Goal: Book appointment/travel/reservation

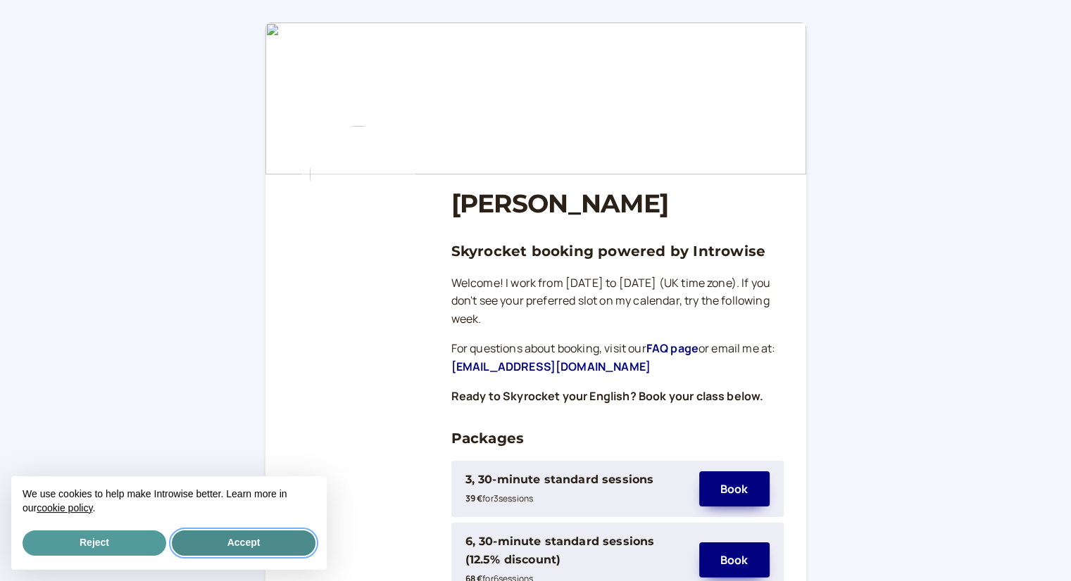
click at [244, 539] on button "Accept" at bounding box center [244, 543] width 144 height 25
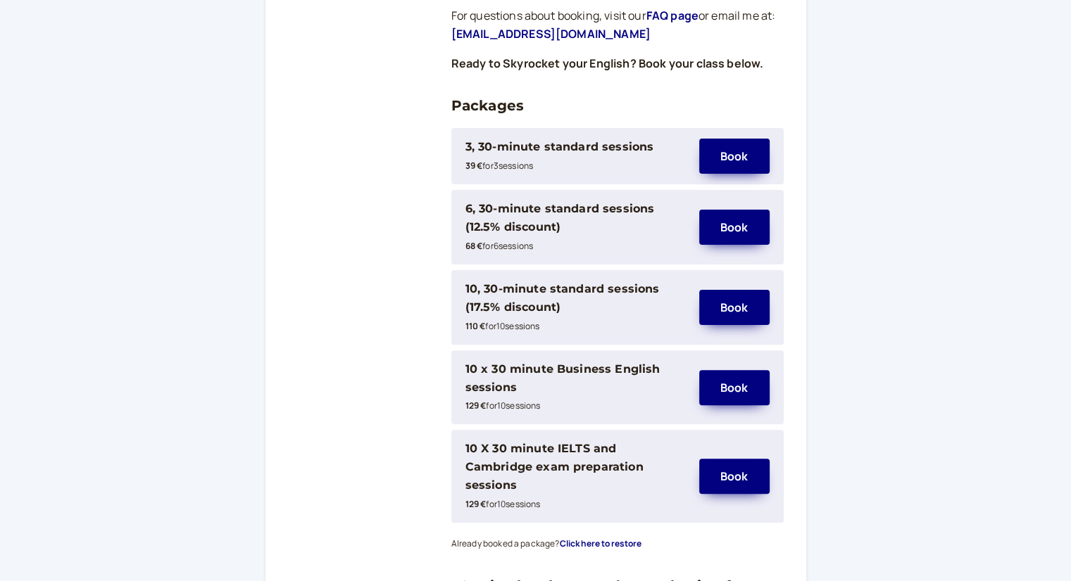
scroll to position [352, 0]
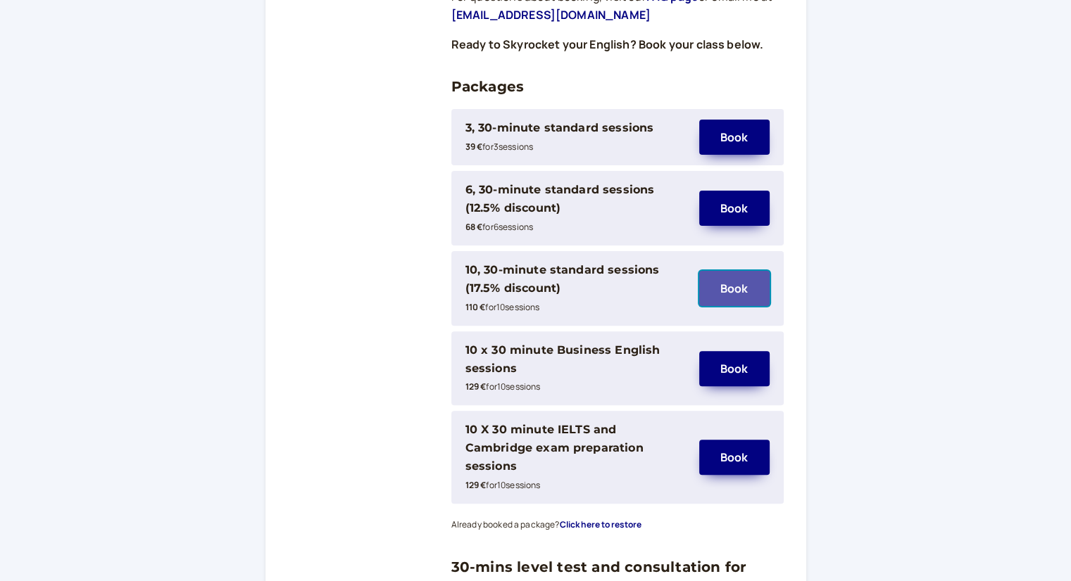
click at [726, 285] on button "Book" at bounding box center [734, 288] width 70 height 35
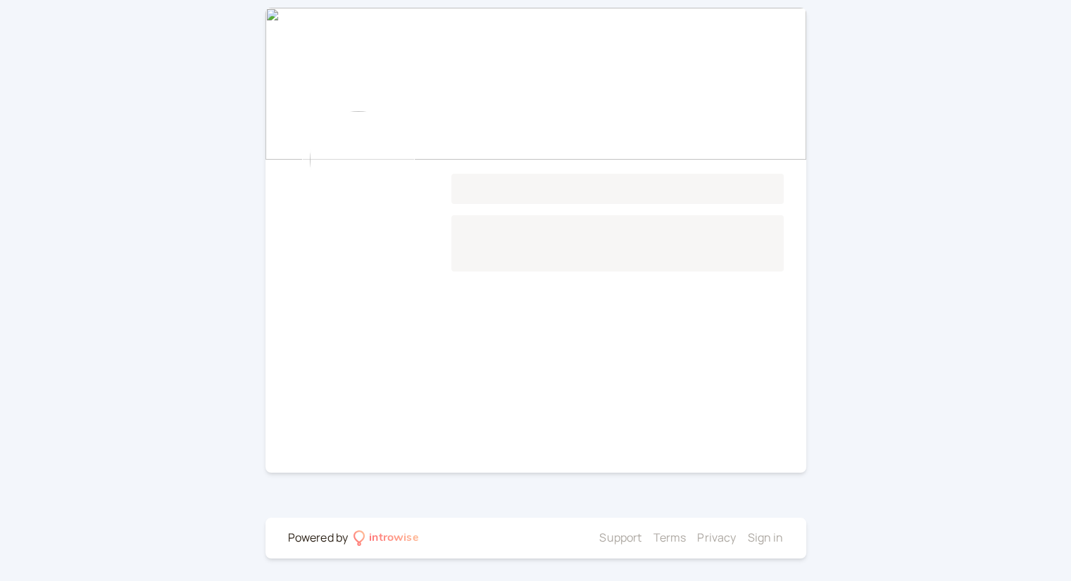
scroll to position [71, 0]
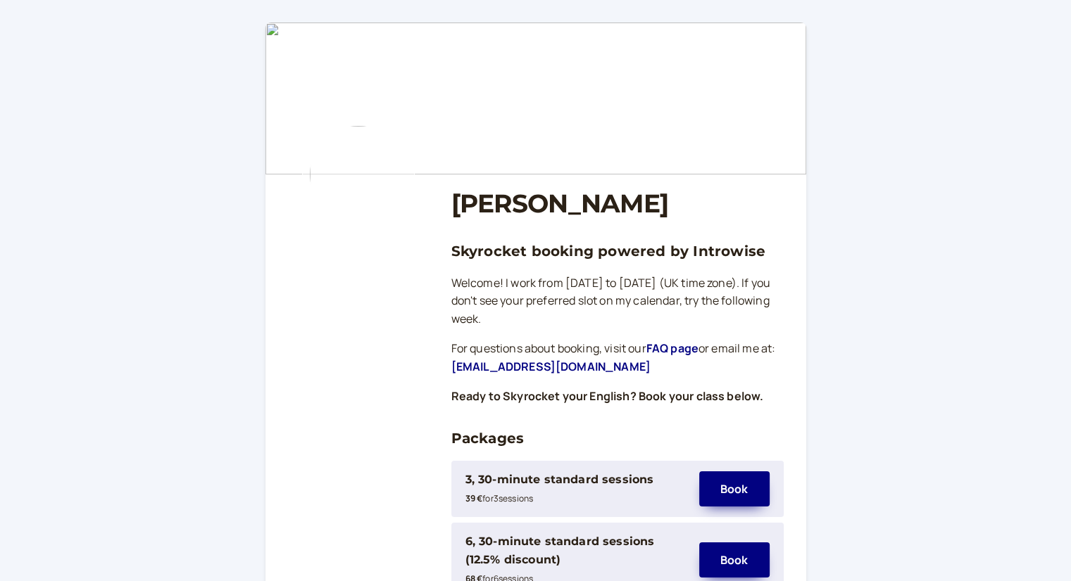
click at [515, 102] on img at bounding box center [535, 99] width 541 height 152
click at [356, 201] on img at bounding box center [358, 174] width 113 height 113
click at [572, 156] on img at bounding box center [535, 99] width 541 height 152
click at [693, 348] on link "FAQ page" at bounding box center [672, 348] width 52 height 15
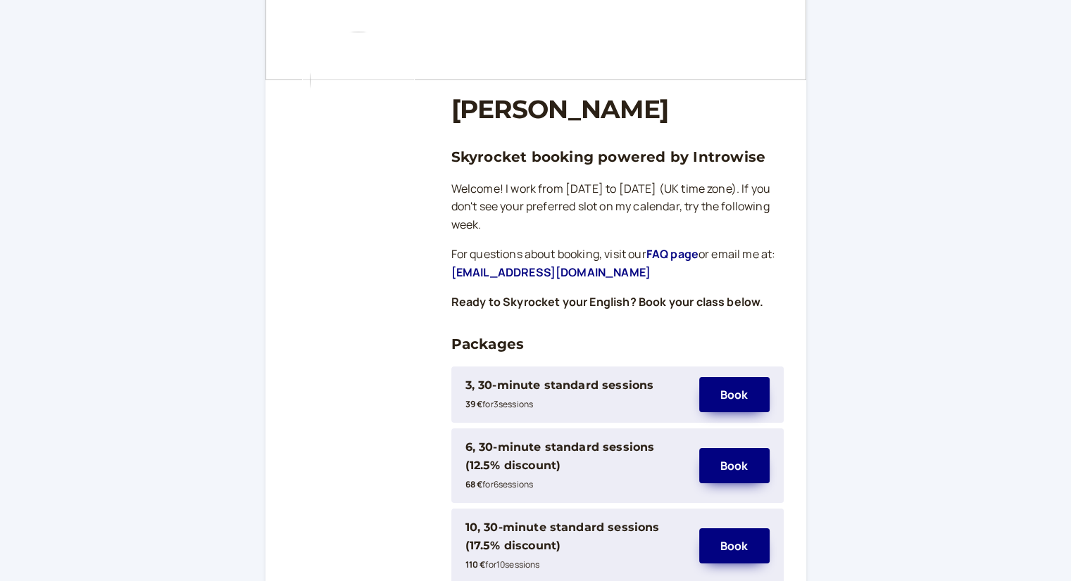
scroll to position [211, 0]
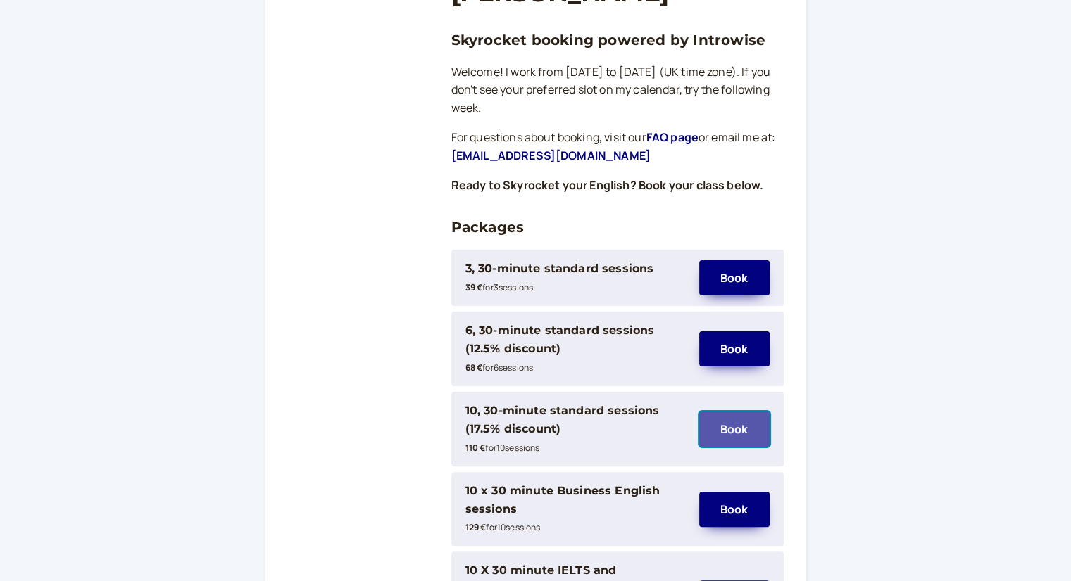
click at [738, 429] on button "Book" at bounding box center [734, 429] width 70 height 35
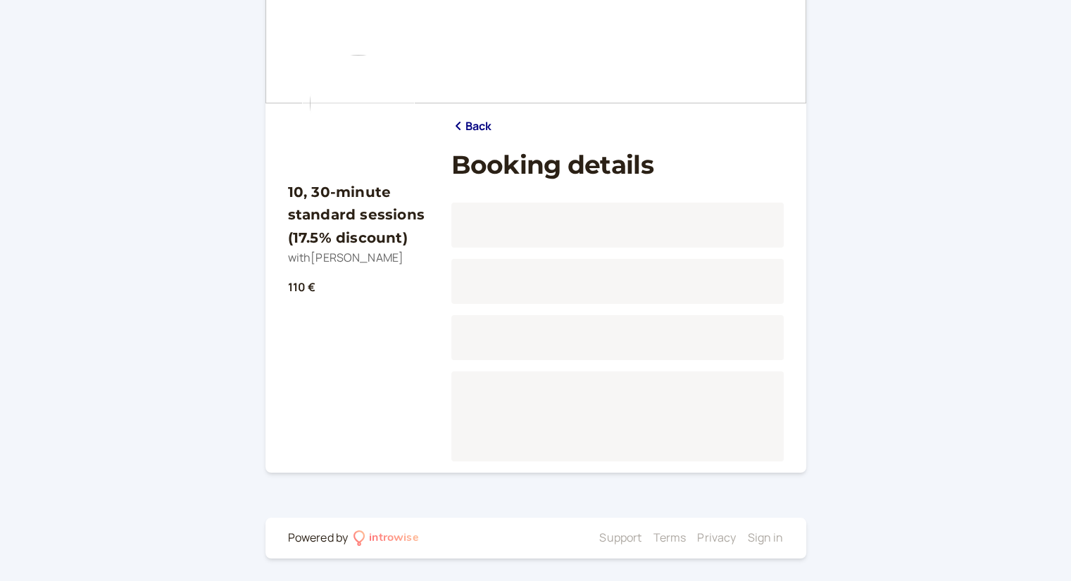
scroll to position [71, 0]
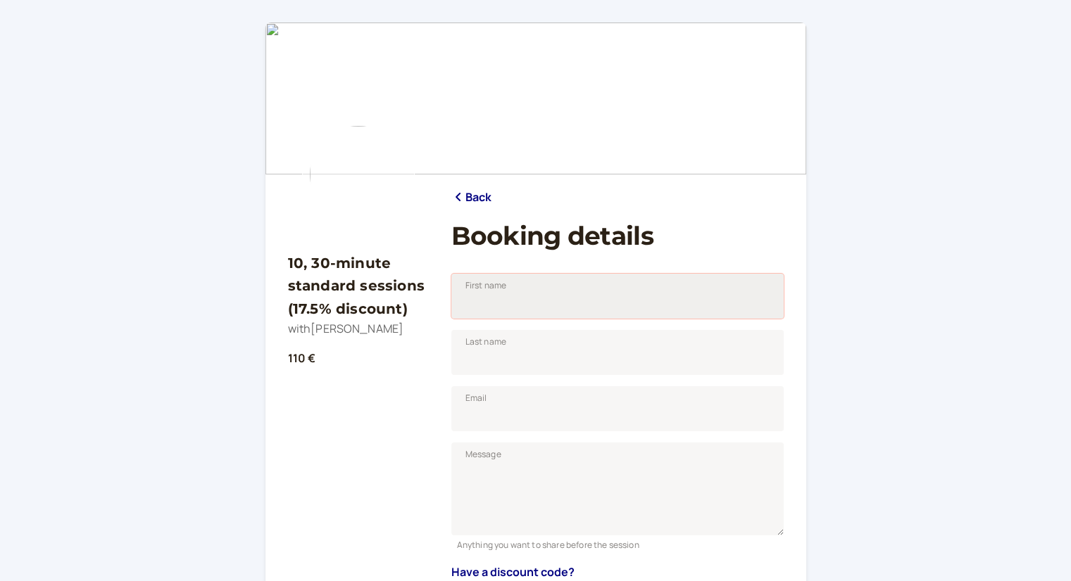
click at [490, 293] on input "First name" at bounding box center [617, 296] width 332 height 45
type input "[PERSON_NAME]"
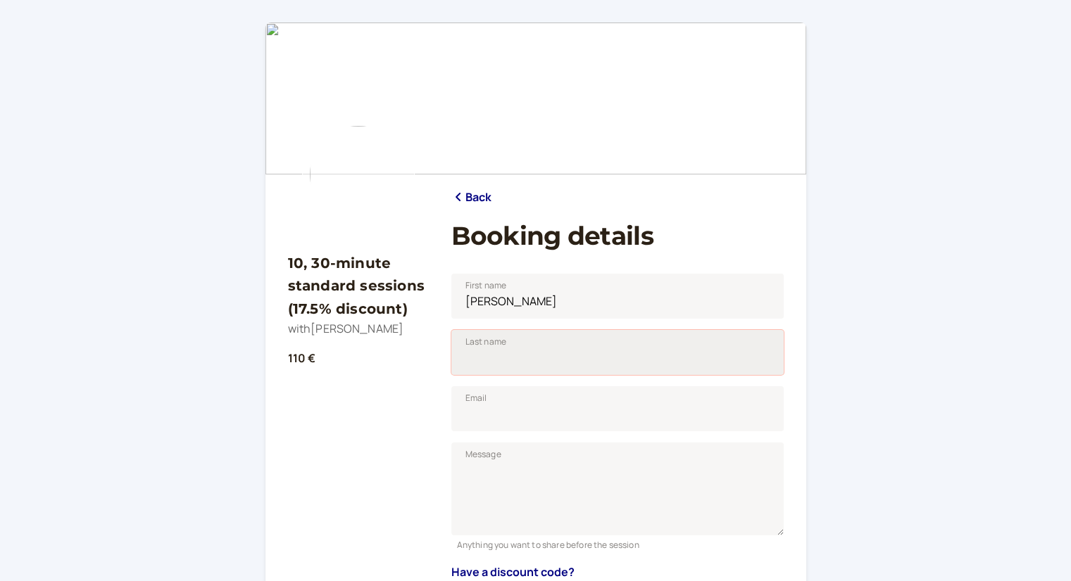
click at [529, 352] on input "Last name" at bounding box center [617, 352] width 332 height 45
type input "d'Antonio"
click at [500, 414] on input "Email" at bounding box center [617, 408] width 332 height 45
type input "[EMAIL_ADDRESS][DOMAIN_NAME]"
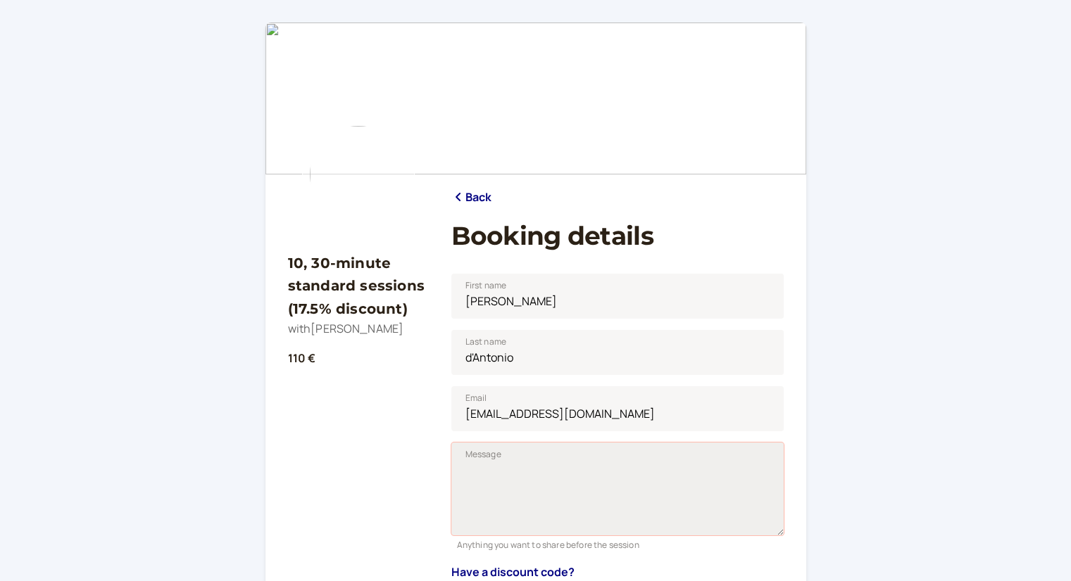
click at [557, 477] on textarea "Message" at bounding box center [617, 489] width 332 height 93
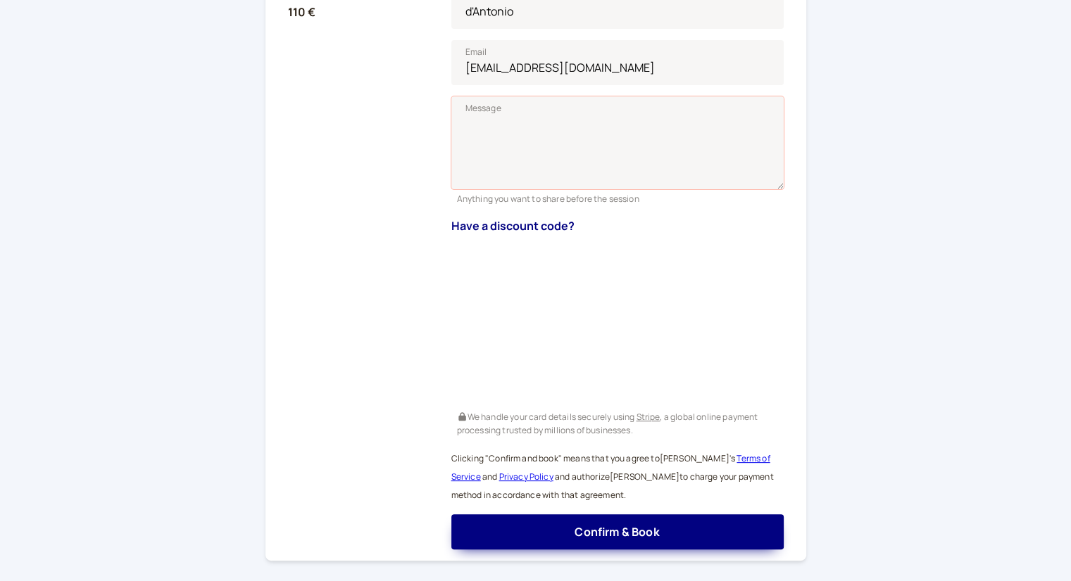
scroll to position [352, 0]
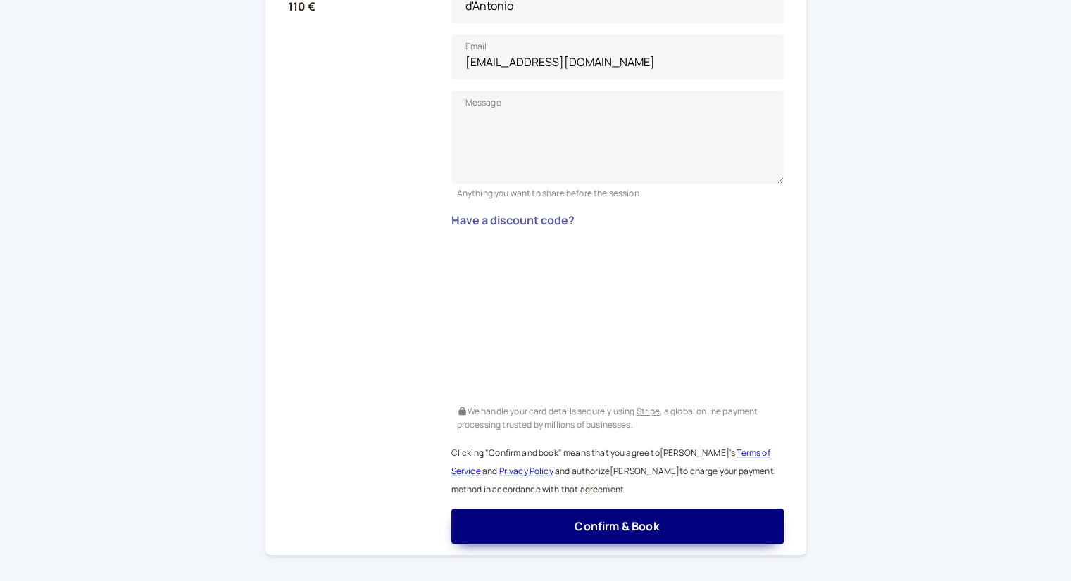
click at [543, 219] on button "Have a discount code?" at bounding box center [512, 220] width 123 height 13
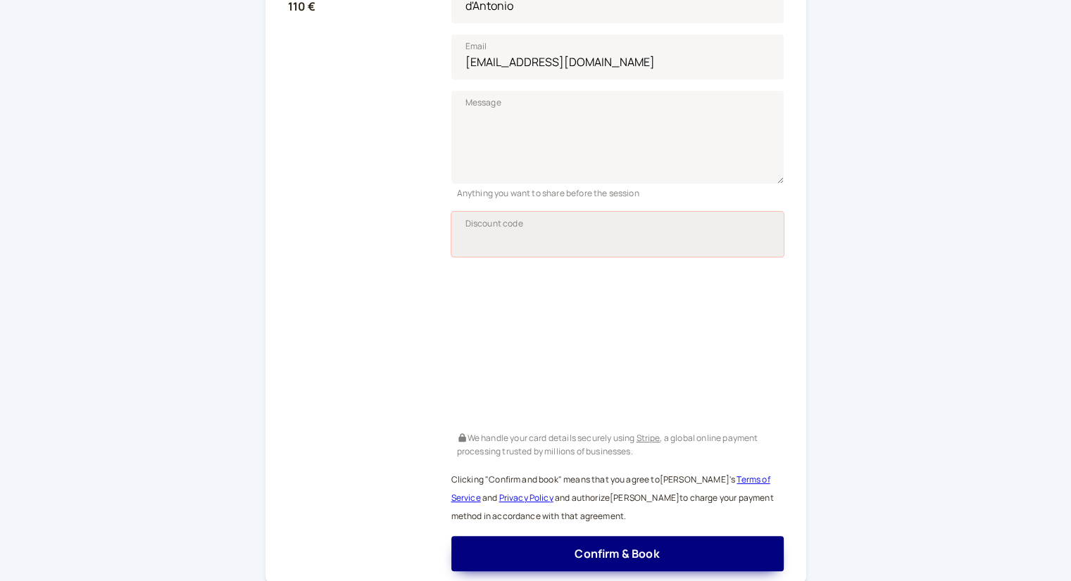
click at [491, 232] on input "Discount code" at bounding box center [617, 234] width 332 height 45
paste input "Cristina10"
type input "Cristina10"
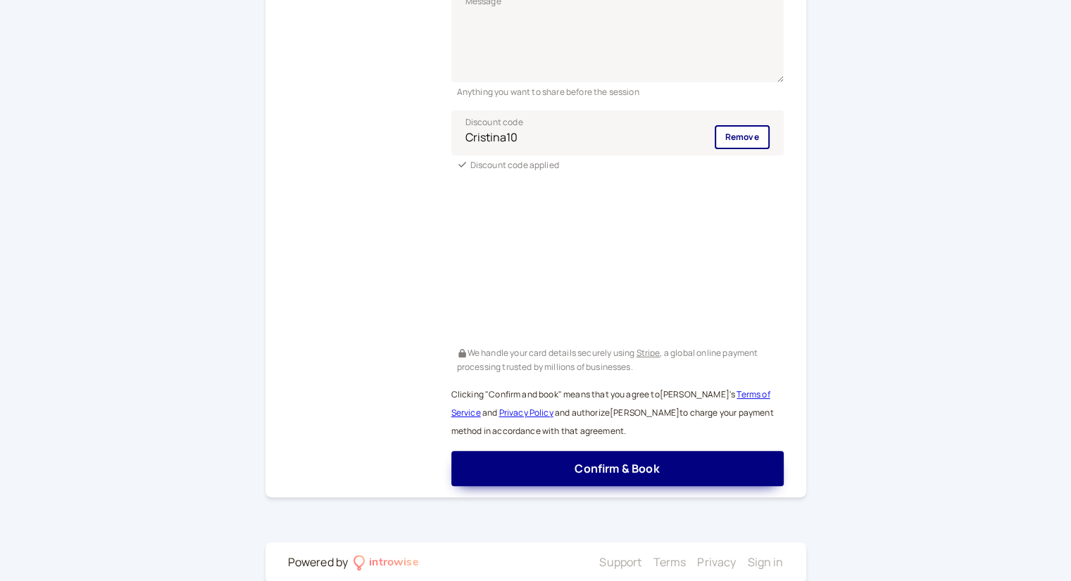
scroll to position [477, 0]
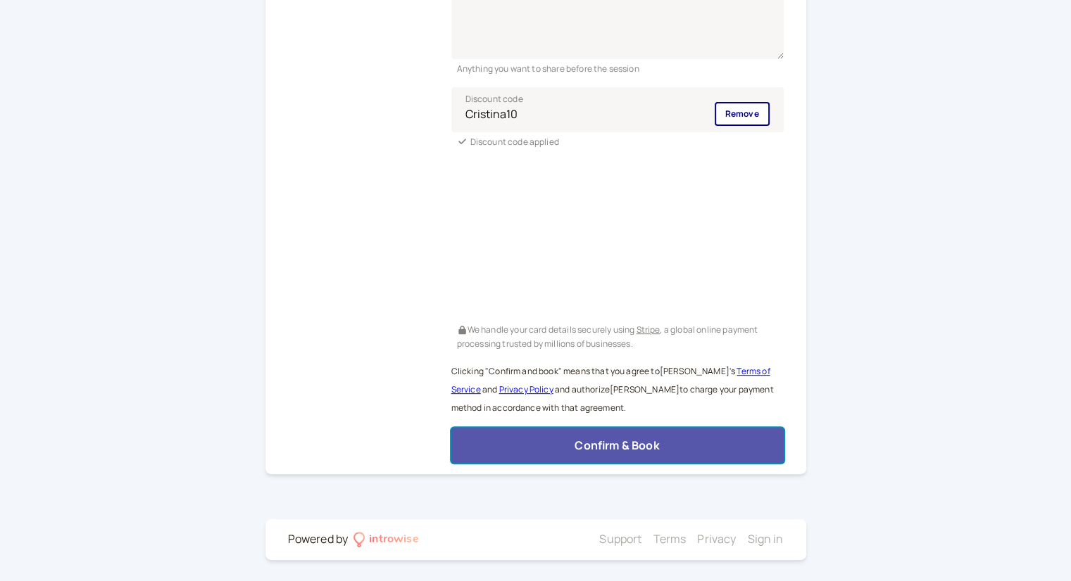
click at [670, 440] on button "Confirm & Book" at bounding box center [617, 445] width 332 height 35
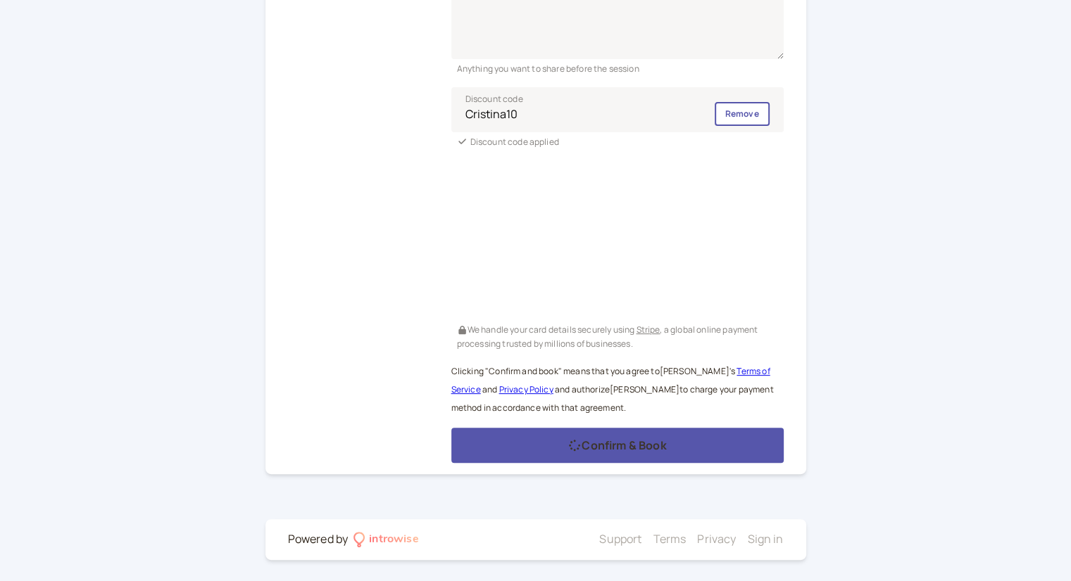
scroll to position [30, 0]
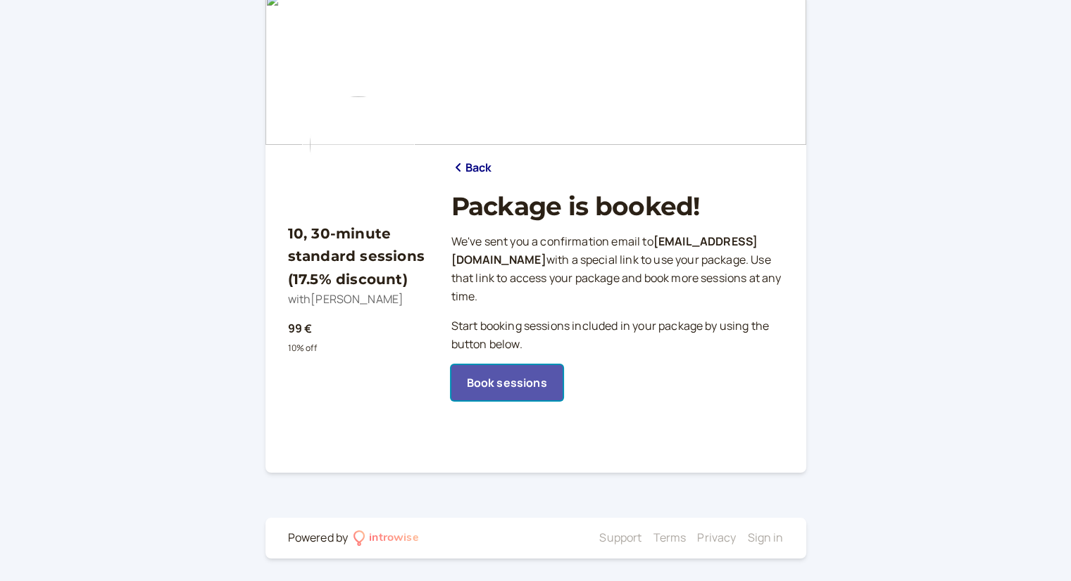
click at [521, 384] on link "Book sessions" at bounding box center [506, 382] width 111 height 35
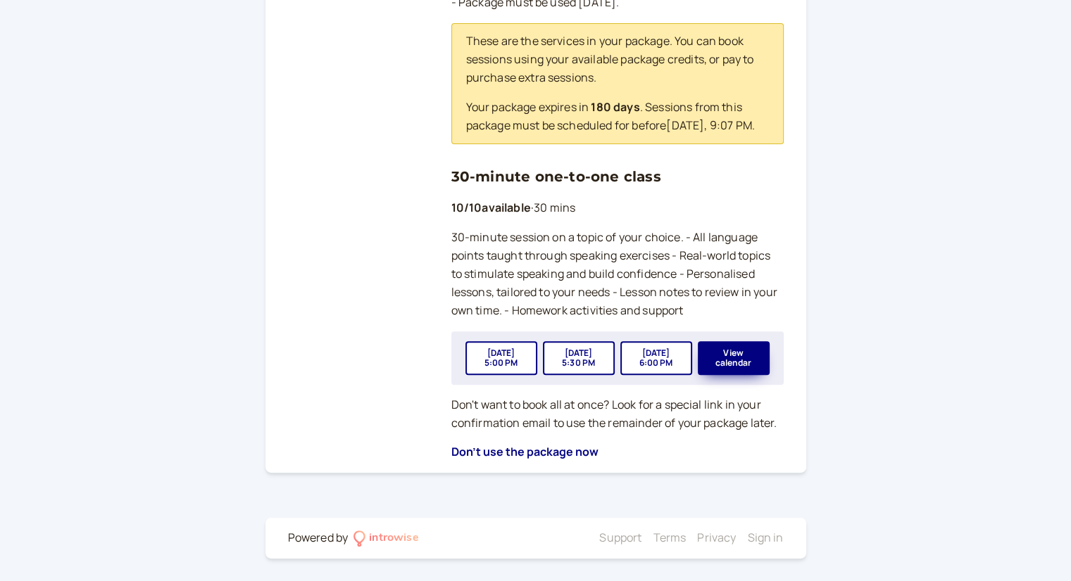
scroll to position [499, 0]
click at [758, 355] on button "View calendar" at bounding box center [734, 358] width 72 height 34
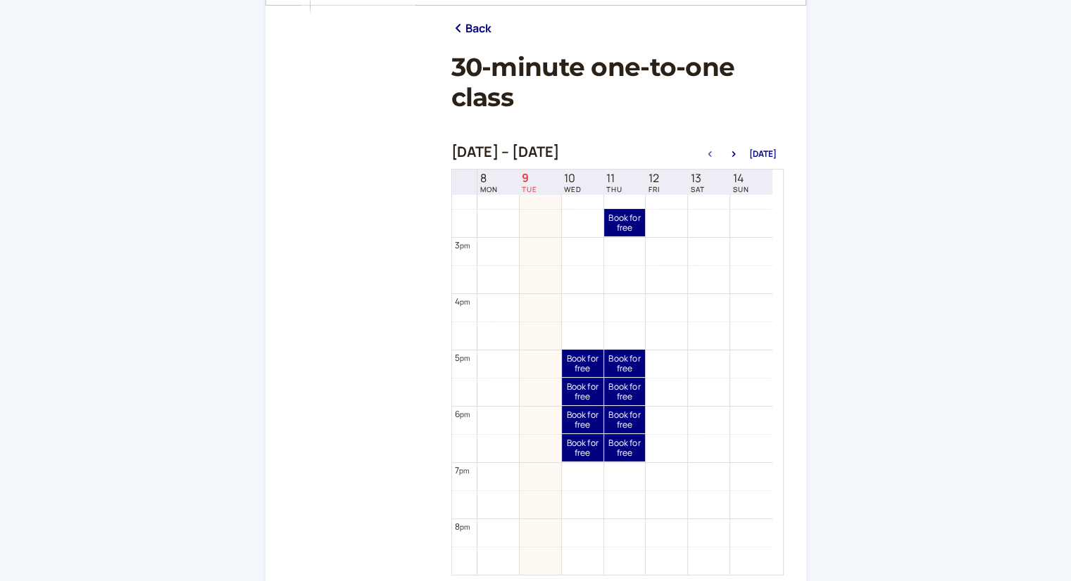
scroll to position [244, 0]
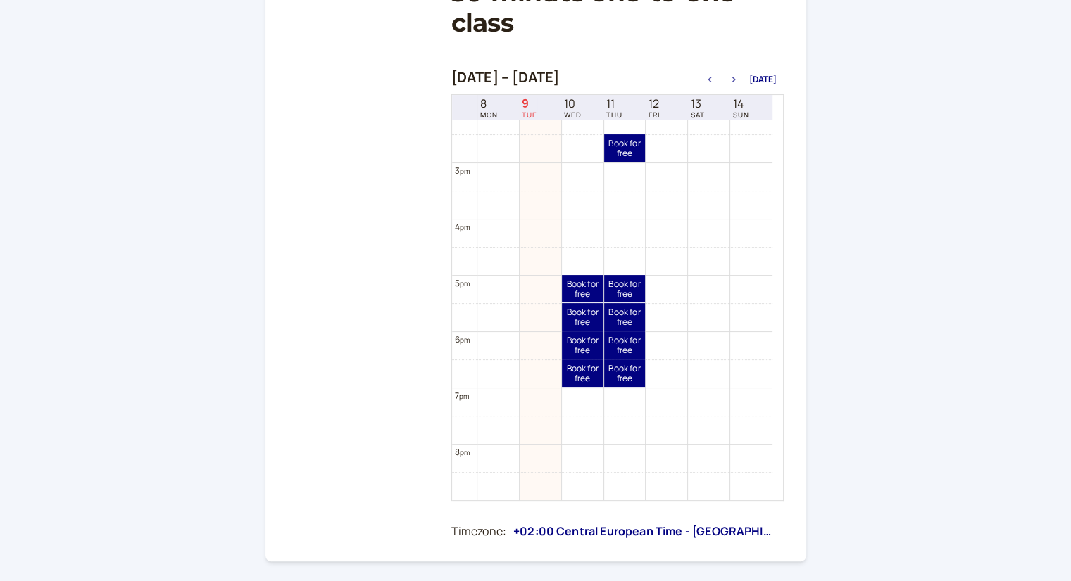
click at [735, 78] on icon "button" at bounding box center [733, 80] width 4 height 6
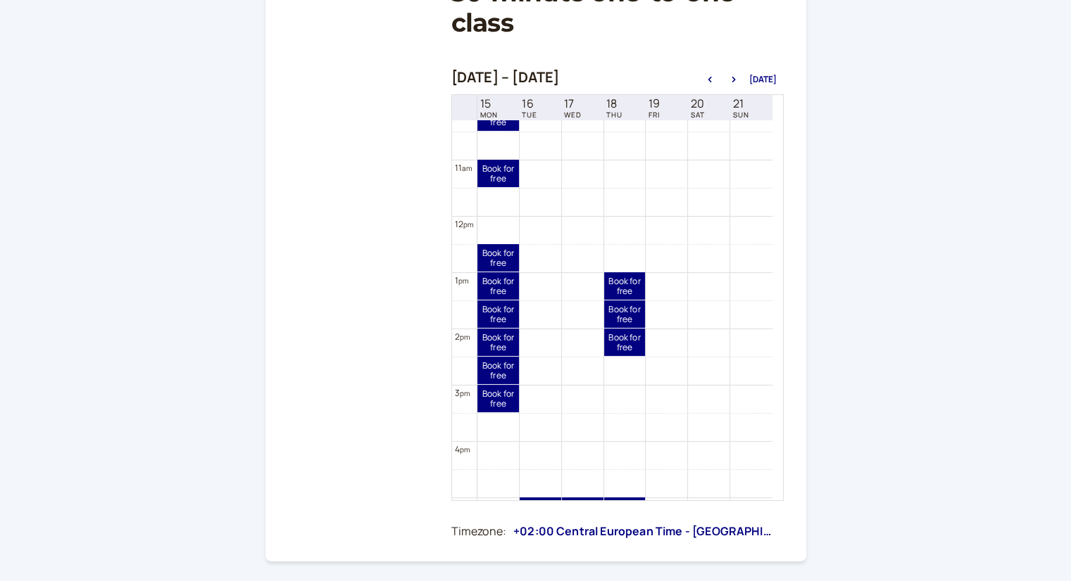
scroll to position [593, 0]
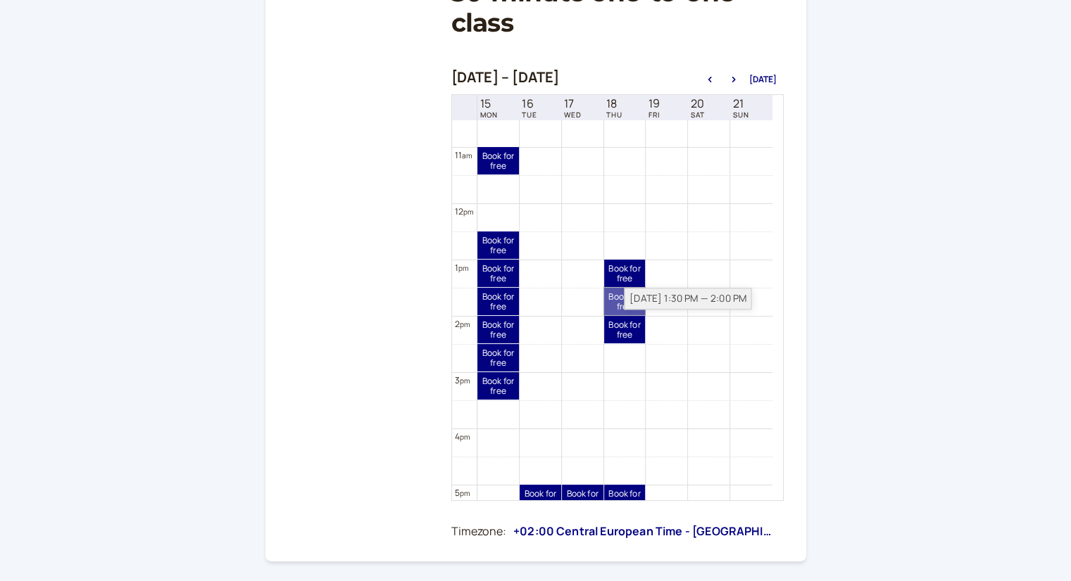
click at [622, 302] on link "Book for free free" at bounding box center [625, 301] width 42 height 27
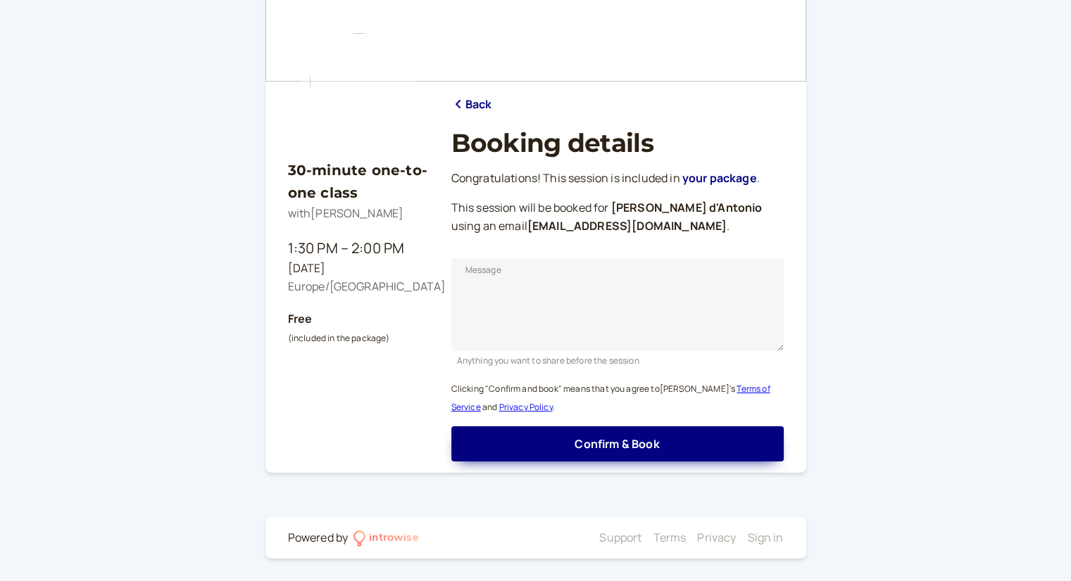
scroll to position [92, 0]
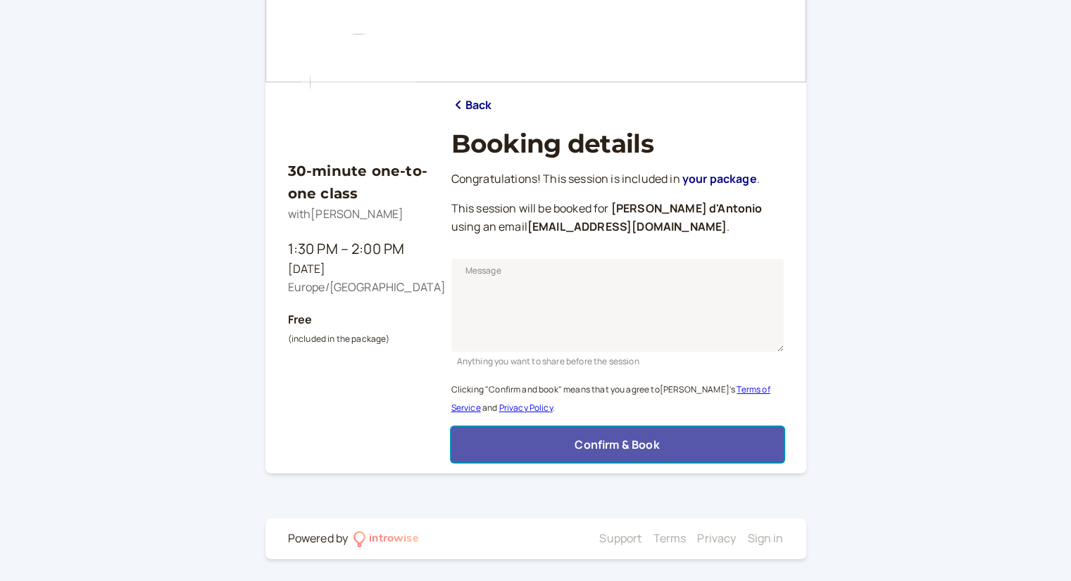
click at [694, 447] on button "Confirm & Book" at bounding box center [617, 444] width 332 height 35
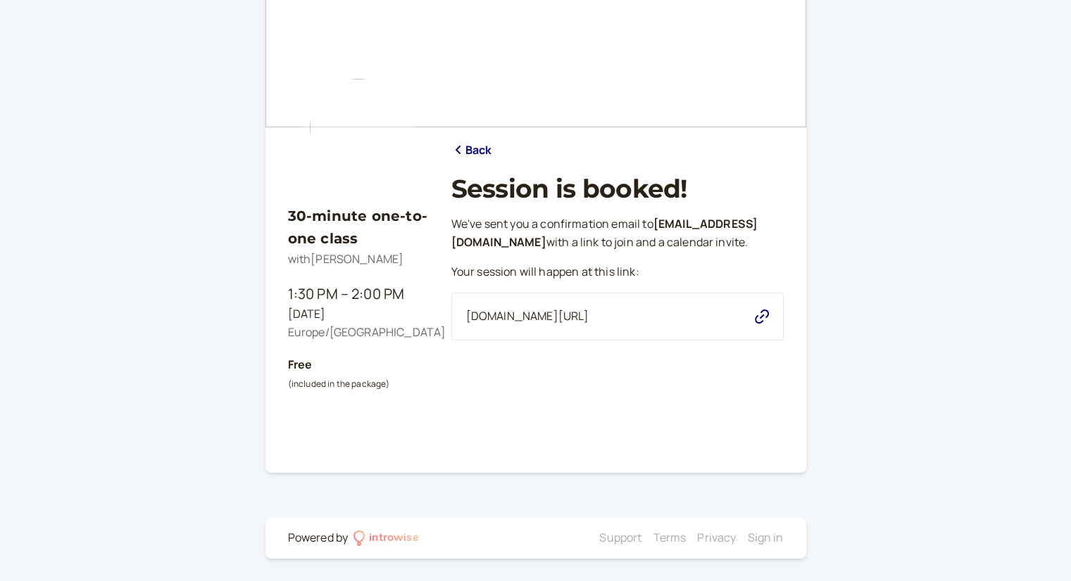
scroll to position [0, 0]
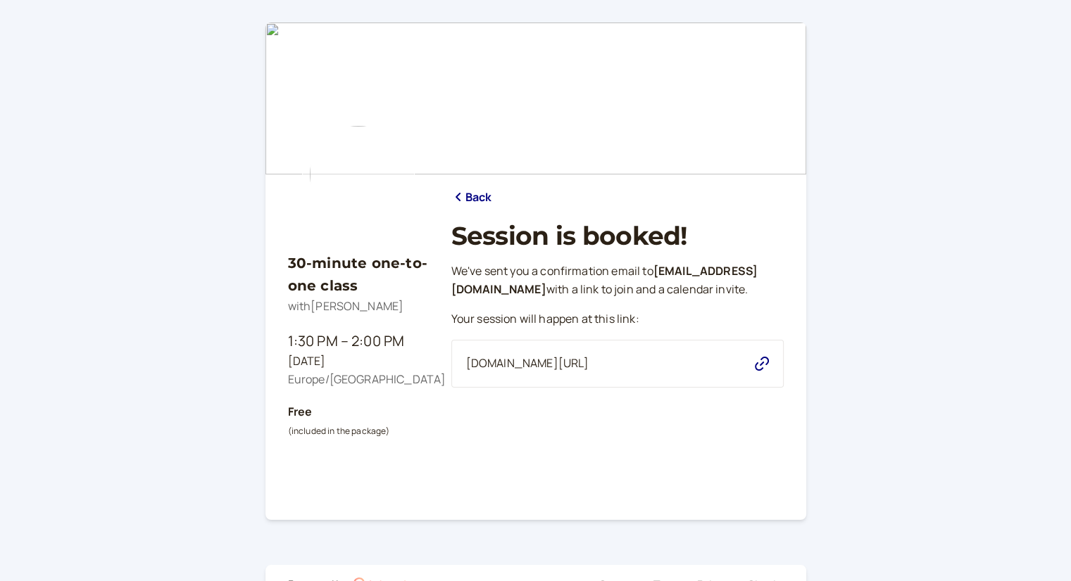
click at [473, 193] on link "Back" at bounding box center [471, 198] width 41 height 18
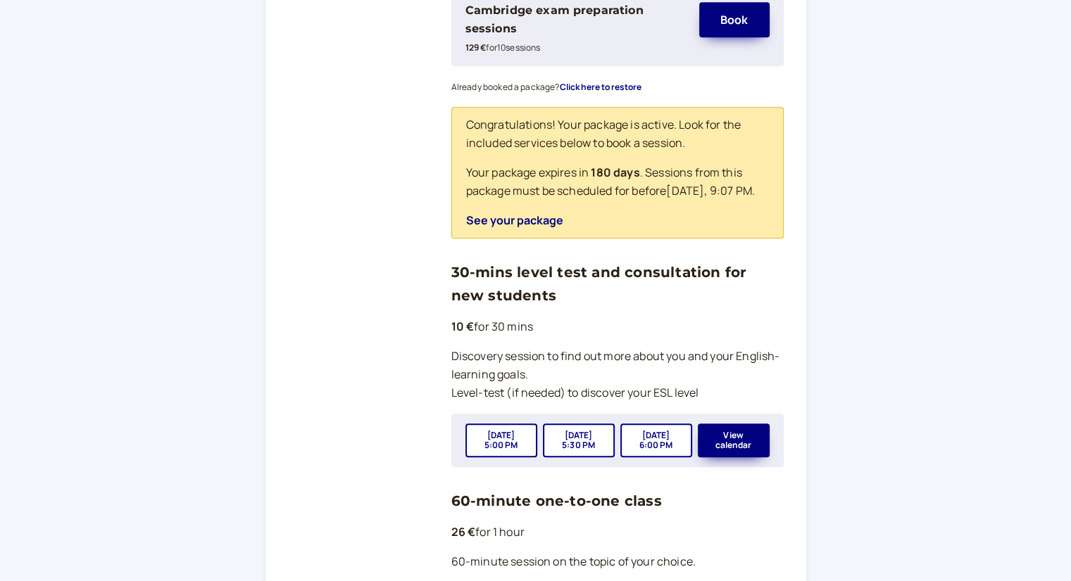
scroll to position [915, 0]
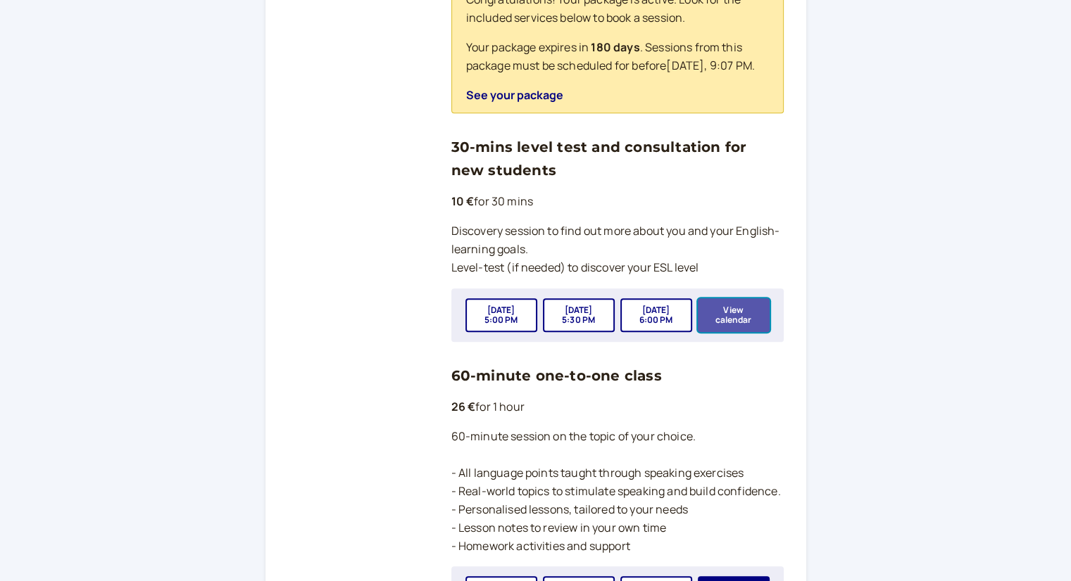
click at [745, 318] on button "View calendar" at bounding box center [734, 315] width 72 height 34
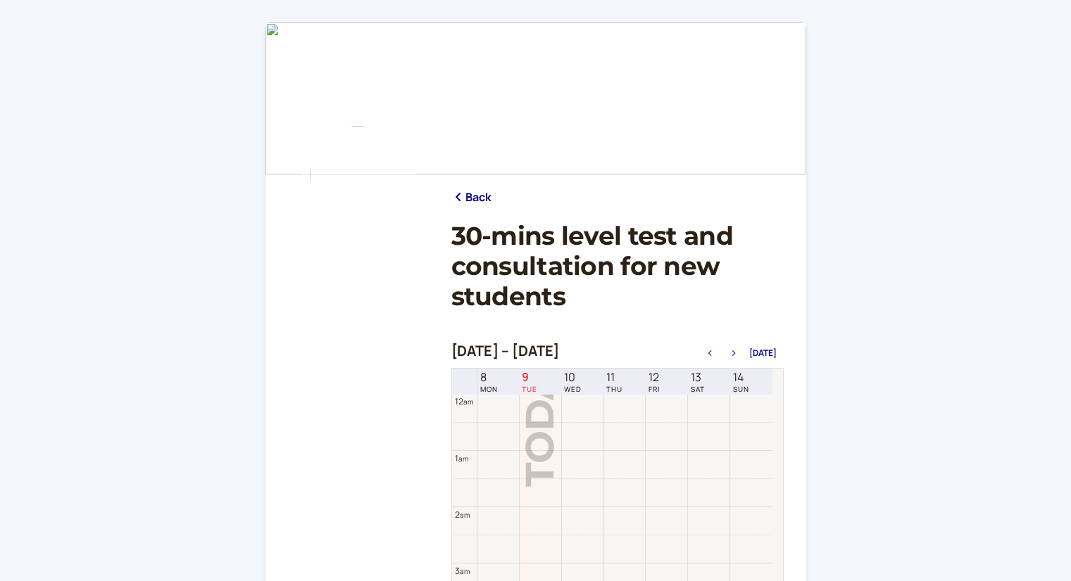
scroll to position [452, 0]
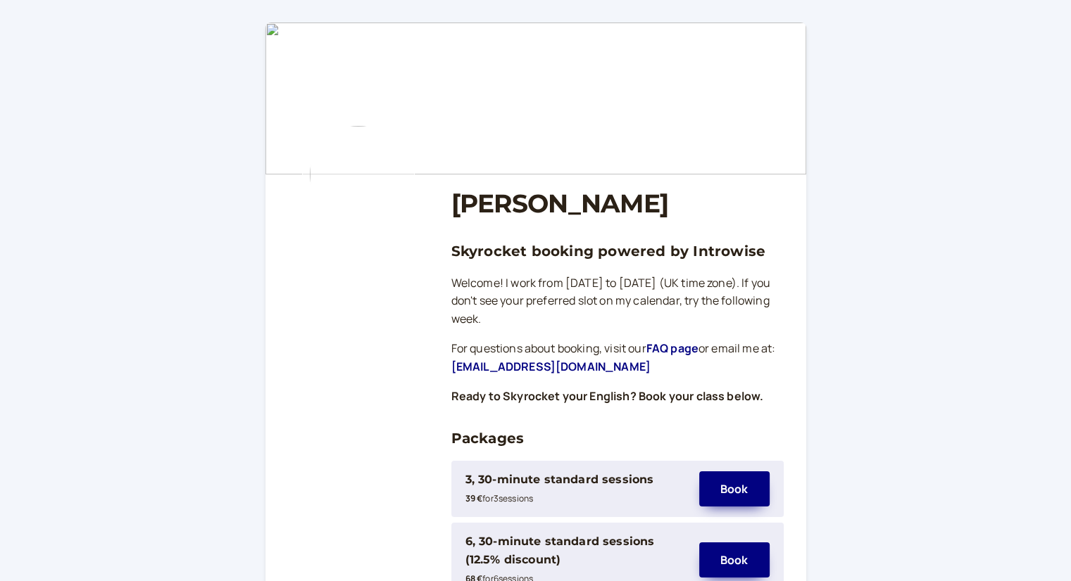
scroll to position [915, 0]
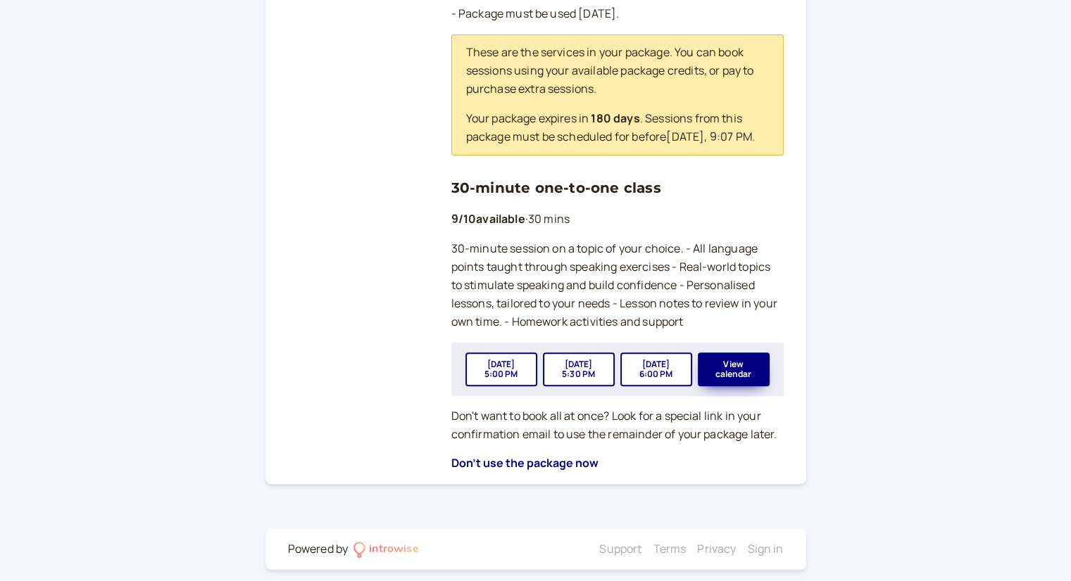
scroll to position [493, 0]
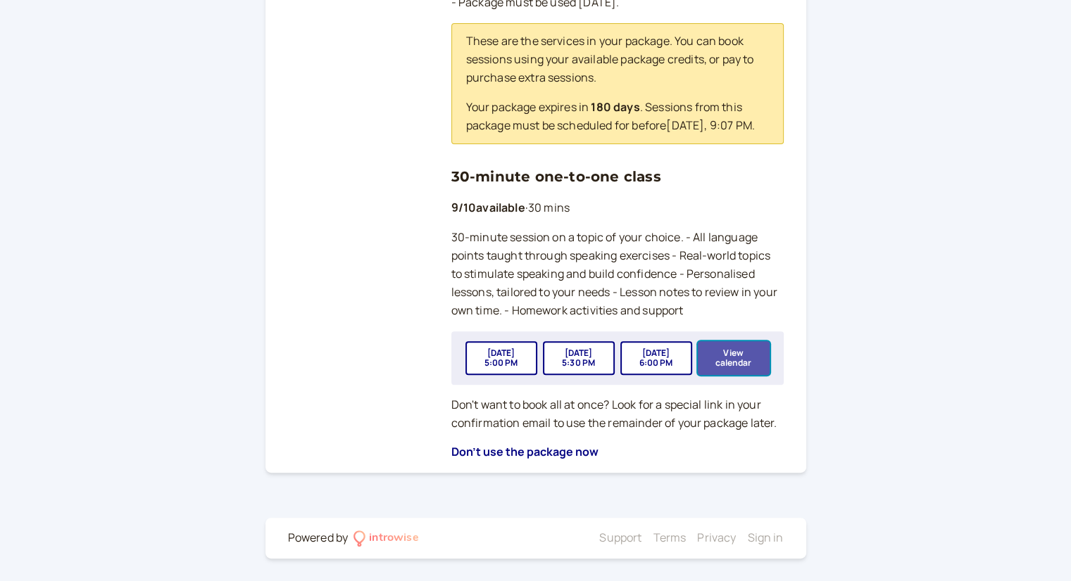
click at [732, 363] on button "View calendar" at bounding box center [734, 358] width 72 height 34
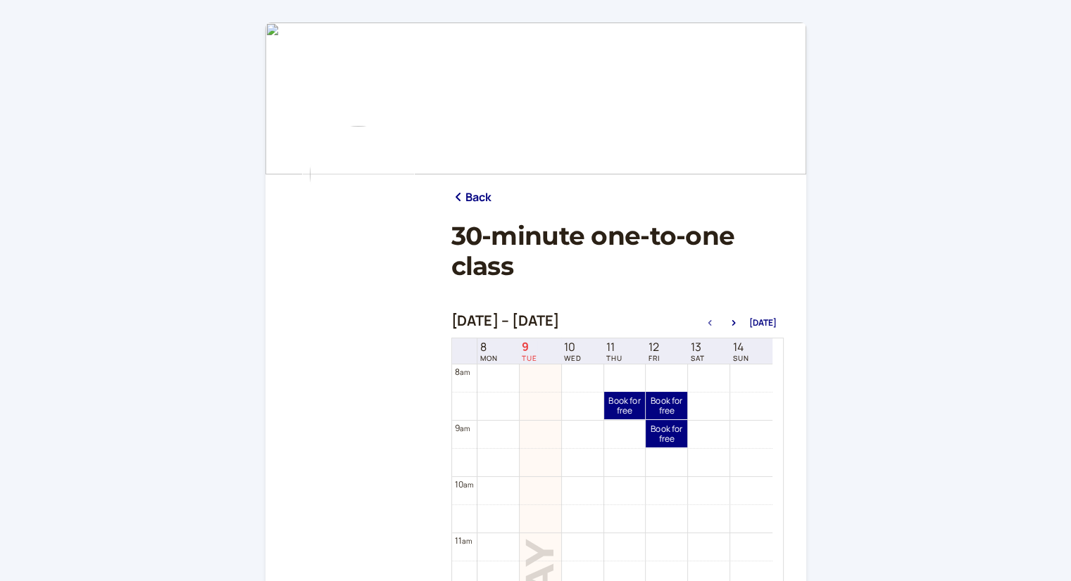
scroll to position [521, 0]
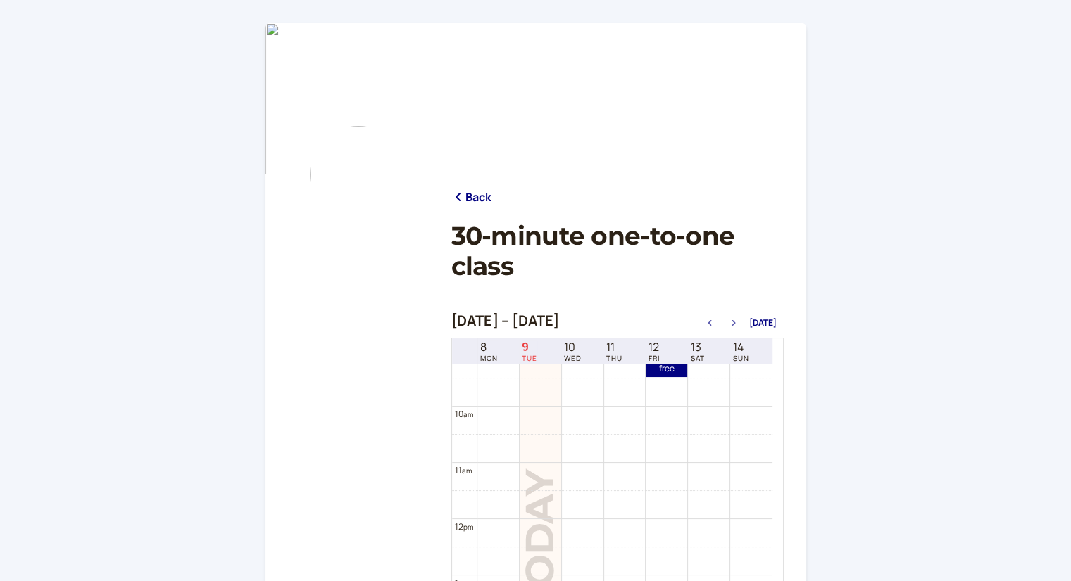
click at [735, 320] on icon "button" at bounding box center [733, 323] width 17 height 6
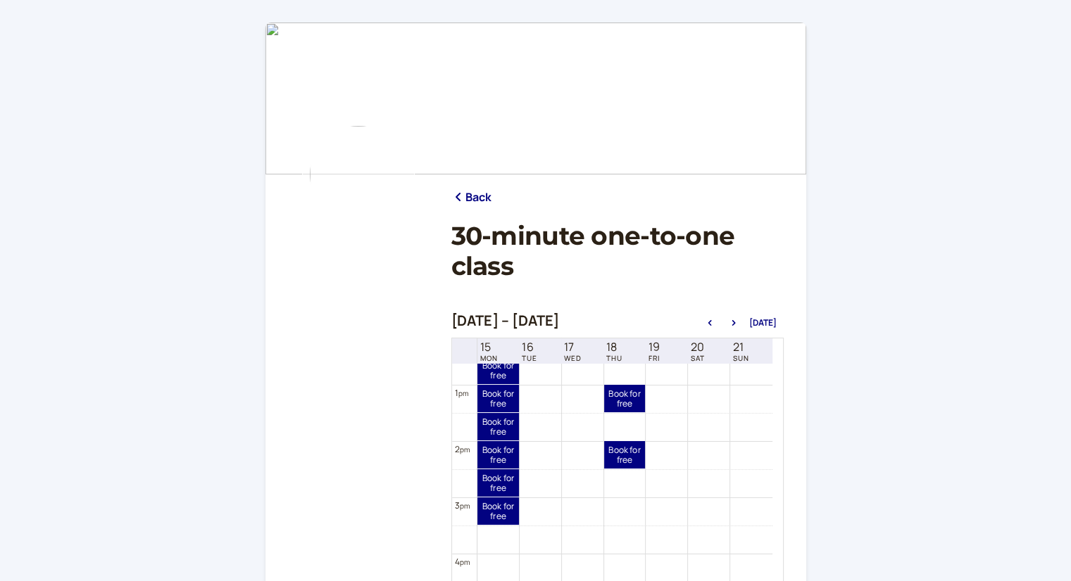
scroll to position [733, 0]
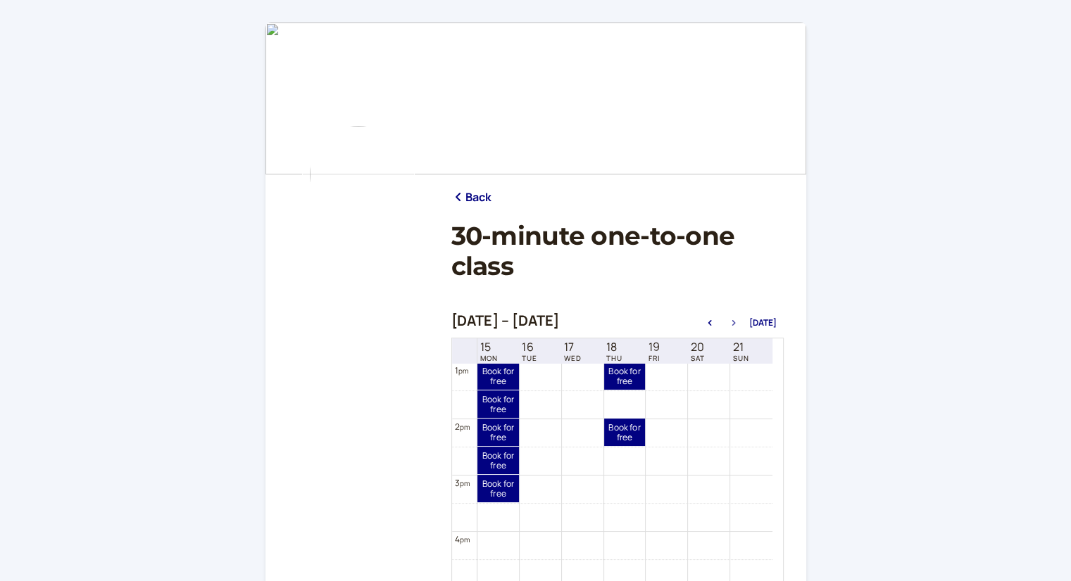
click at [738, 321] on icon "button" at bounding box center [733, 323] width 17 height 6
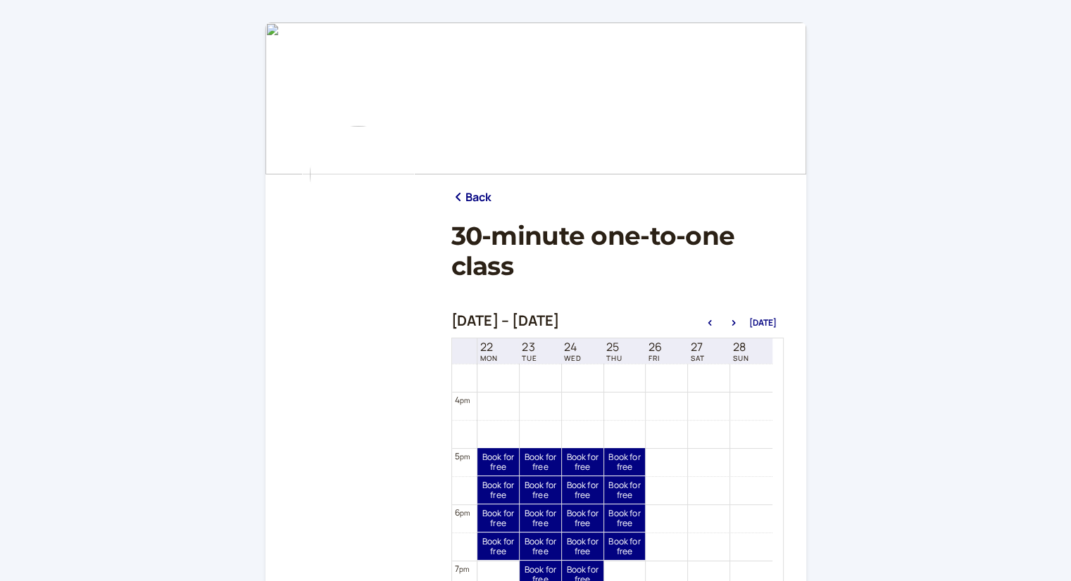
scroll to position [943, 0]
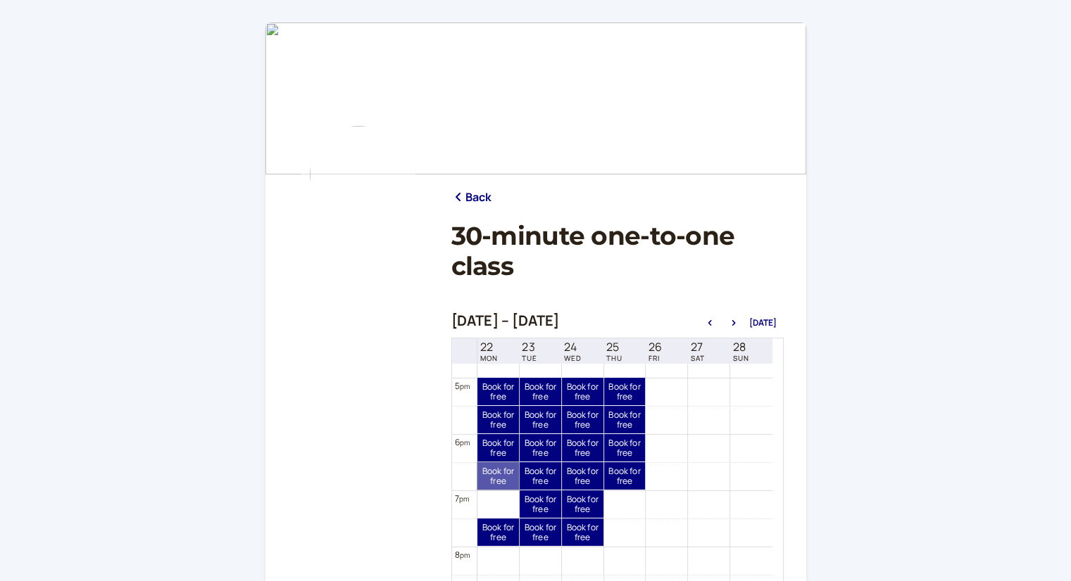
click at [489, 472] on link "Book for free free" at bounding box center [498, 475] width 42 height 27
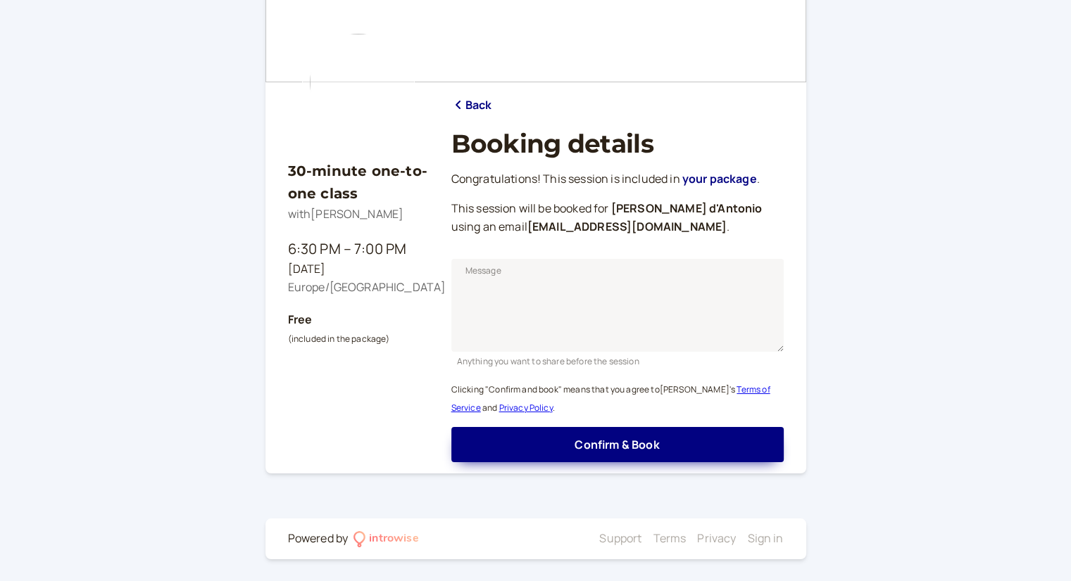
click at [467, 102] on link "Back" at bounding box center [471, 105] width 41 height 18
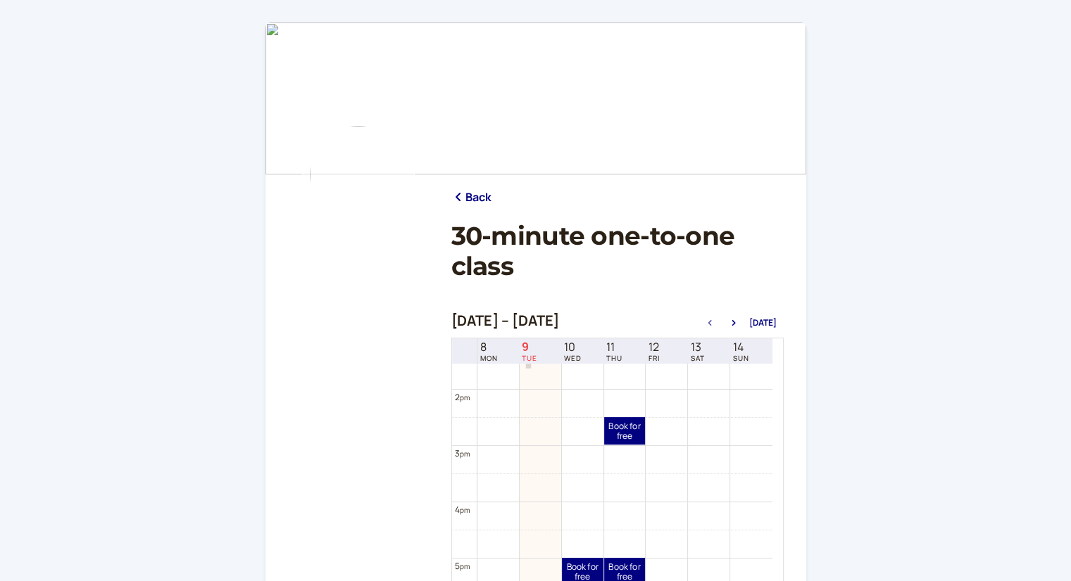
scroll to position [802, 0]
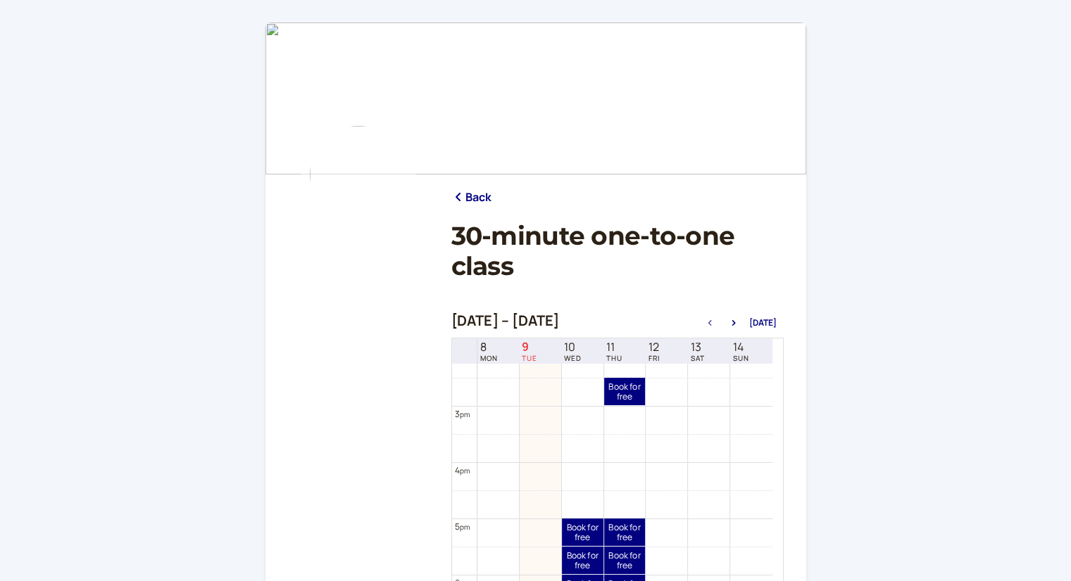
click at [736, 315] on div "Sep 8 – Sep 15, 2025 Today" at bounding box center [617, 323] width 332 height 20
click at [731, 322] on icon "button" at bounding box center [733, 323] width 17 height 6
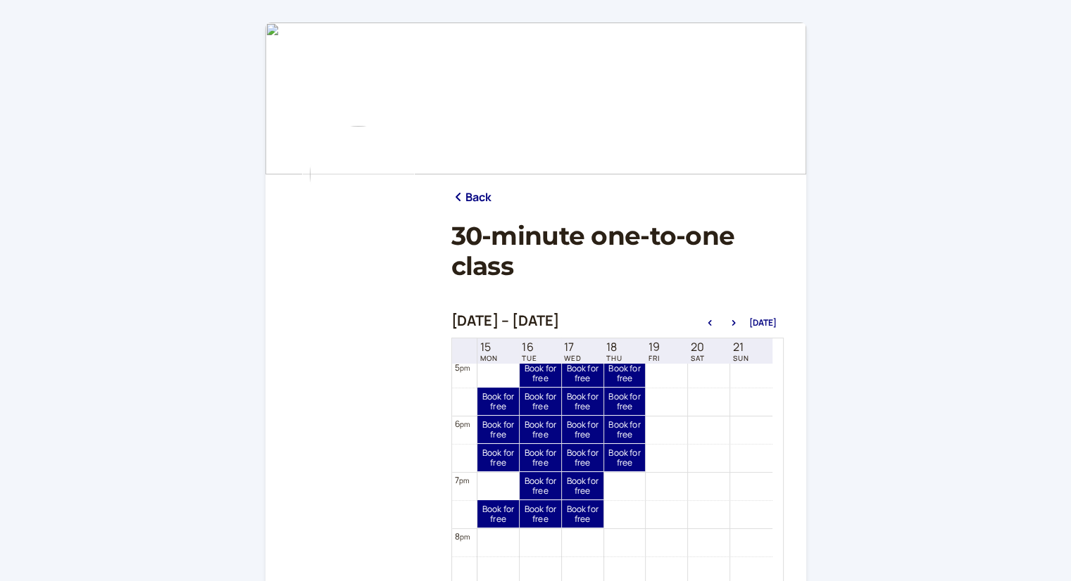
scroll to position [971, 0]
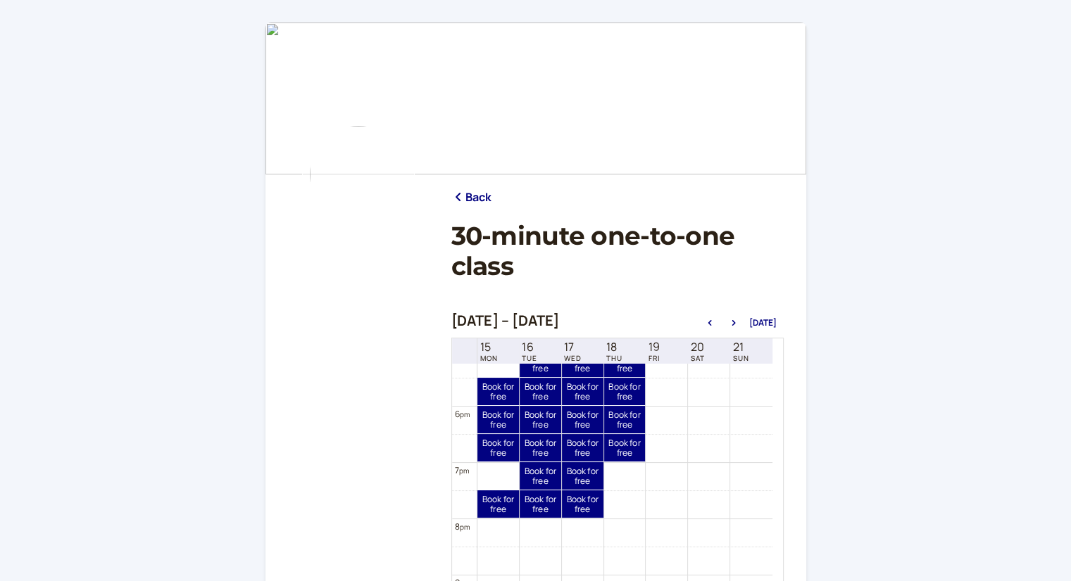
click at [735, 316] on div "Sep 15 – Sep 22, 2025 Today" at bounding box center [617, 323] width 332 height 20
click at [735, 327] on button "button" at bounding box center [733, 323] width 17 height 10
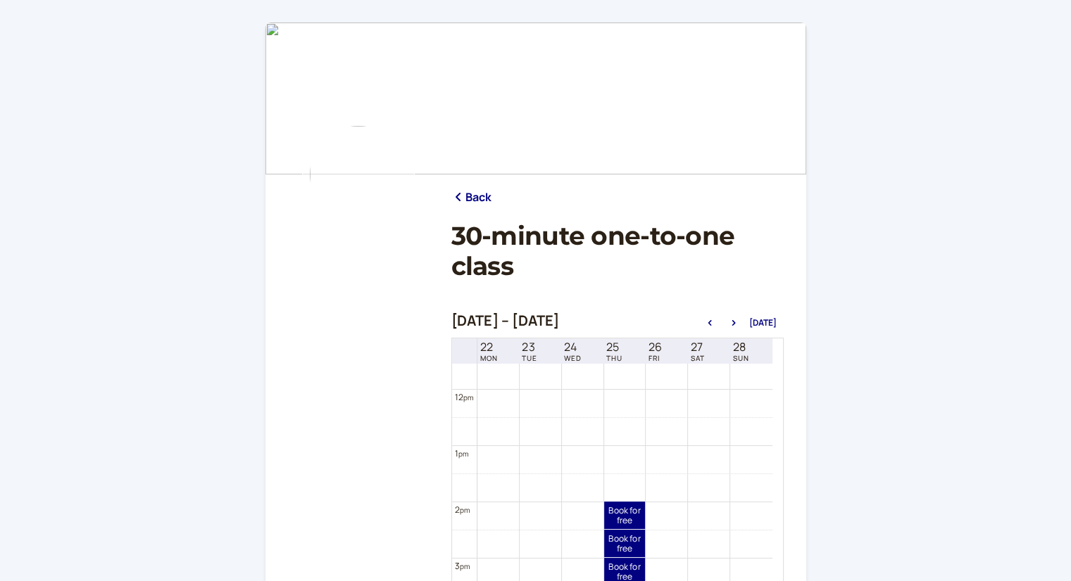
scroll to position [662, 0]
click at [736, 321] on icon "button" at bounding box center [733, 323] width 17 height 6
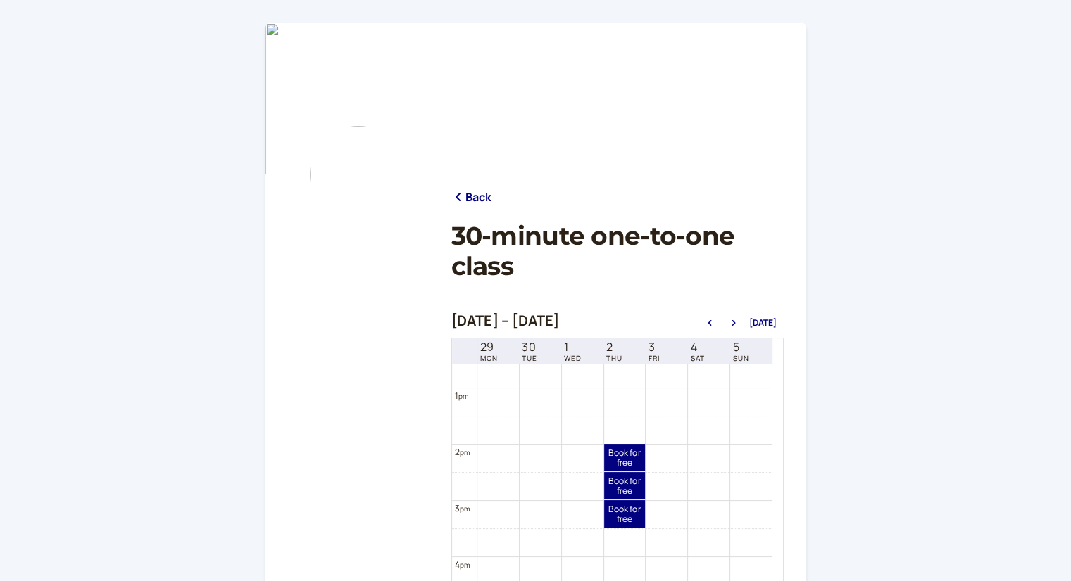
scroll to position [733, 0]
click at [732, 321] on icon "button" at bounding box center [733, 323] width 17 height 6
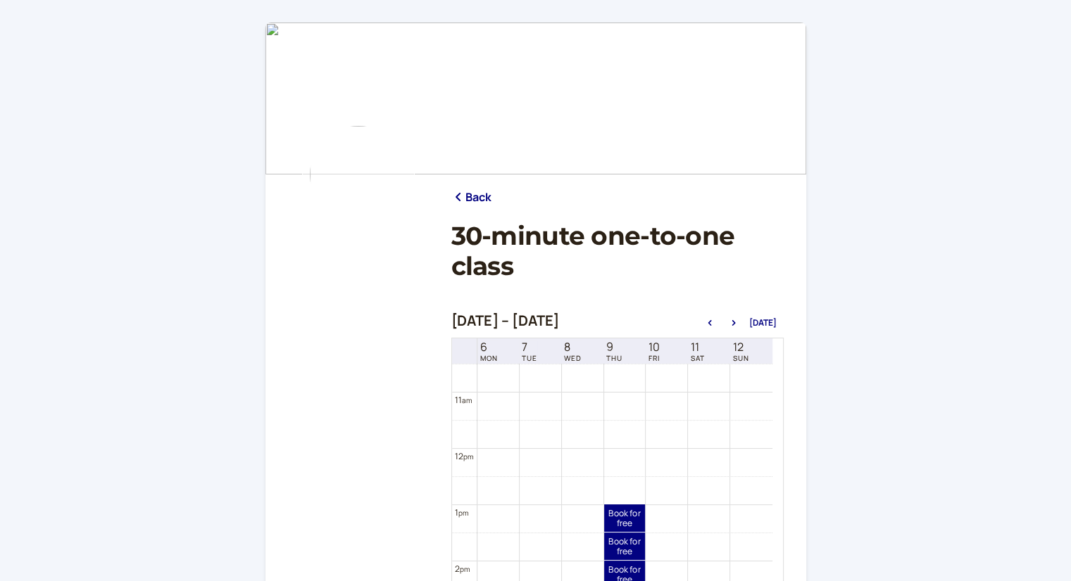
scroll to position [662, 0]
click at [619, 477] on link "Book for free free" at bounding box center [625, 475] width 42 height 27
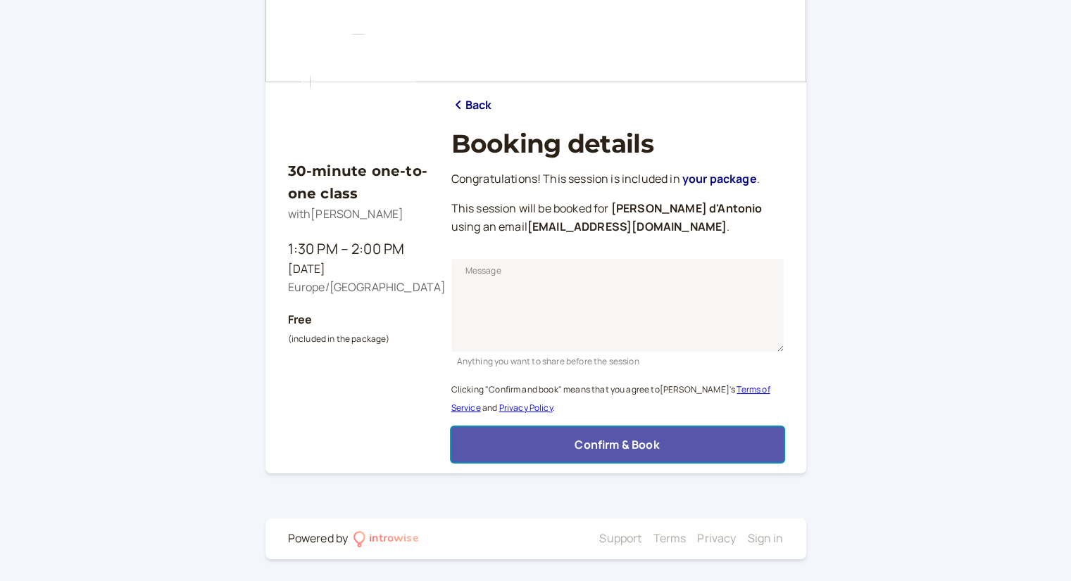
click at [626, 439] on span "Confirm & Book" at bounding box center [616, 444] width 84 height 15
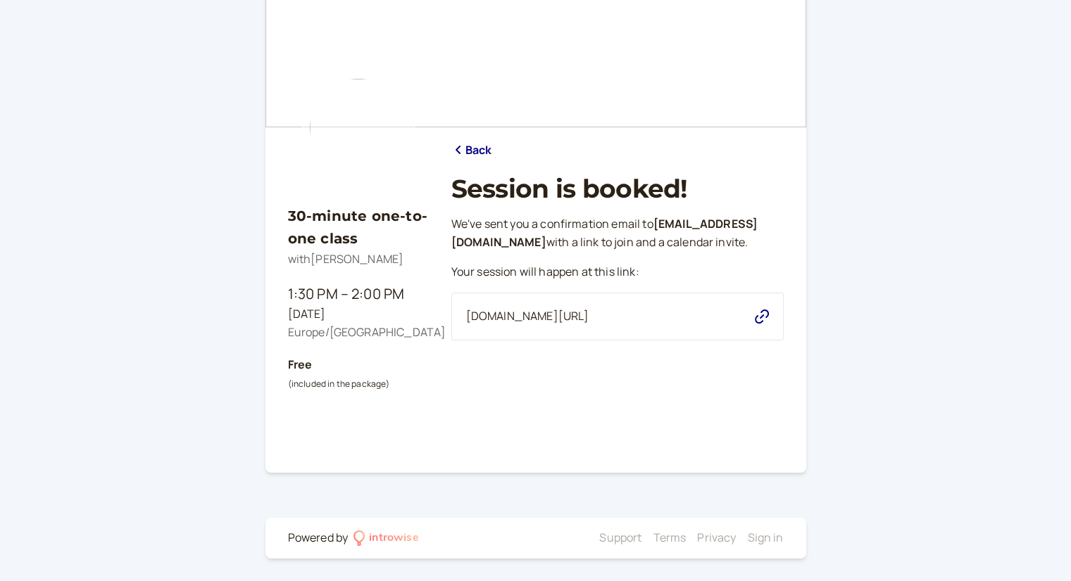
scroll to position [0, 0]
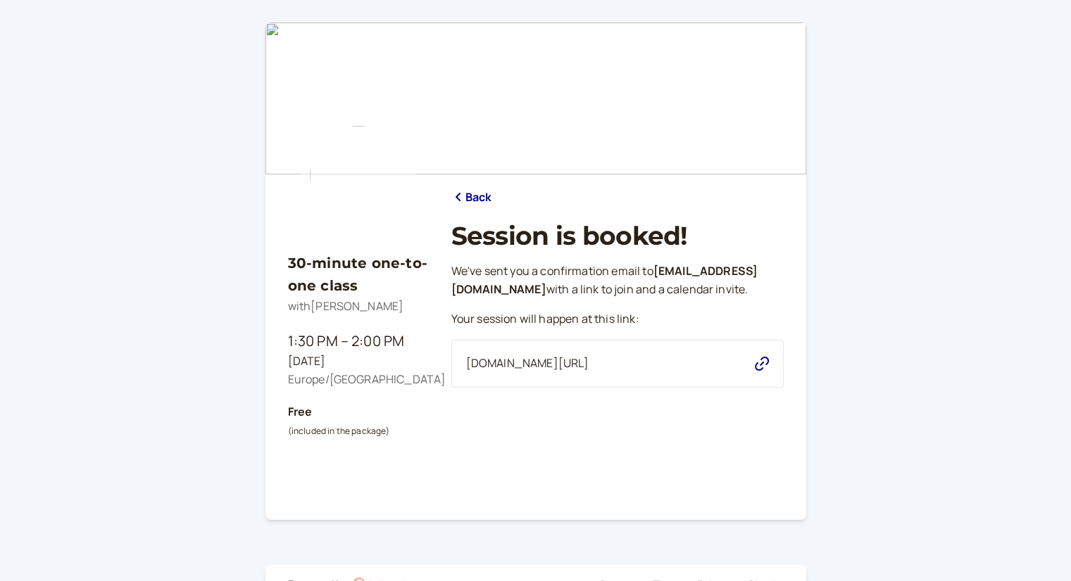
click at [467, 195] on link "Back" at bounding box center [471, 198] width 41 height 18
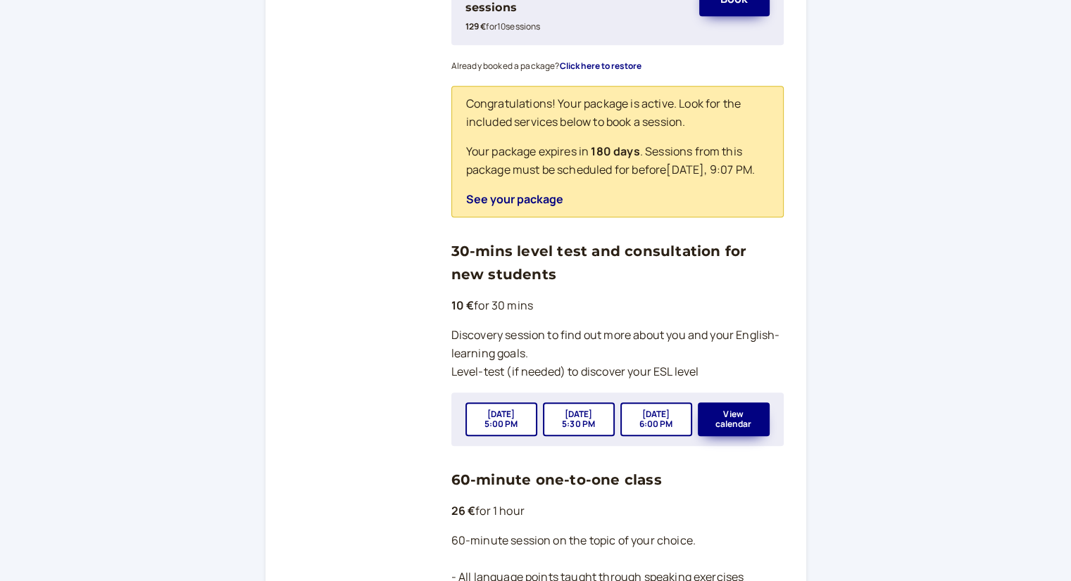
scroll to position [563, 0]
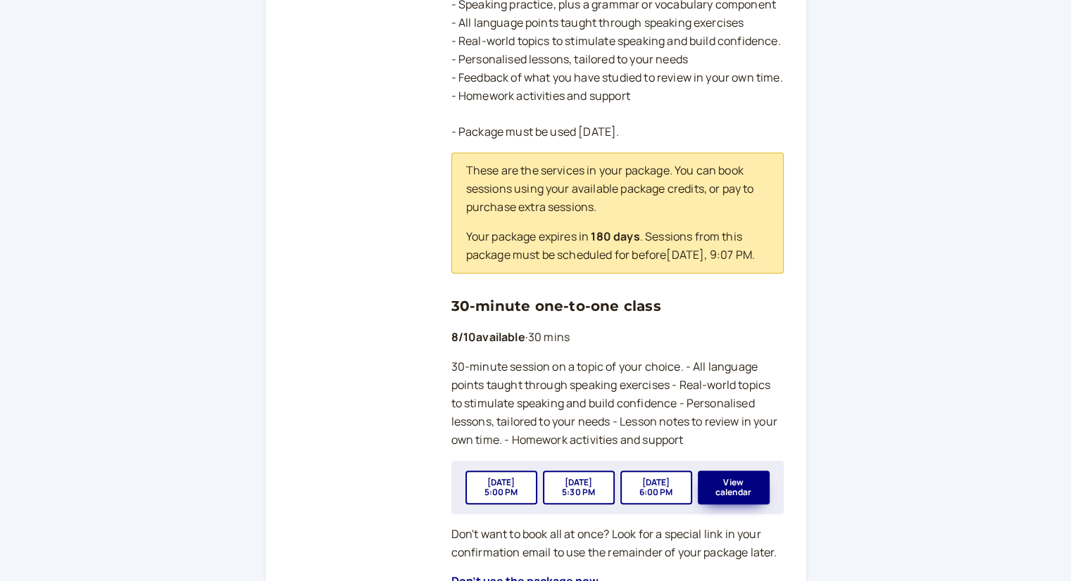
scroll to position [493, 0]
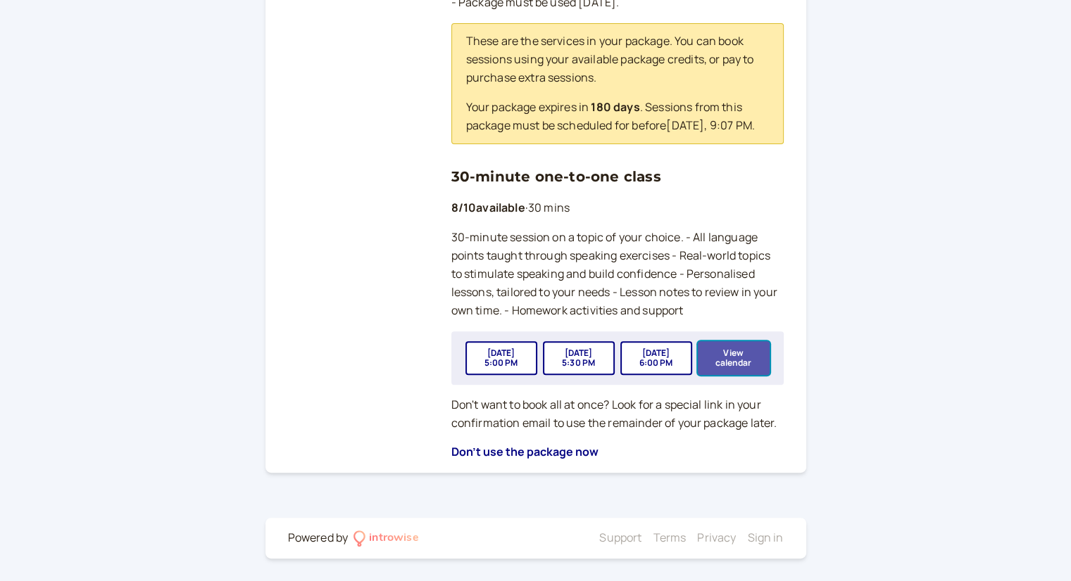
click at [738, 365] on button "View calendar" at bounding box center [734, 358] width 72 height 34
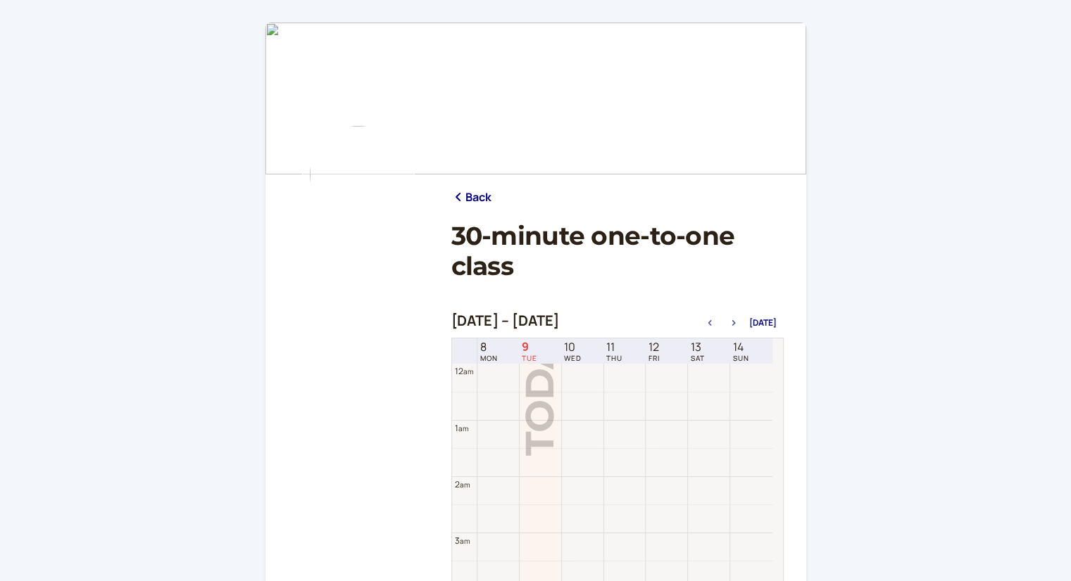
scroll to position [450, 0]
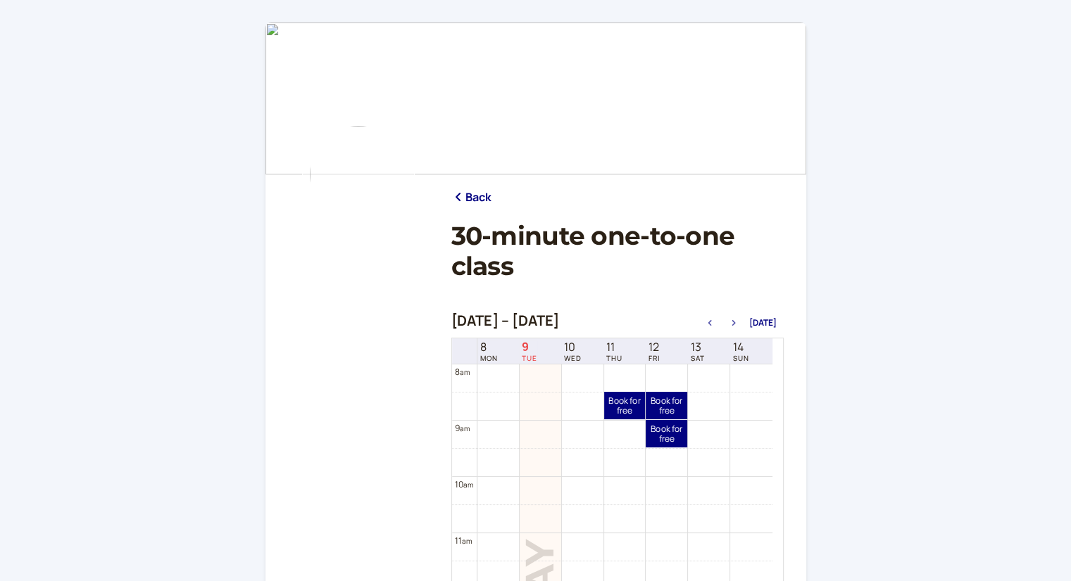
click at [735, 318] on button "button" at bounding box center [733, 323] width 17 height 10
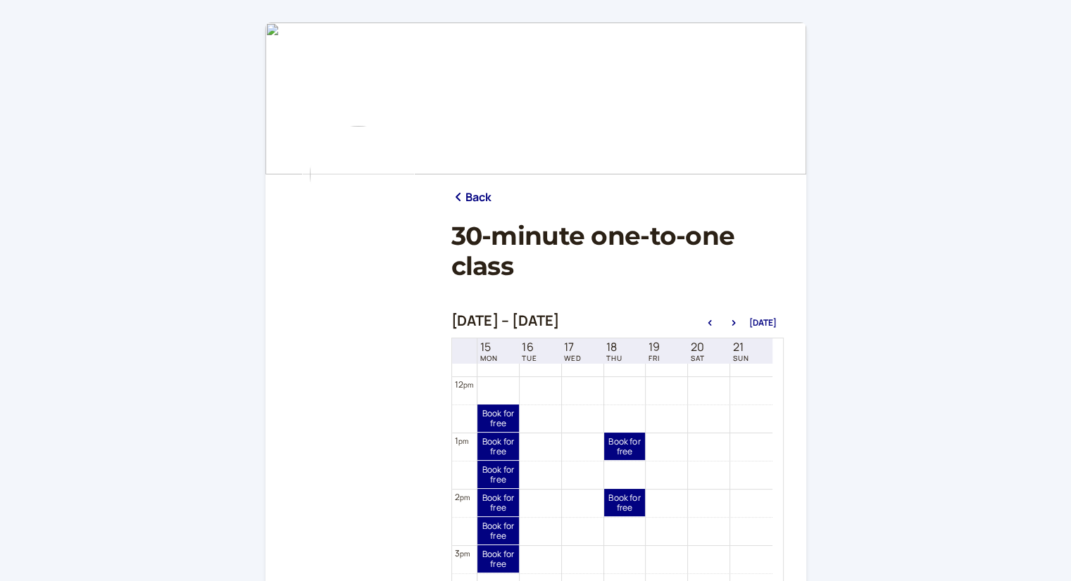
scroll to position [733, 0]
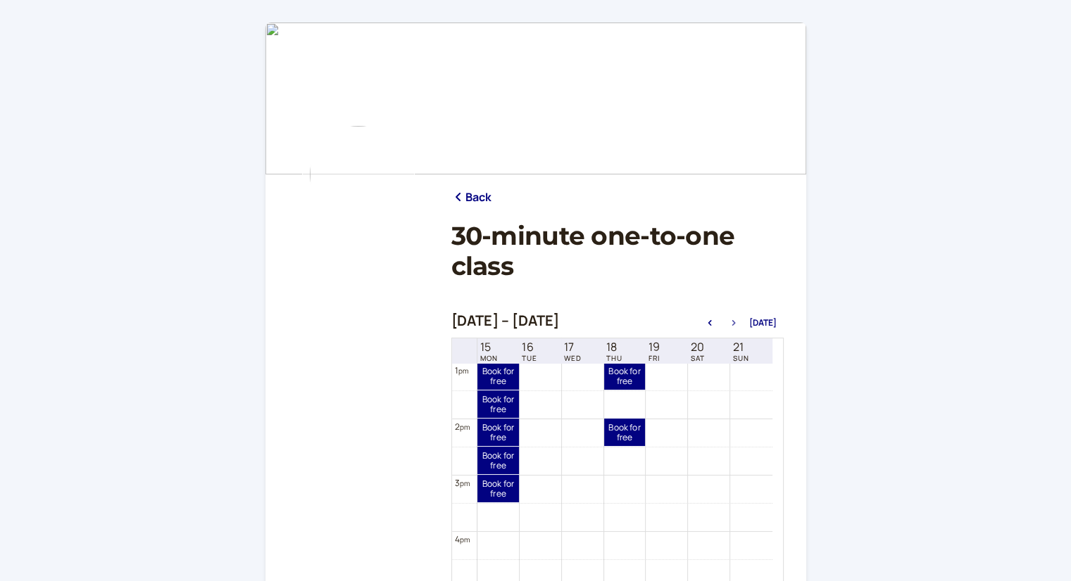
click at [735, 322] on icon "button" at bounding box center [733, 323] width 4 height 6
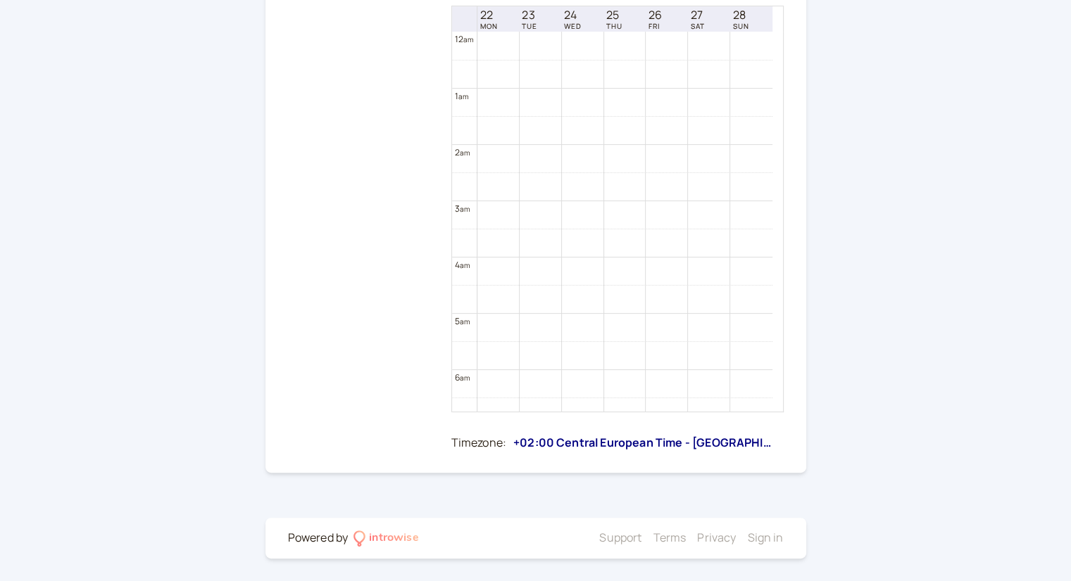
scroll to position [51, 0]
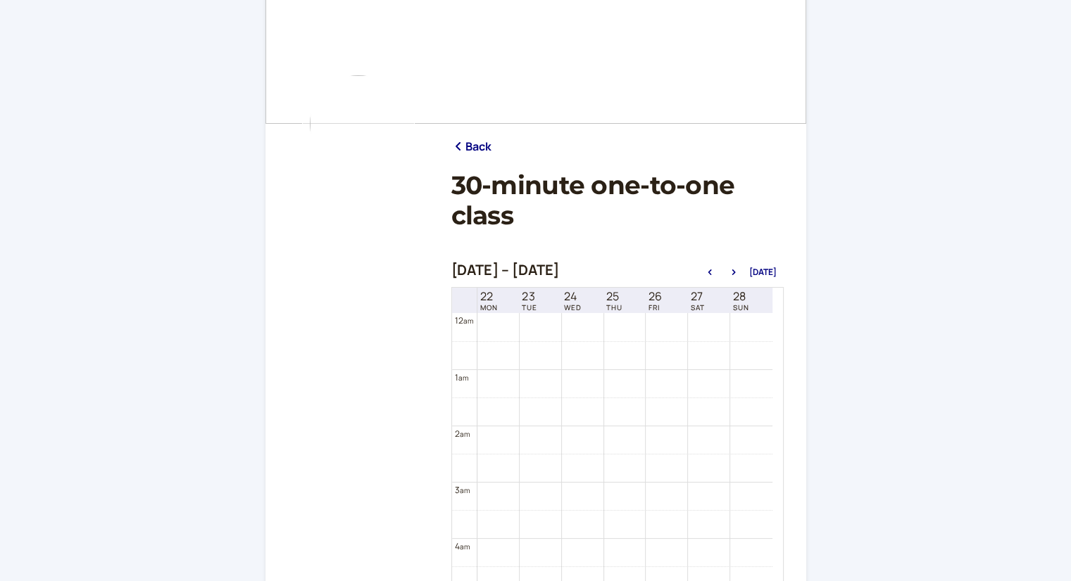
click at [712, 265] on div "Sep 22 – Sep 29, 2025 Today" at bounding box center [617, 272] width 332 height 20
click at [712, 267] on button "button" at bounding box center [709, 272] width 17 height 10
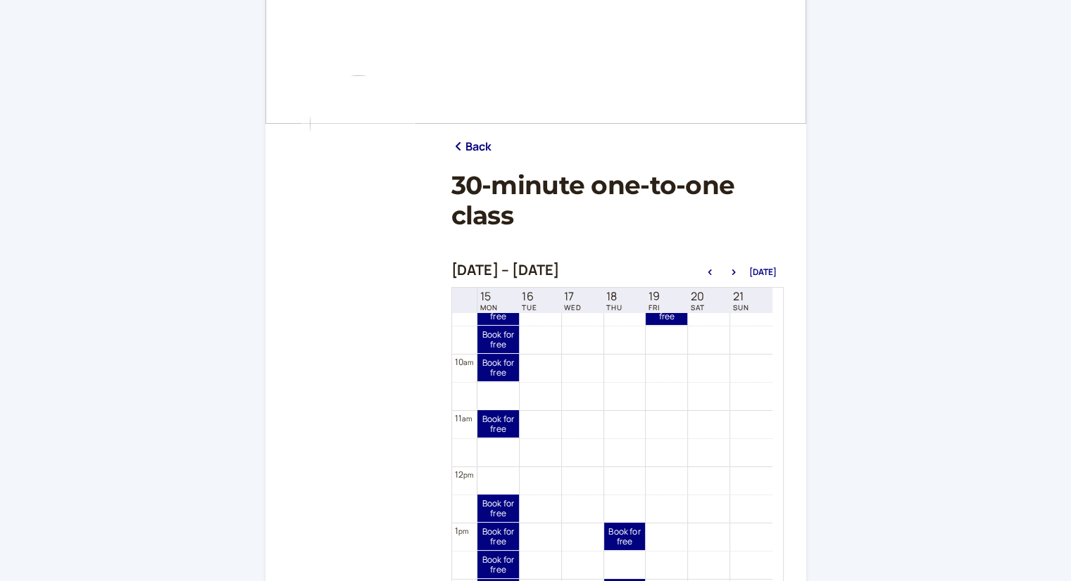
scroll to position [663, 0]
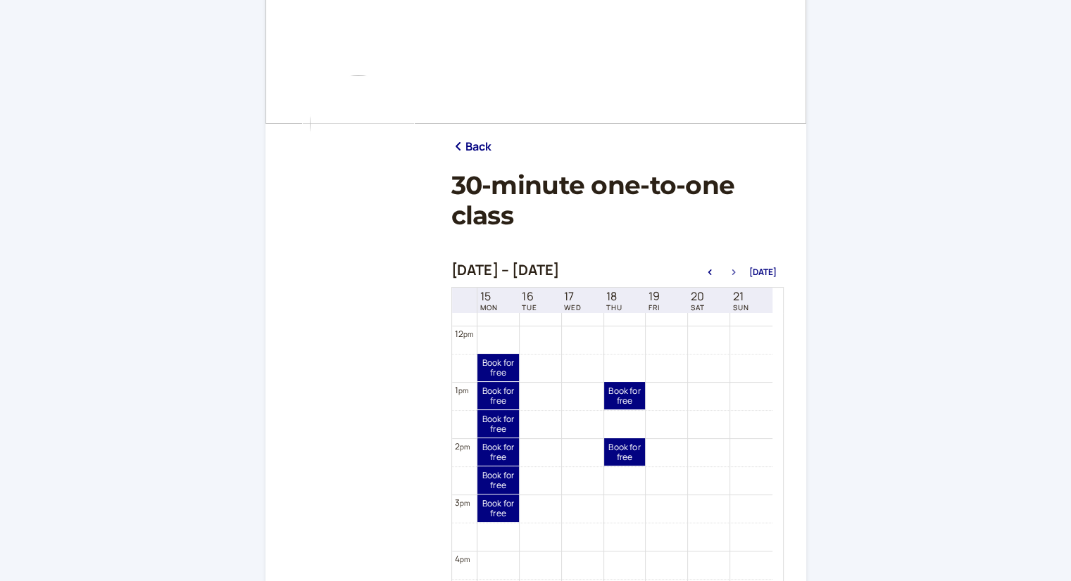
click at [735, 268] on button "button" at bounding box center [733, 272] width 17 height 10
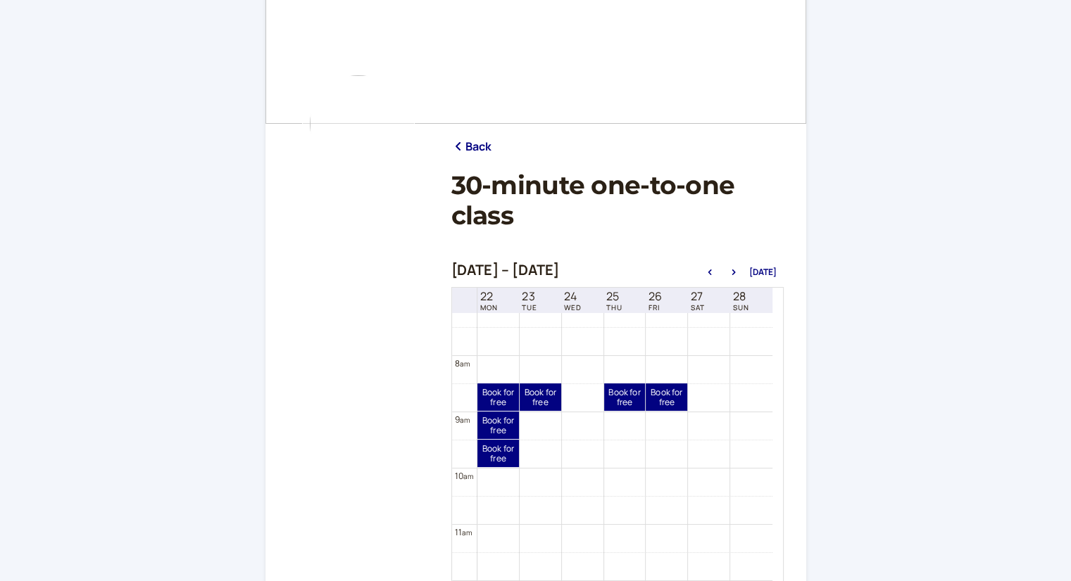
scroll to position [408, 0]
click at [614, 405] on link "Book for free free" at bounding box center [625, 397] width 42 height 27
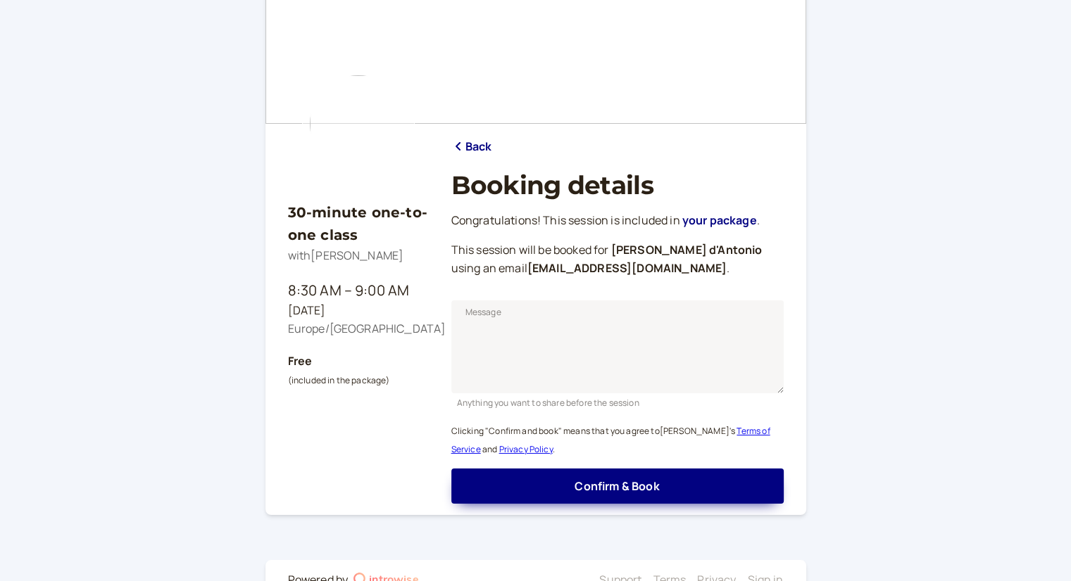
scroll to position [92, 0]
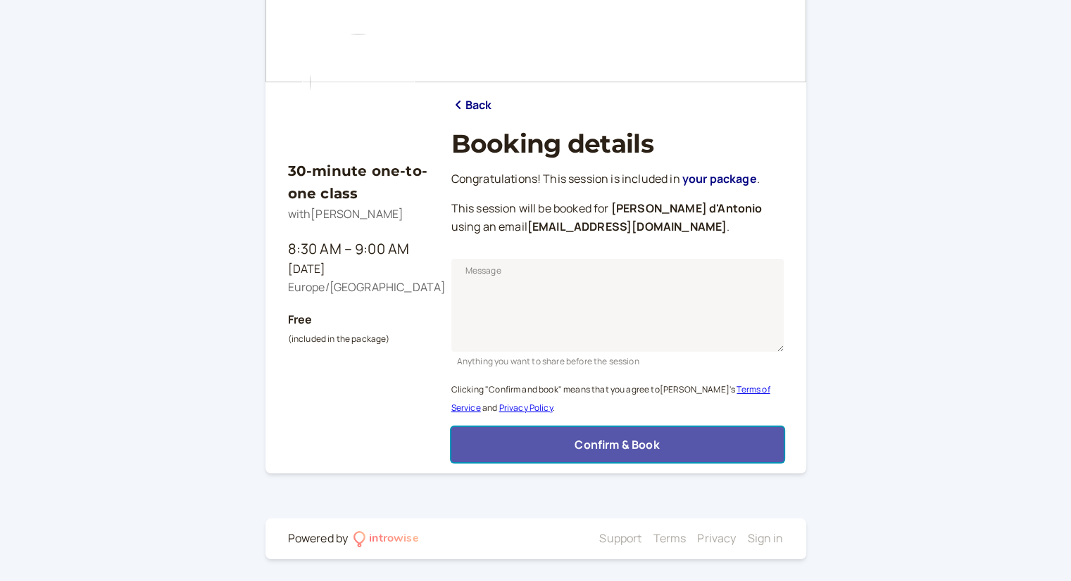
click at [650, 440] on span "Confirm & Book" at bounding box center [616, 444] width 84 height 15
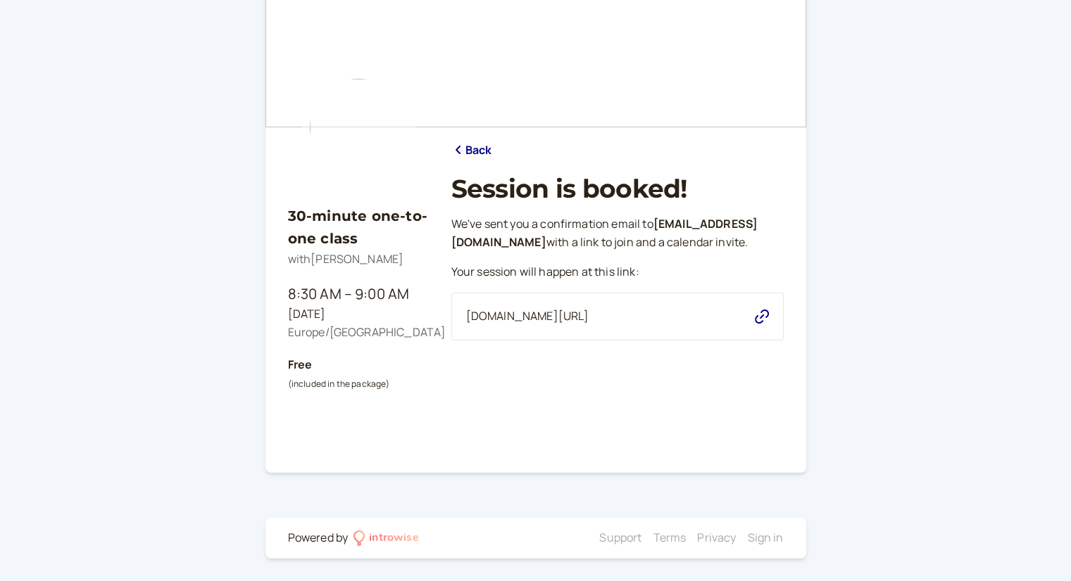
scroll to position [47, 0]
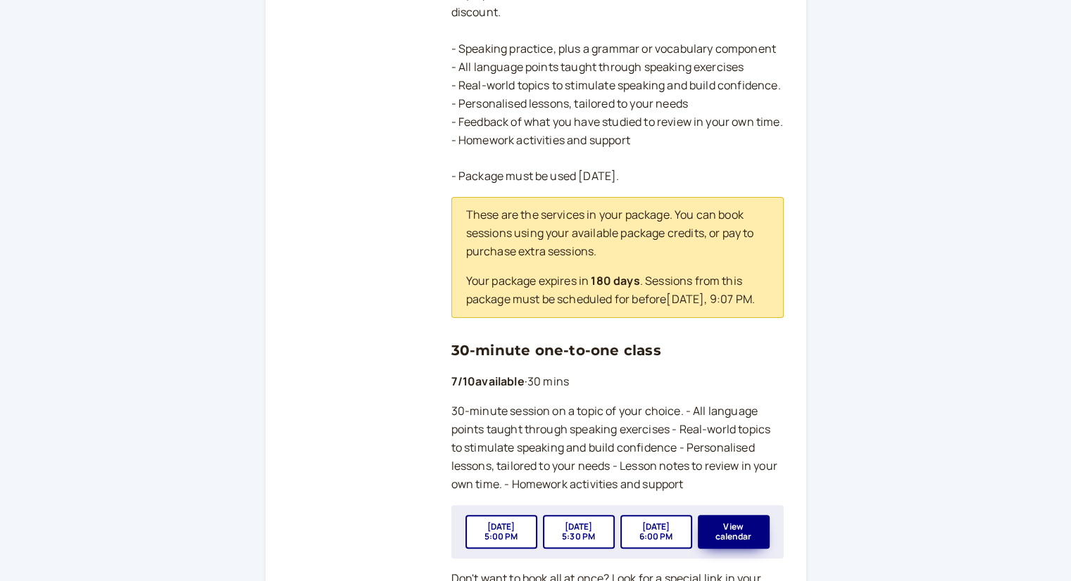
scroll to position [422, 0]
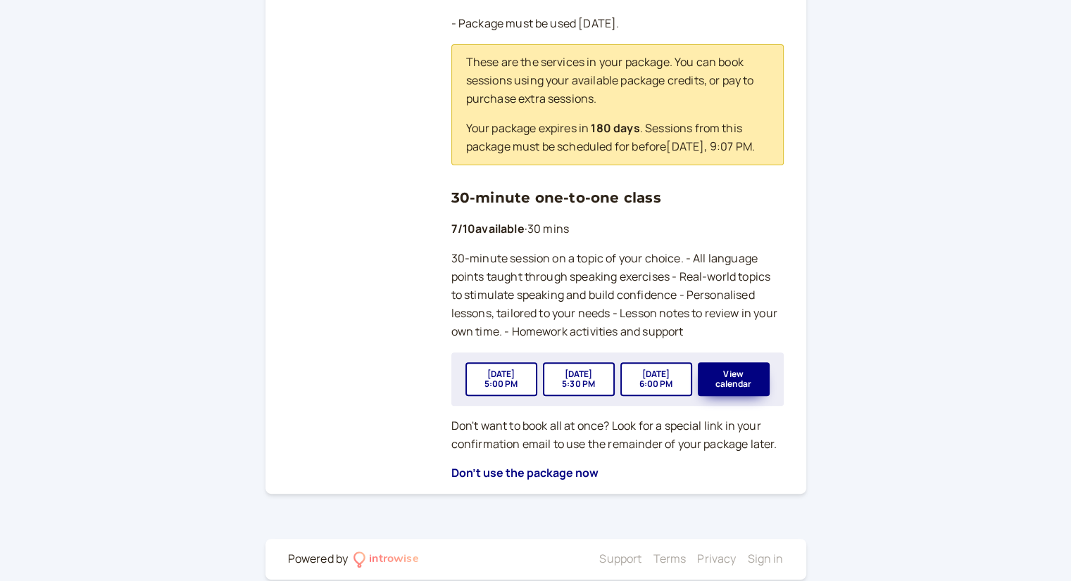
scroll to position [493, 0]
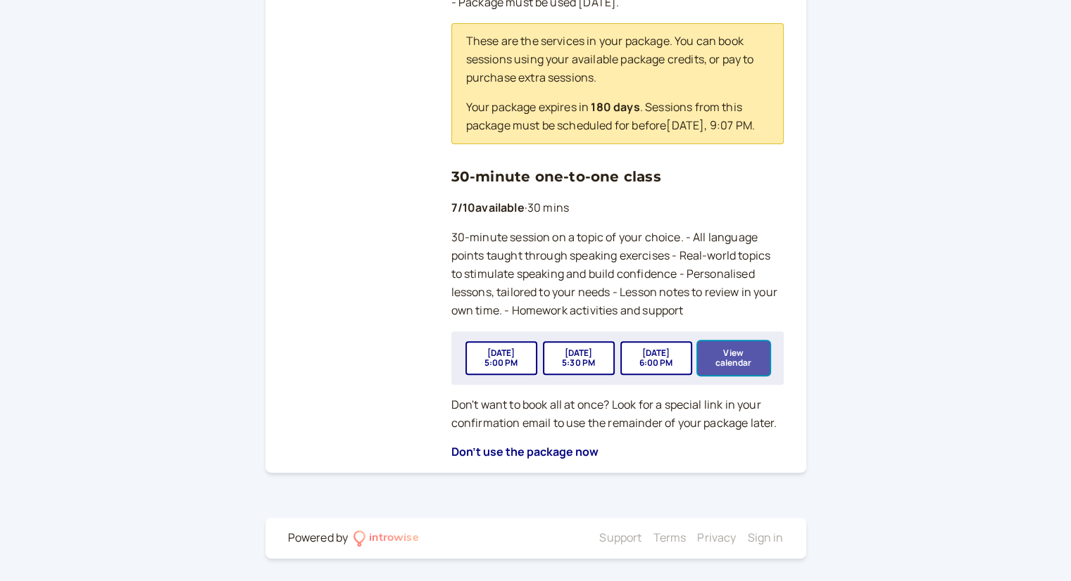
click at [744, 370] on button "View calendar" at bounding box center [734, 358] width 72 height 34
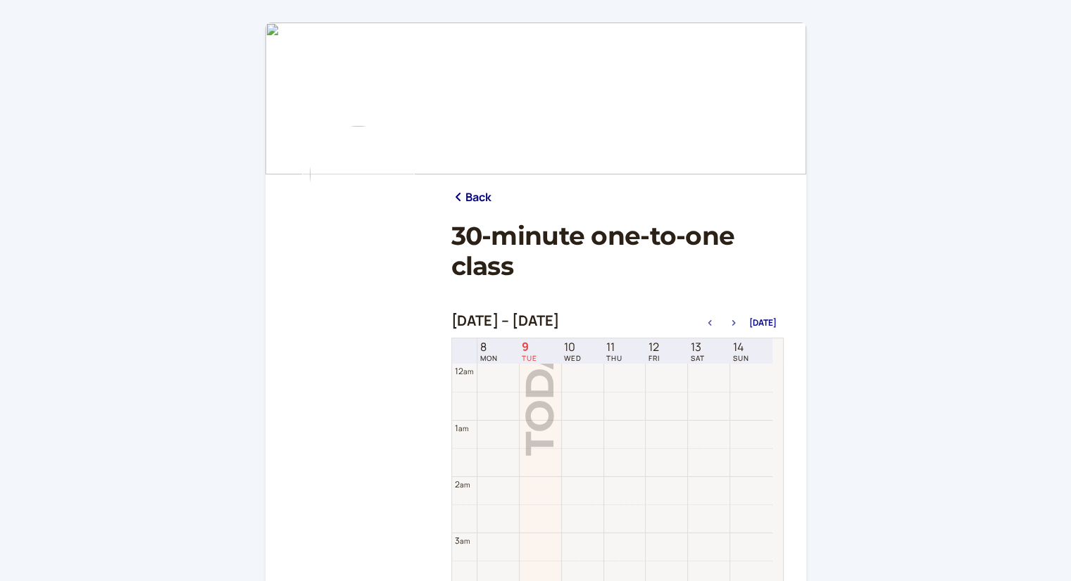
scroll to position [450, 0]
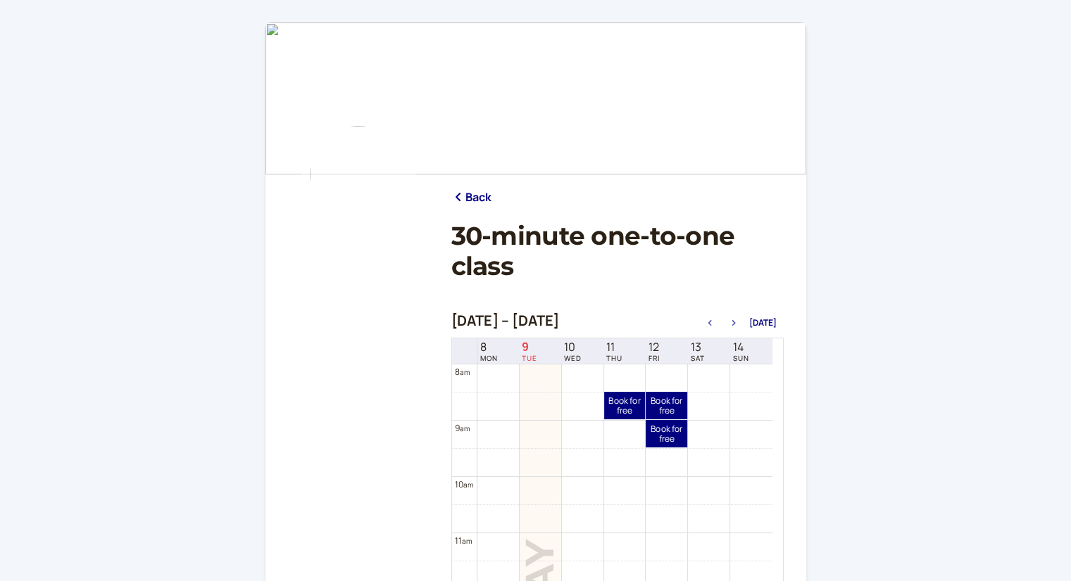
click at [734, 322] on icon "button" at bounding box center [733, 323] width 17 height 6
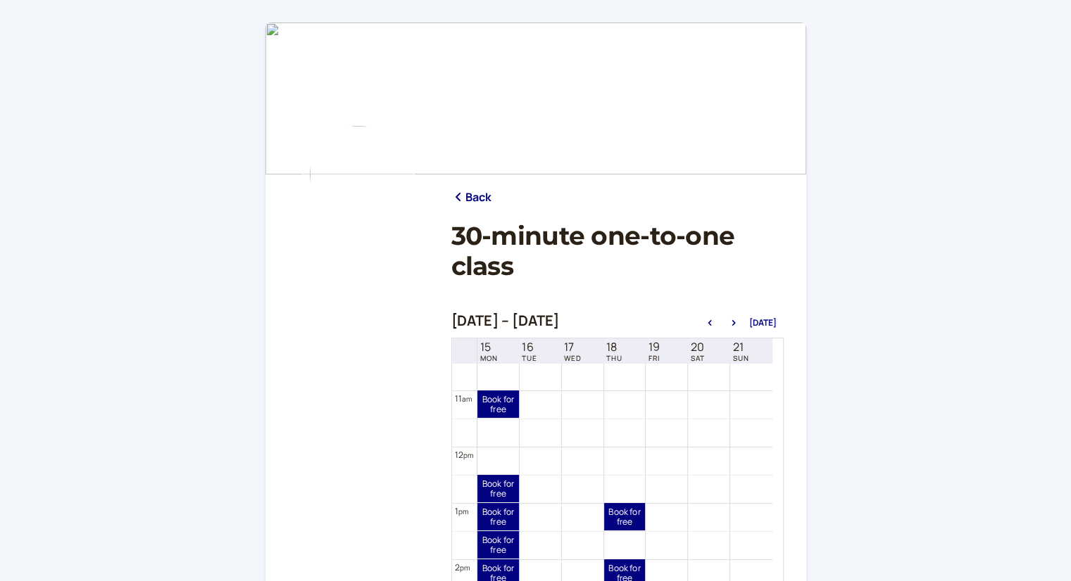
scroll to position [663, 0]
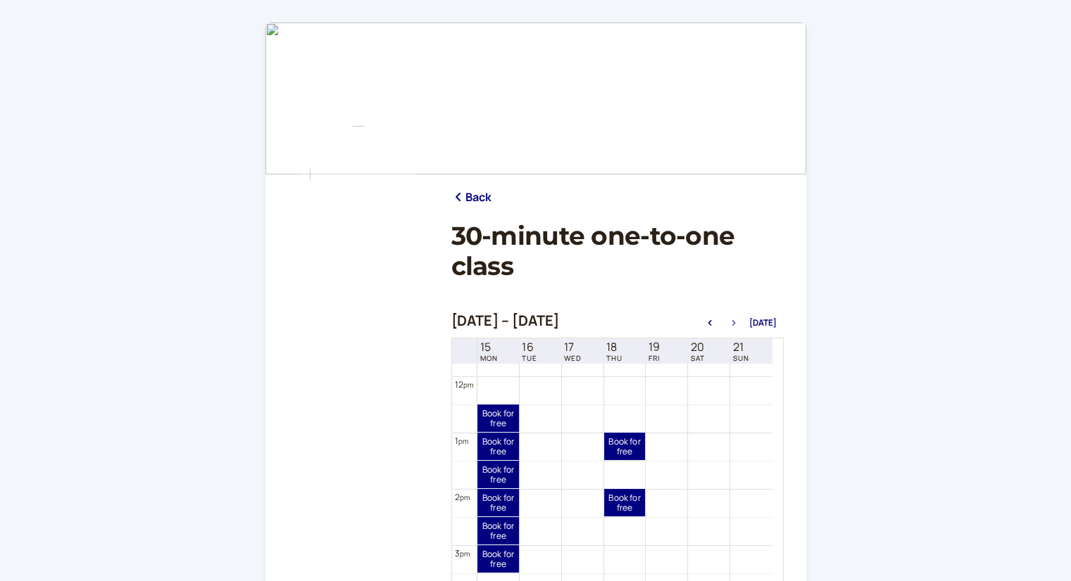
click at [733, 318] on button "button" at bounding box center [733, 323] width 17 height 10
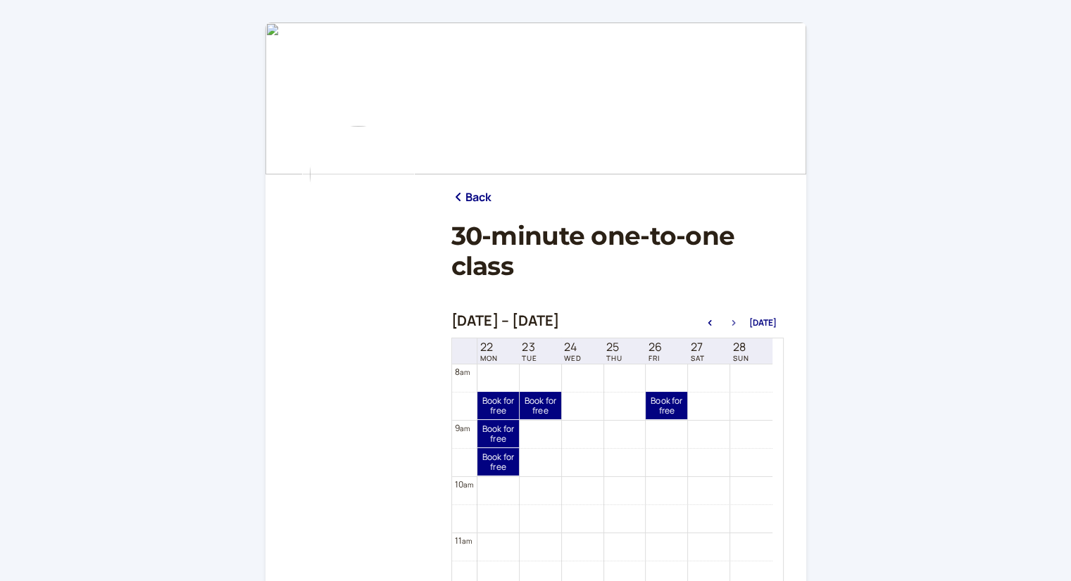
click at [733, 318] on button "button" at bounding box center [733, 323] width 17 height 10
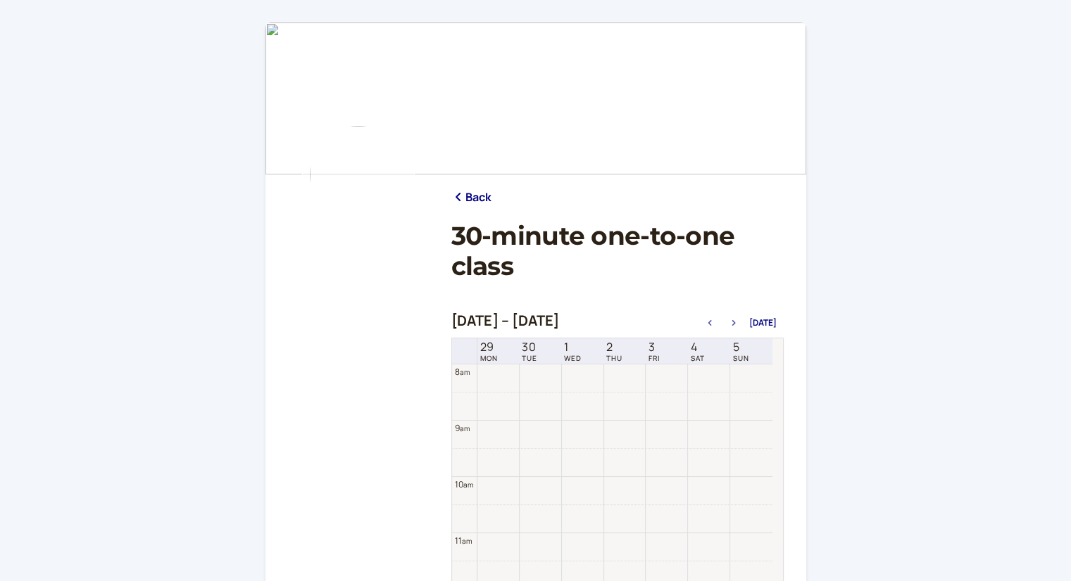
scroll to position [452, 0]
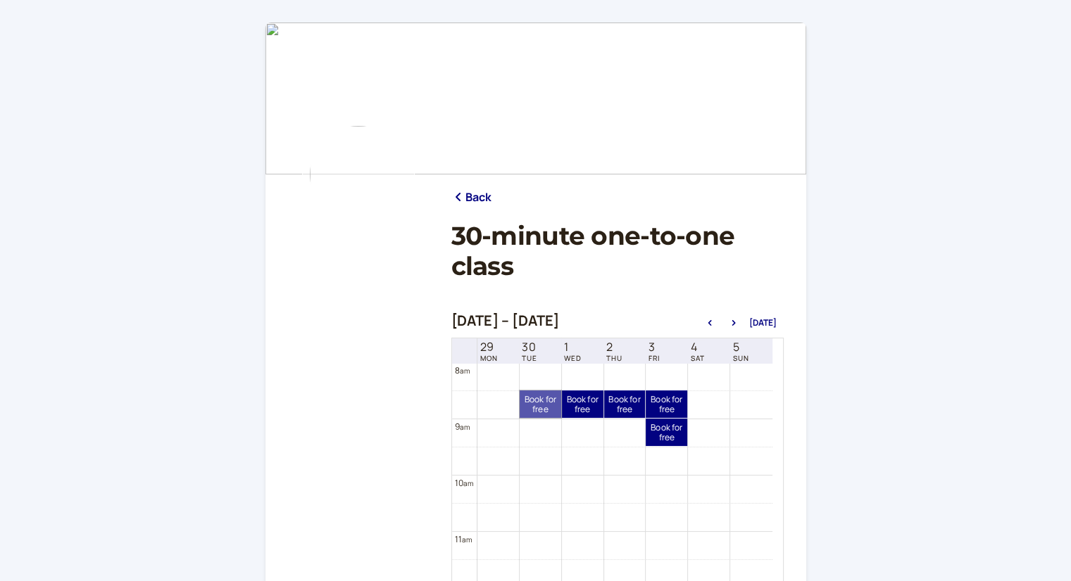
click at [532, 401] on link "Book for free free" at bounding box center [540, 404] width 42 height 27
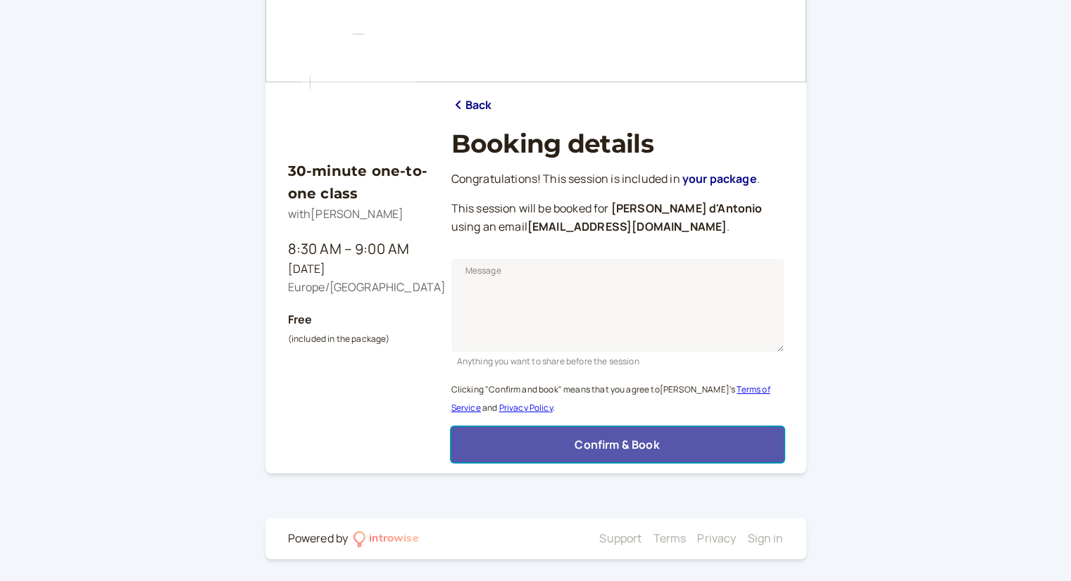
click at [681, 446] on button "Confirm & Book" at bounding box center [617, 444] width 332 height 35
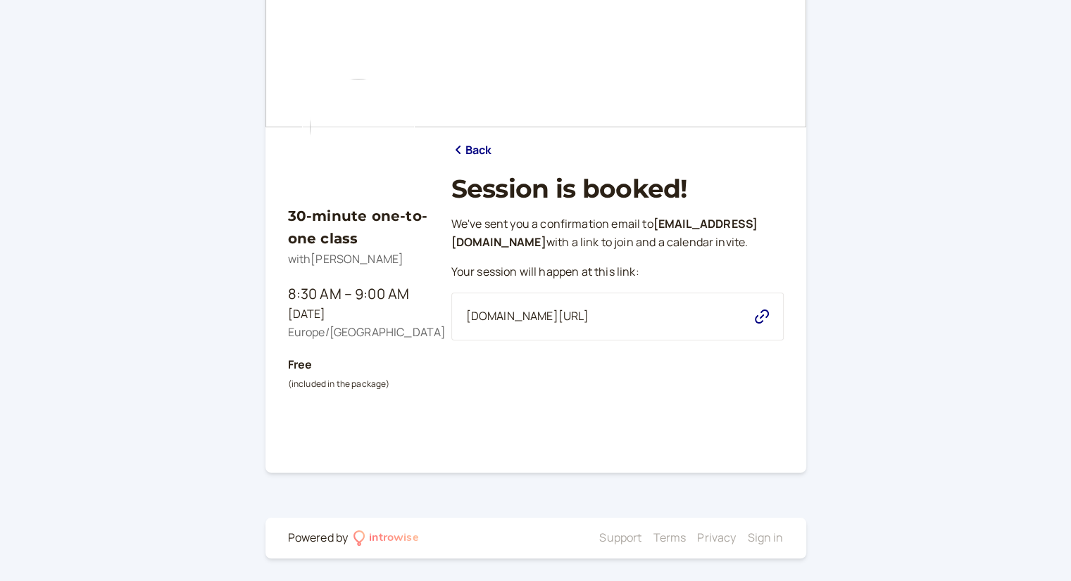
scroll to position [47, 0]
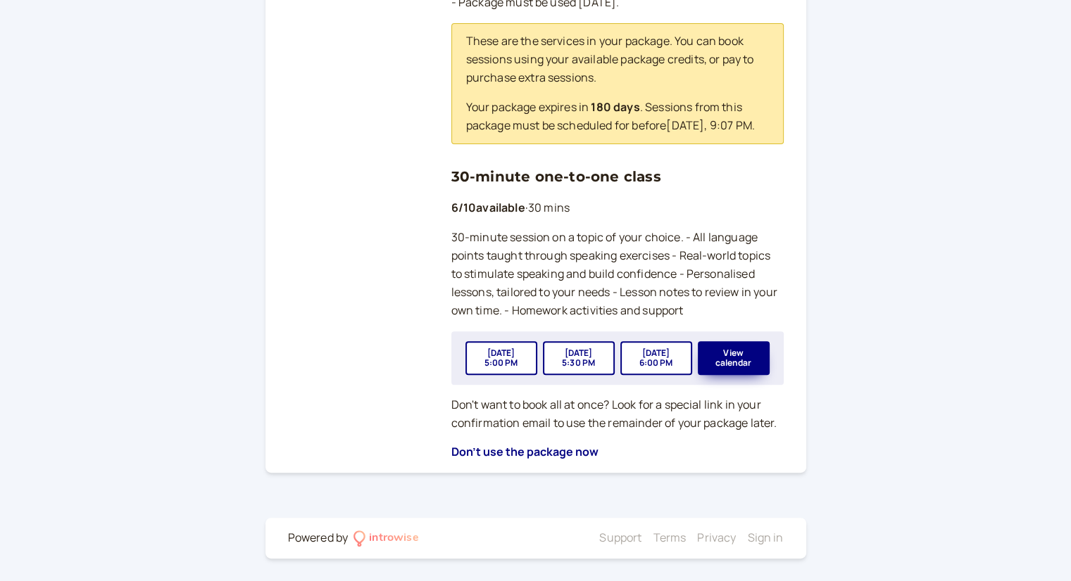
scroll to position [499, 0]
click at [737, 360] on button "View calendar" at bounding box center [734, 358] width 72 height 34
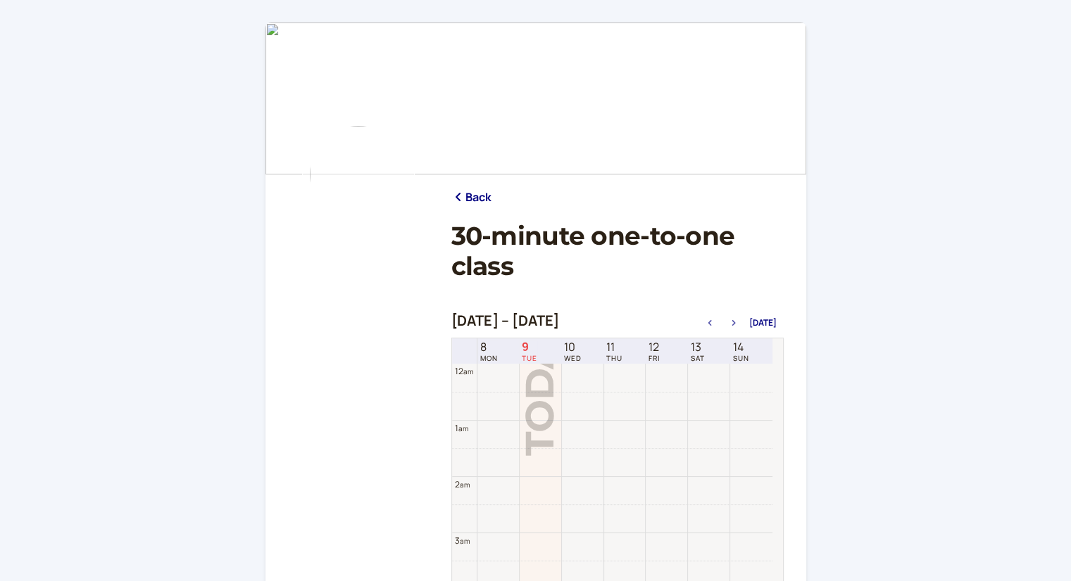
scroll to position [450, 0]
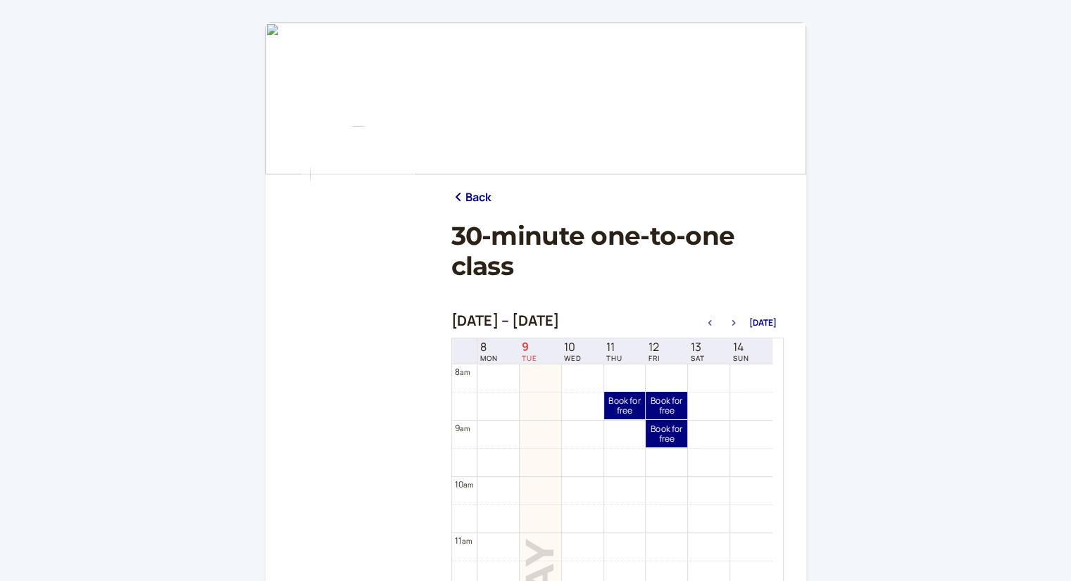
click at [738, 320] on icon "button" at bounding box center [733, 323] width 17 height 6
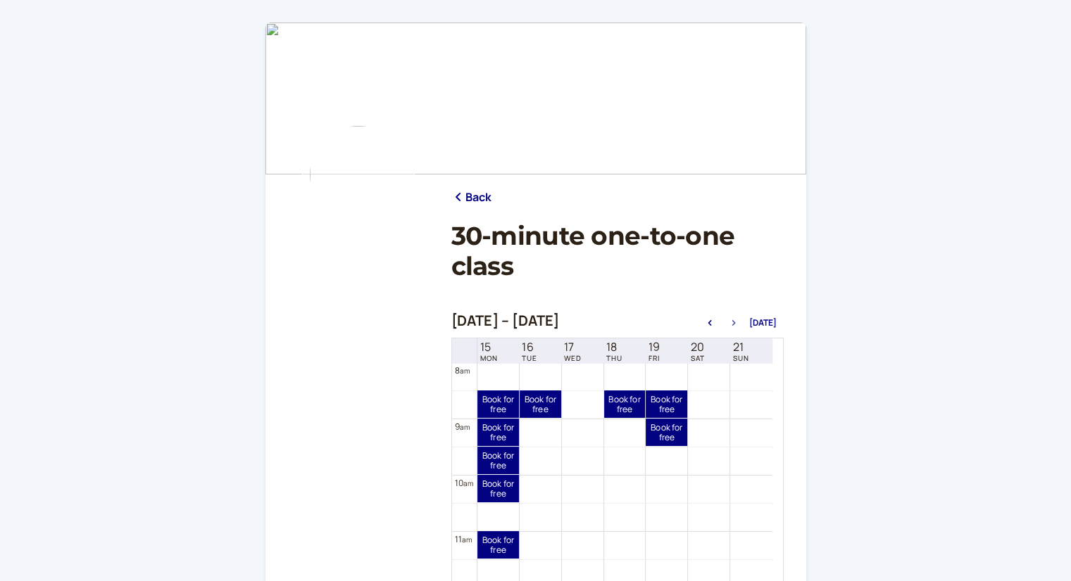
click at [738, 320] on icon "button" at bounding box center [733, 323] width 17 height 6
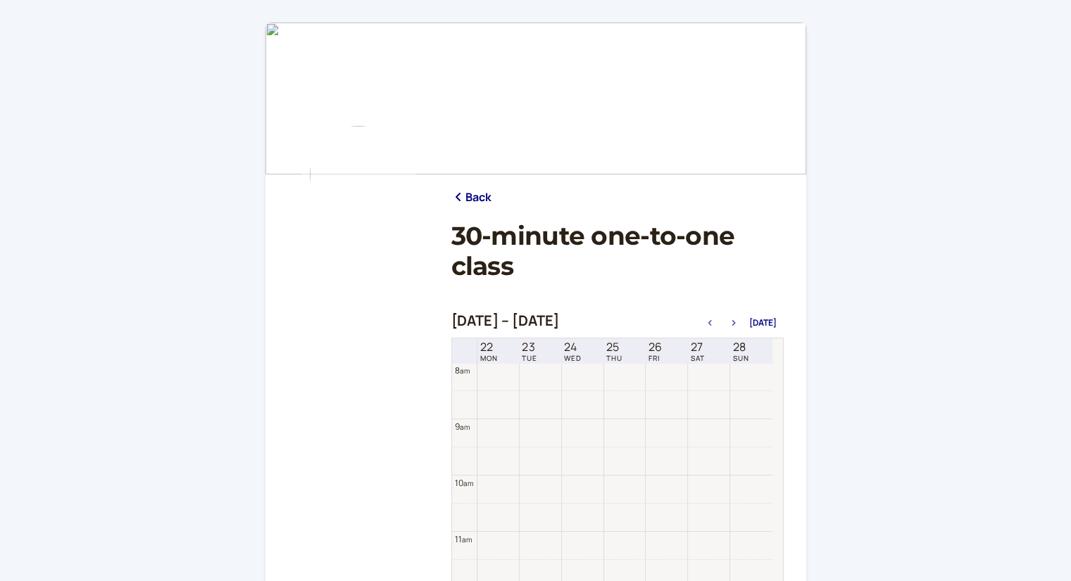
scroll to position [450, 0]
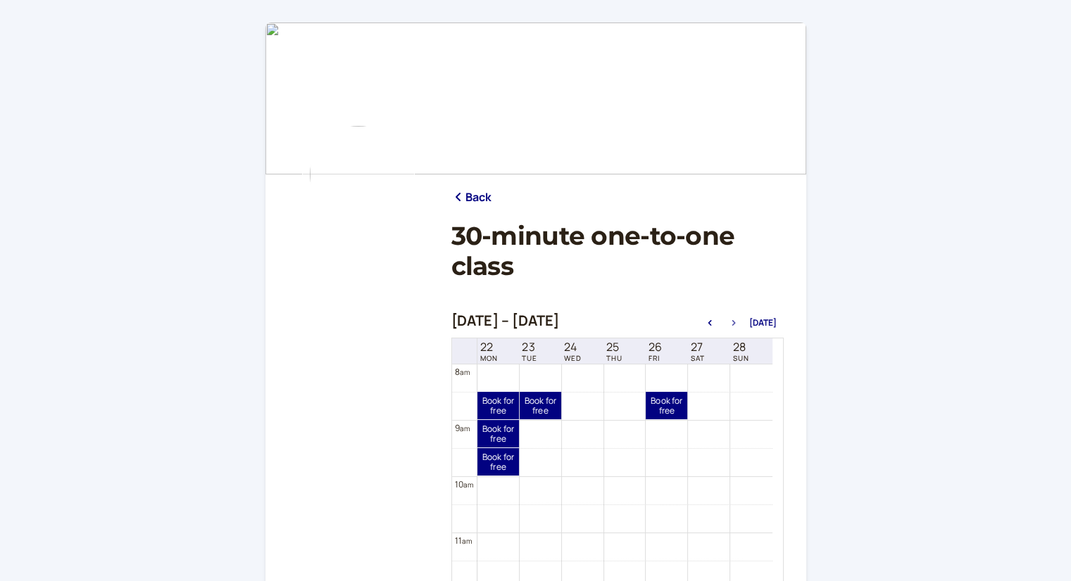
click at [738, 320] on icon "button" at bounding box center [733, 323] width 17 height 6
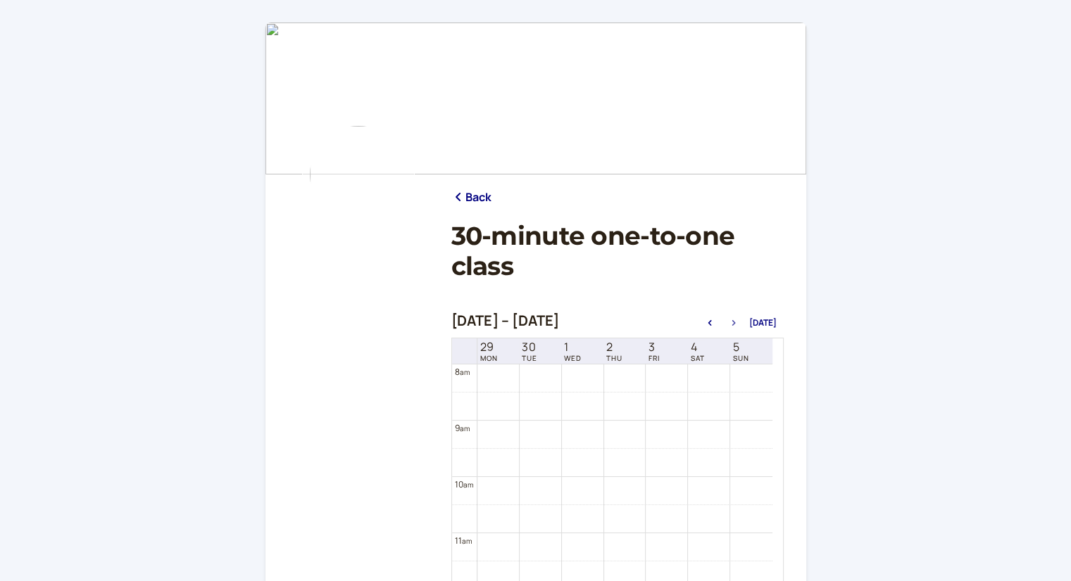
scroll to position [452, 0]
click at [738, 320] on icon "button" at bounding box center [733, 323] width 17 height 6
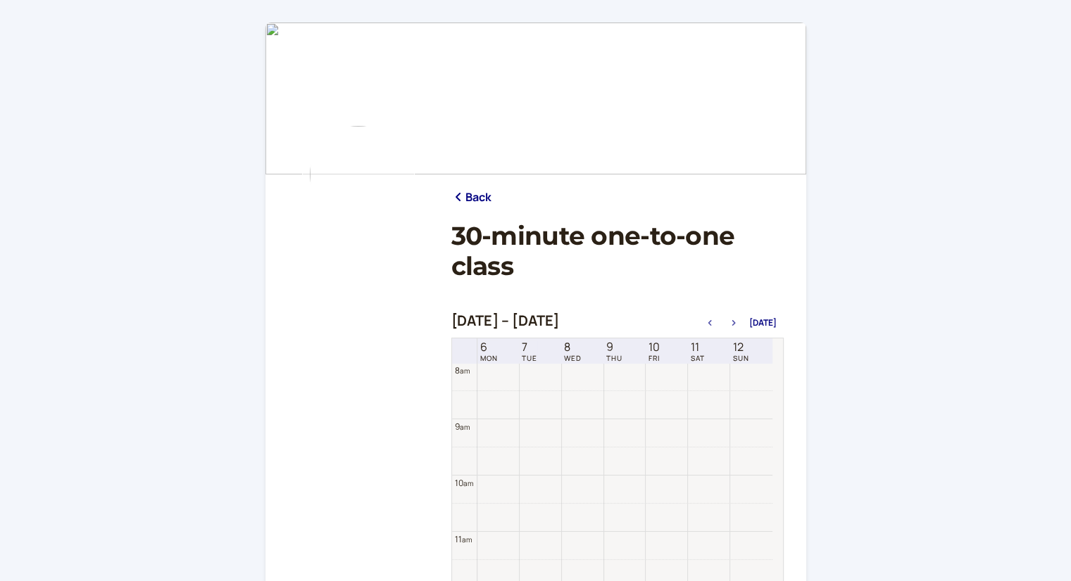
scroll to position [450, 0]
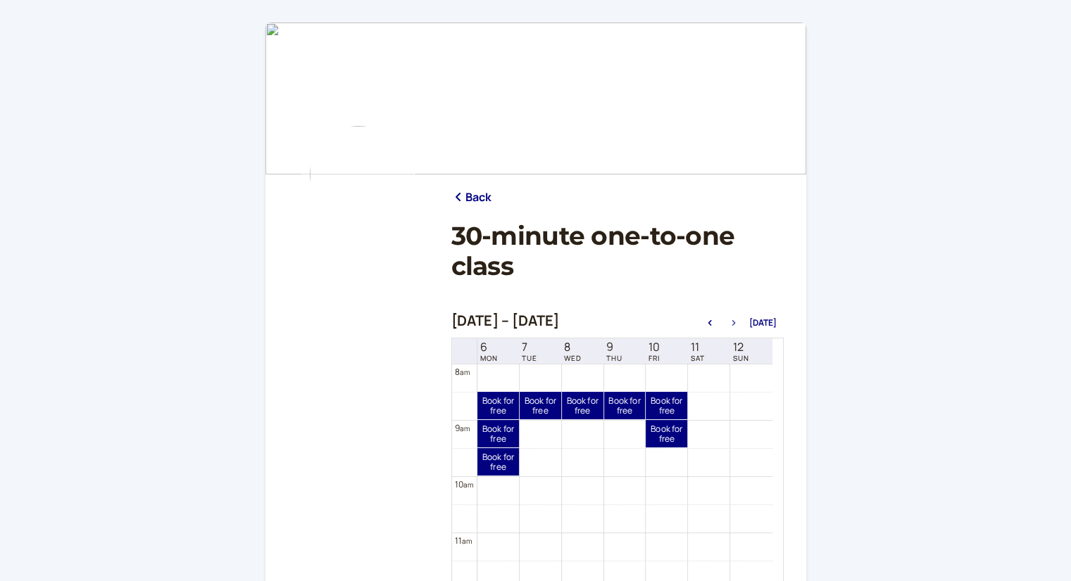
click at [738, 320] on icon "button" at bounding box center [733, 323] width 17 height 6
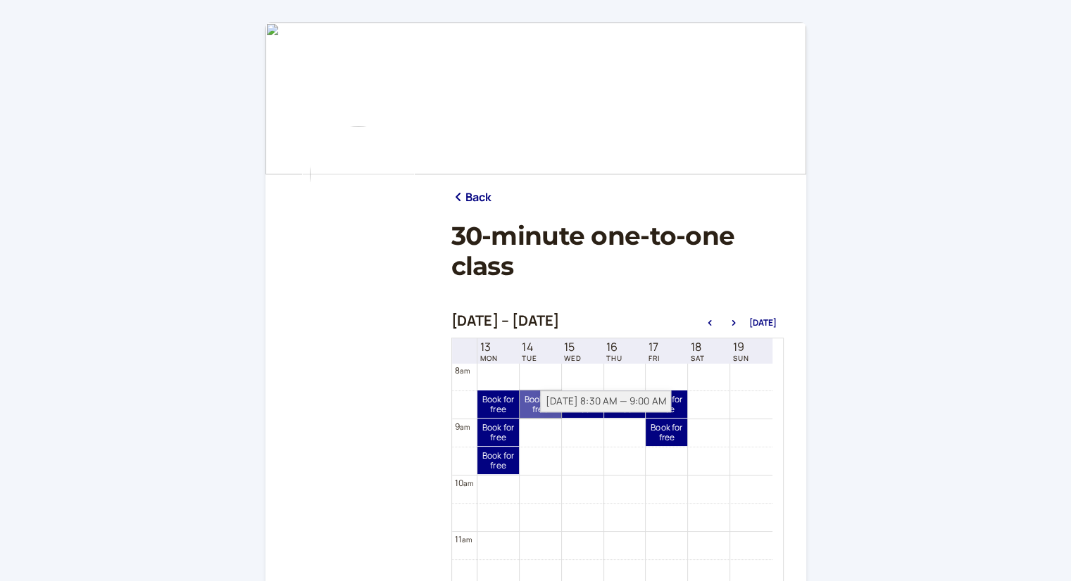
click at [539, 404] on link "Book for free free" at bounding box center [540, 404] width 42 height 27
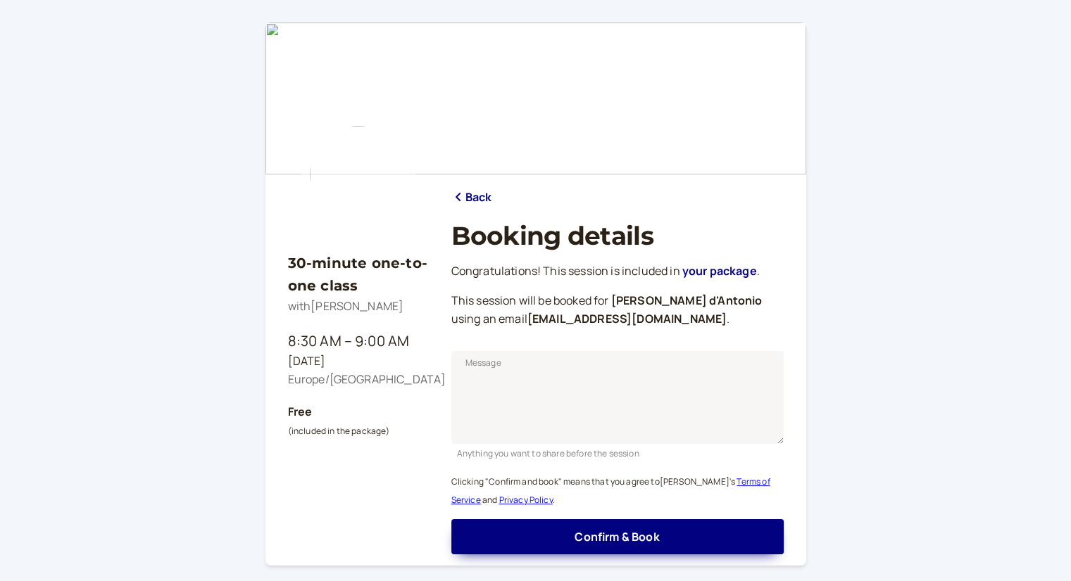
scroll to position [92, 0]
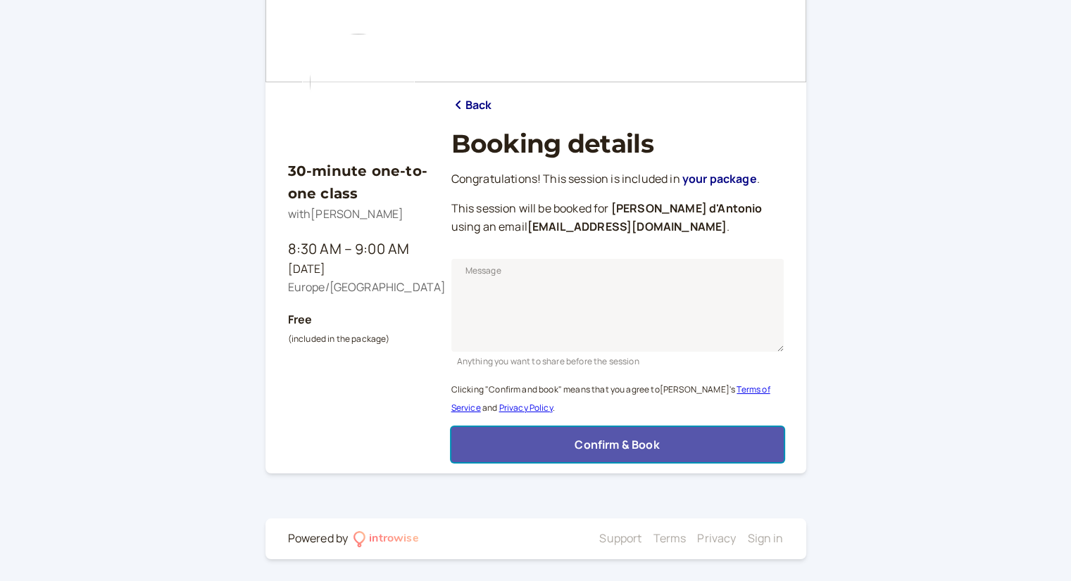
click at [577, 437] on span "Confirm & Book" at bounding box center [616, 444] width 84 height 15
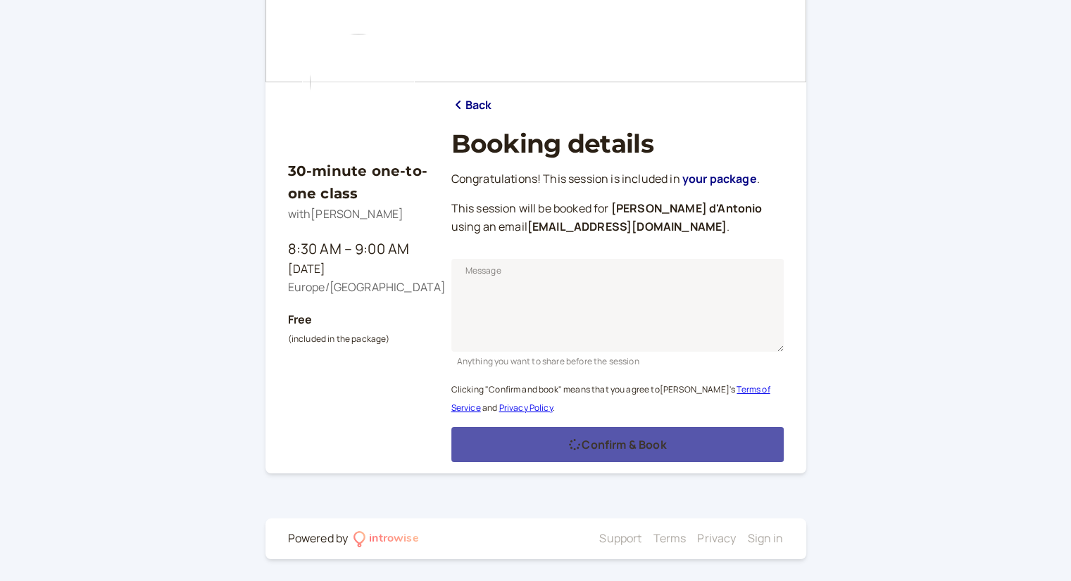
scroll to position [47, 0]
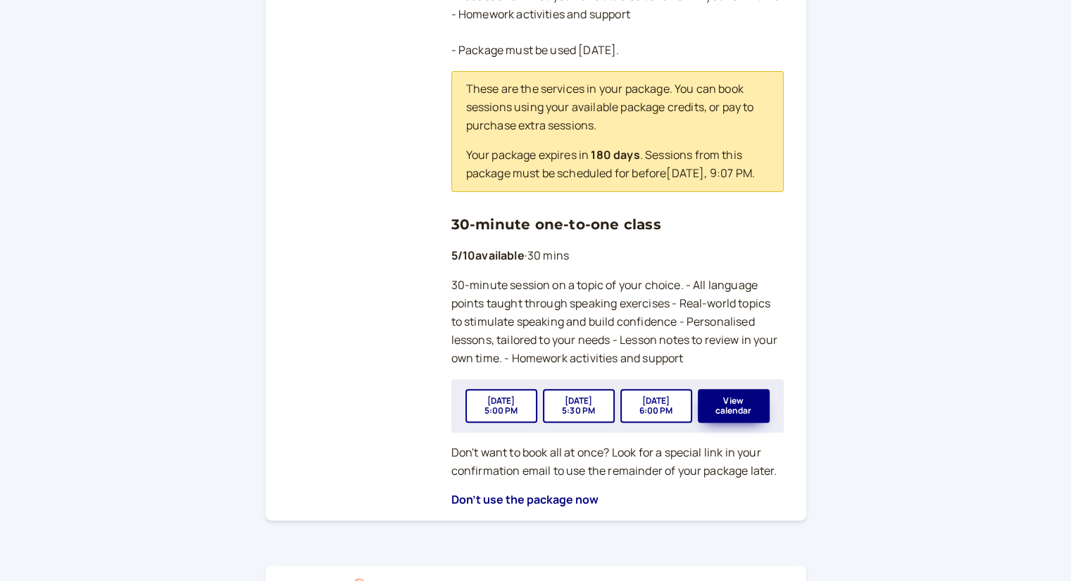
scroll to position [493, 0]
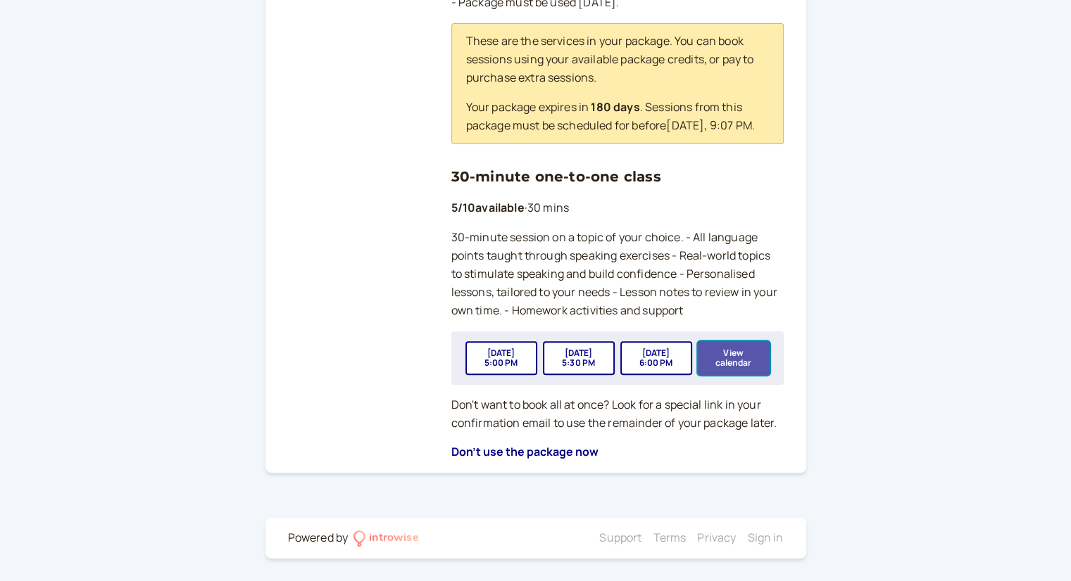
click at [736, 367] on button "View calendar" at bounding box center [734, 358] width 72 height 34
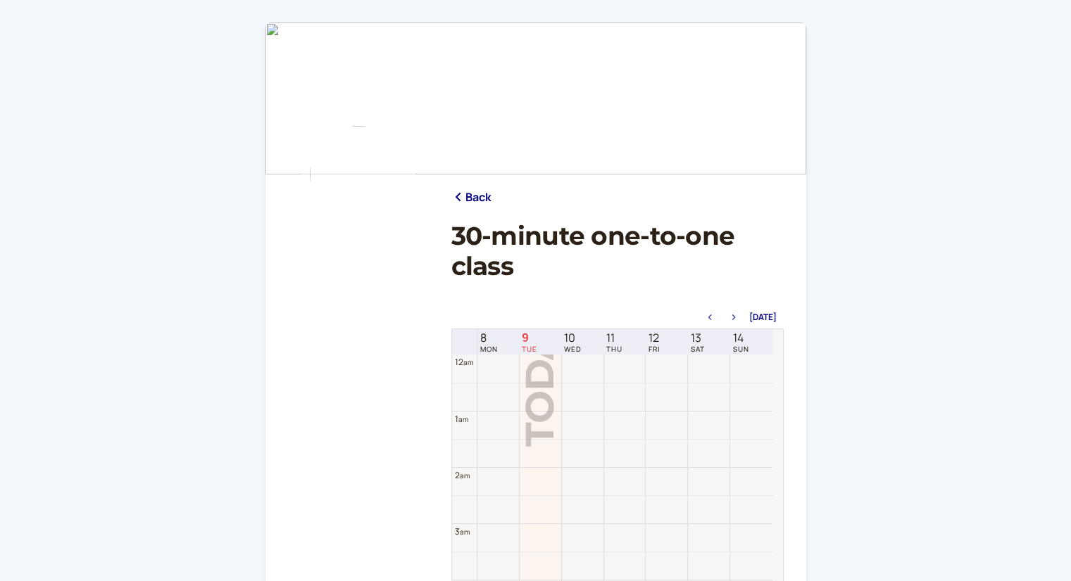
scroll to position [450, 0]
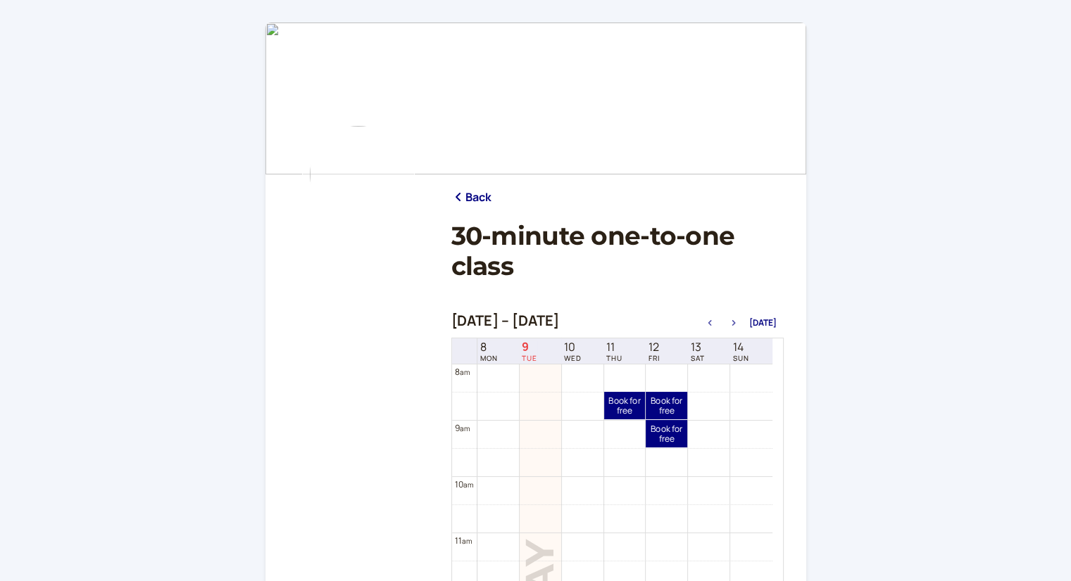
click at [738, 319] on button "button" at bounding box center [733, 323] width 17 height 10
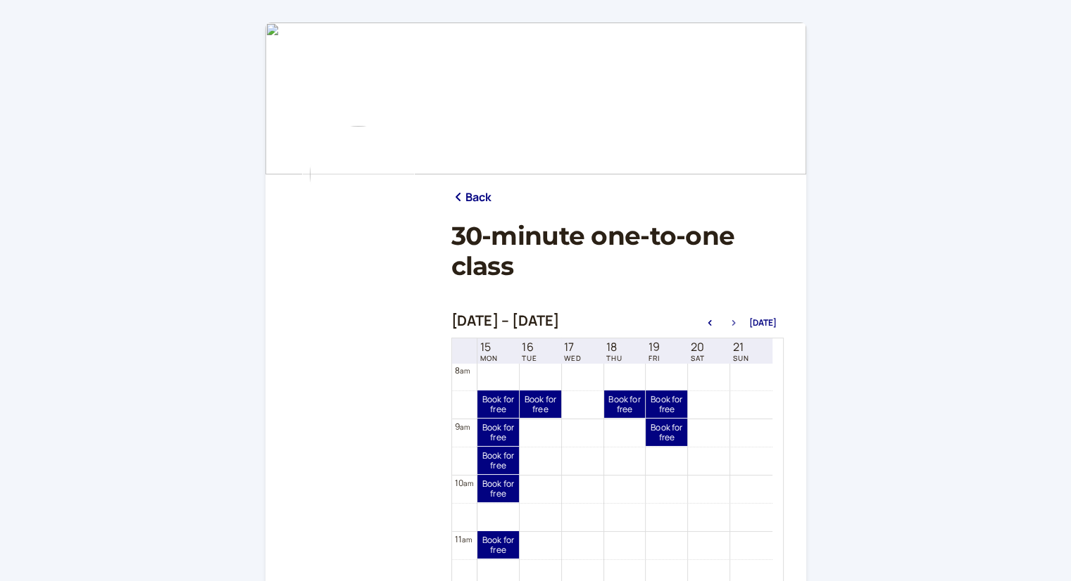
click at [738, 319] on button "button" at bounding box center [733, 323] width 17 height 10
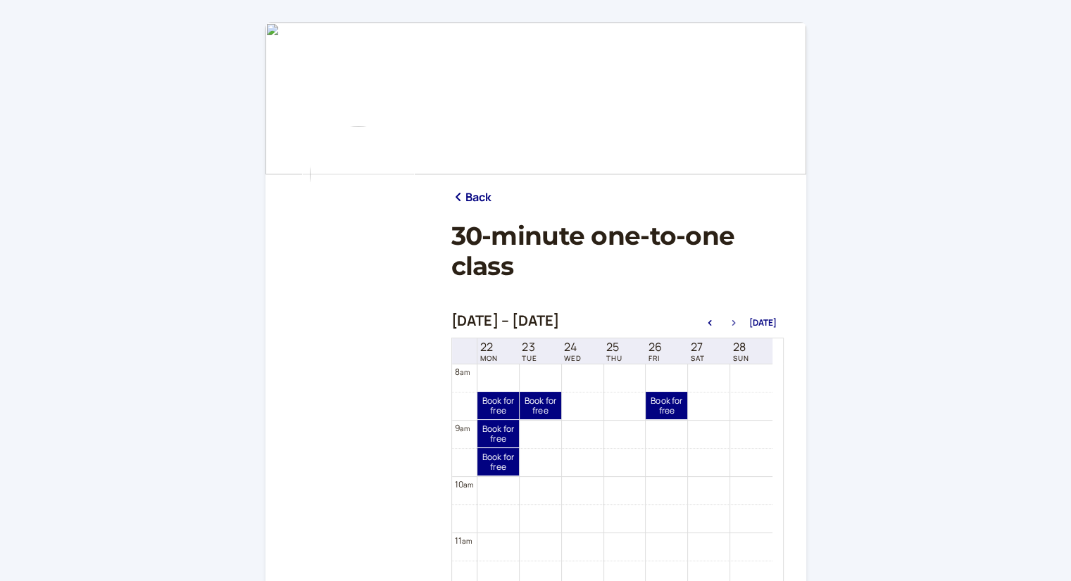
click at [738, 319] on button "button" at bounding box center [733, 323] width 17 height 10
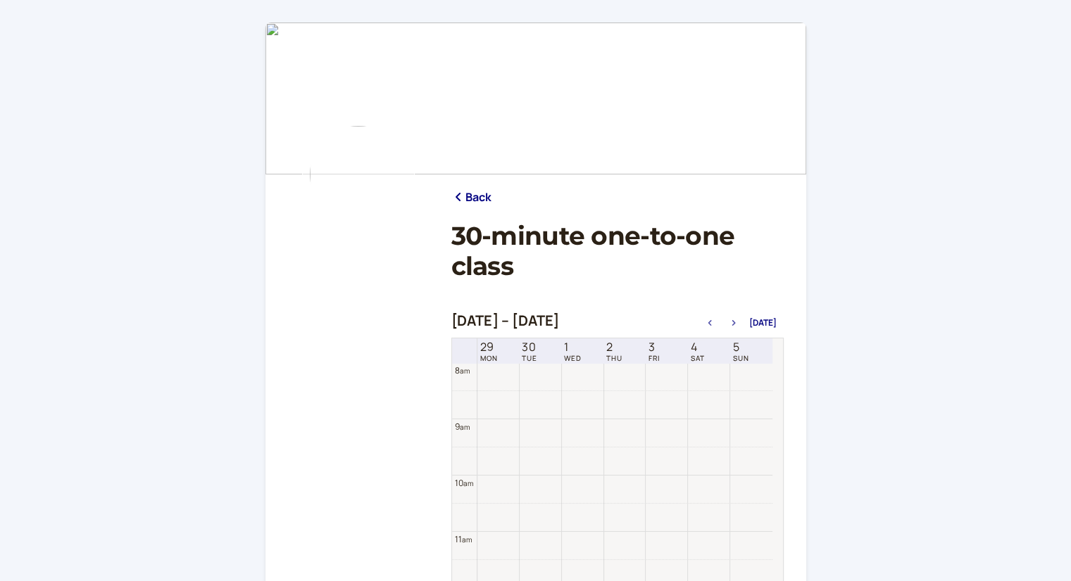
click at [738, 319] on button "button" at bounding box center [733, 323] width 17 height 10
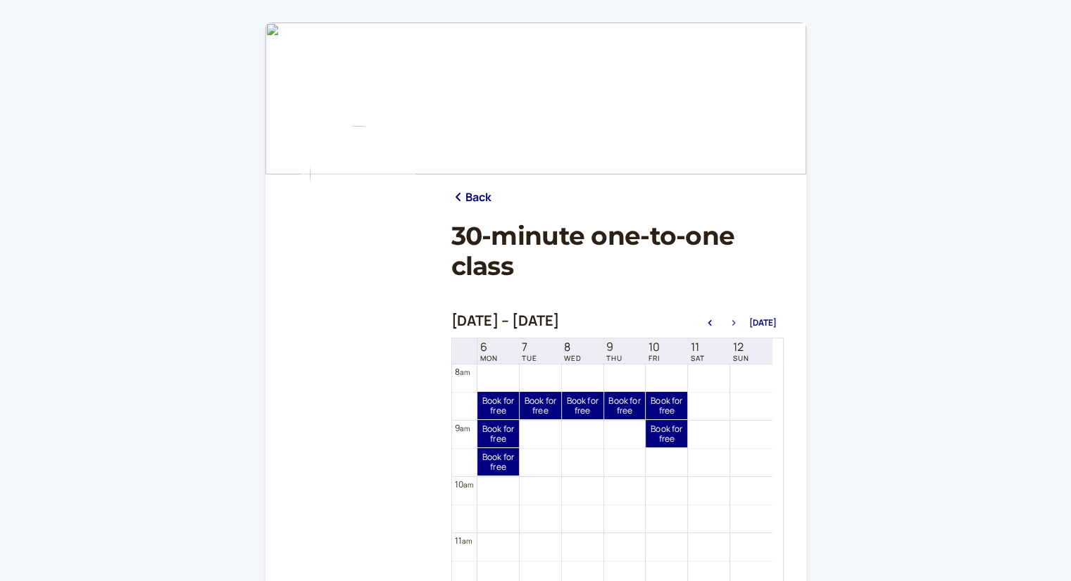
click at [738, 319] on button "button" at bounding box center [733, 323] width 17 height 10
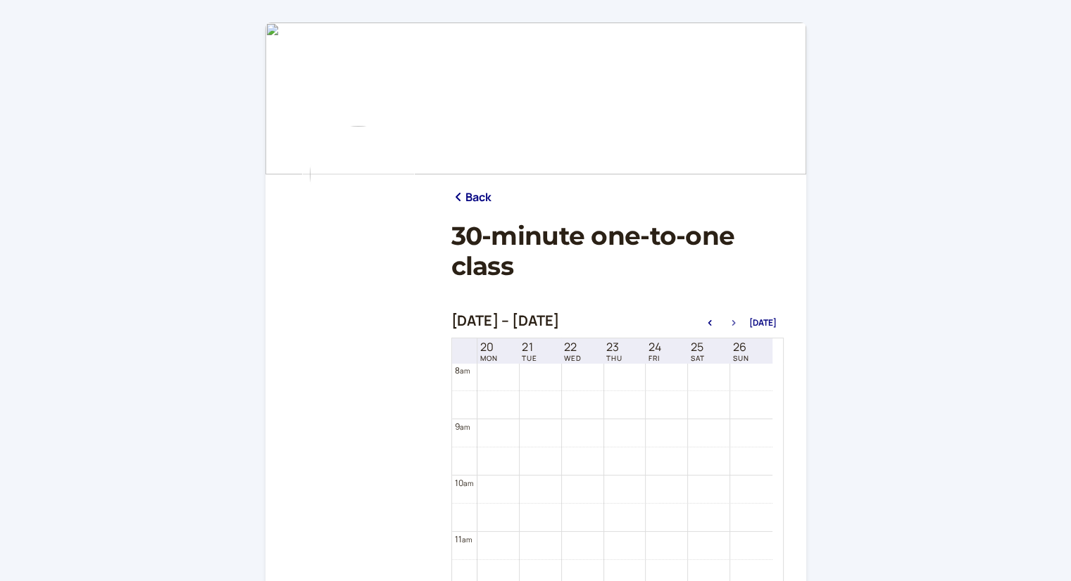
scroll to position [450, 0]
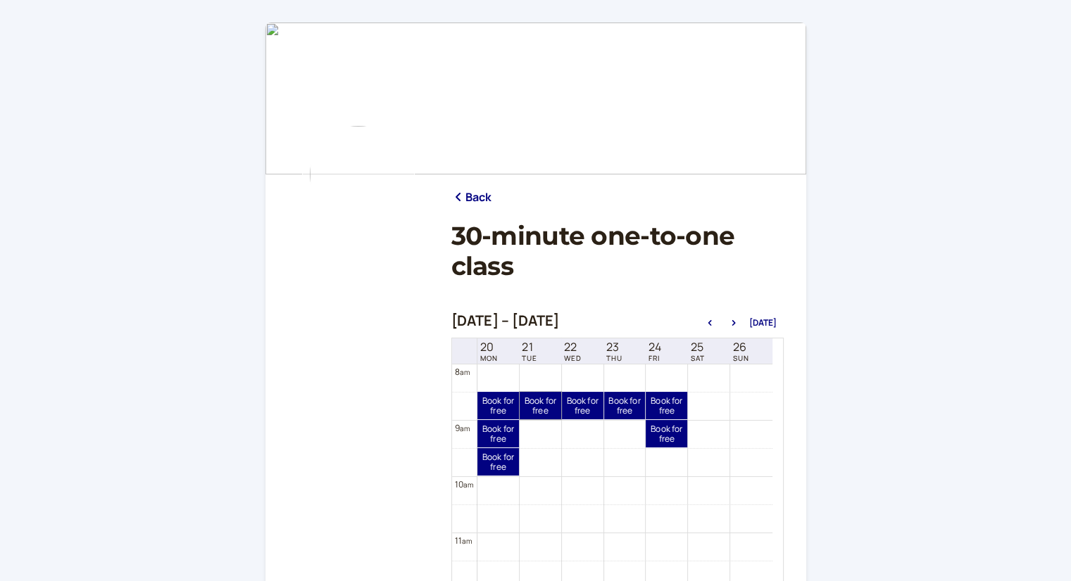
click at [546, 395] on link "Book for free free" at bounding box center [540, 405] width 42 height 27
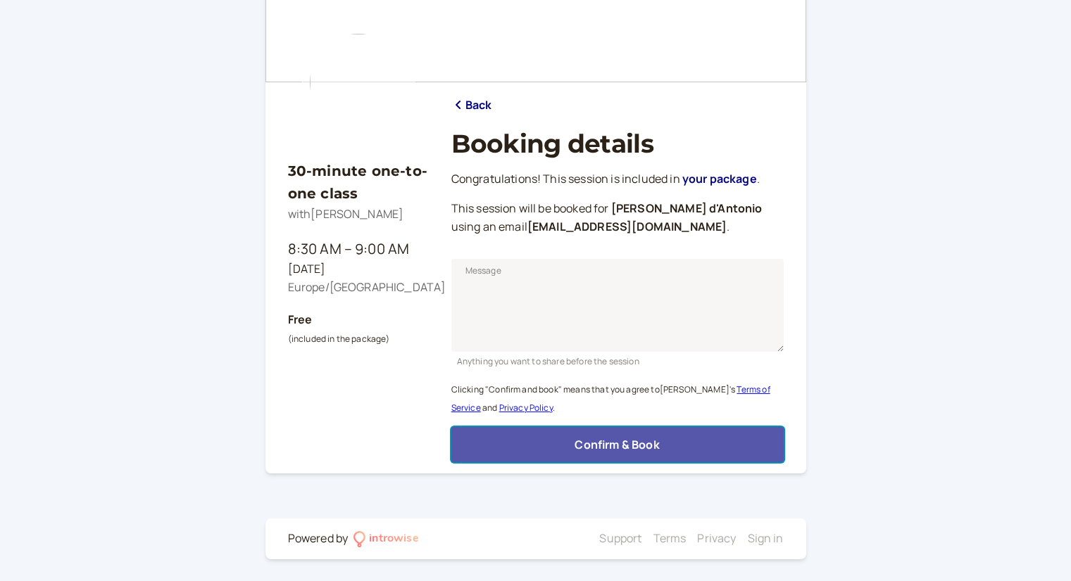
click at [705, 441] on button "Confirm & Book" at bounding box center [617, 444] width 332 height 35
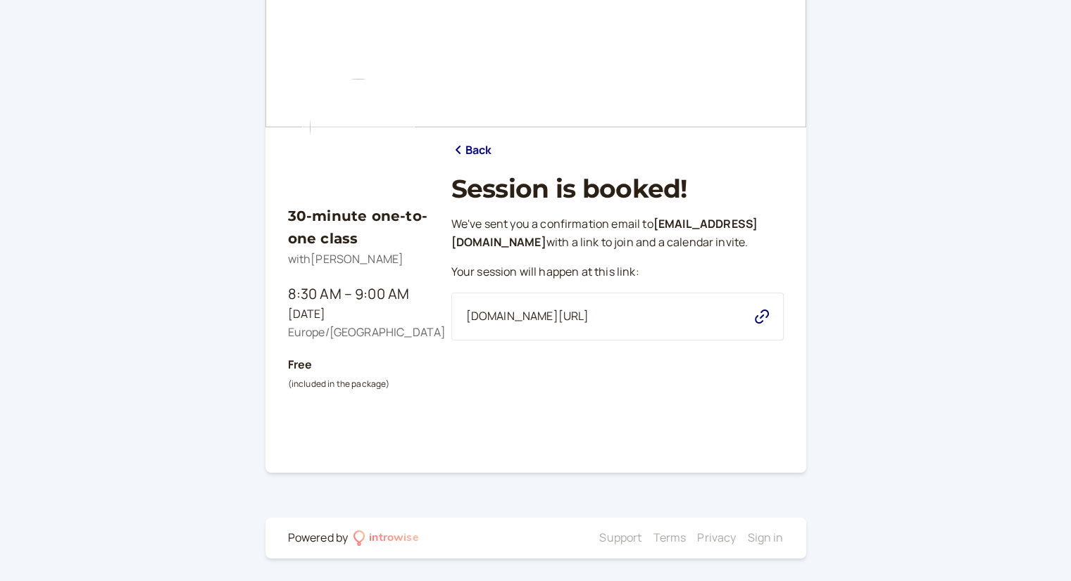
scroll to position [0, 0]
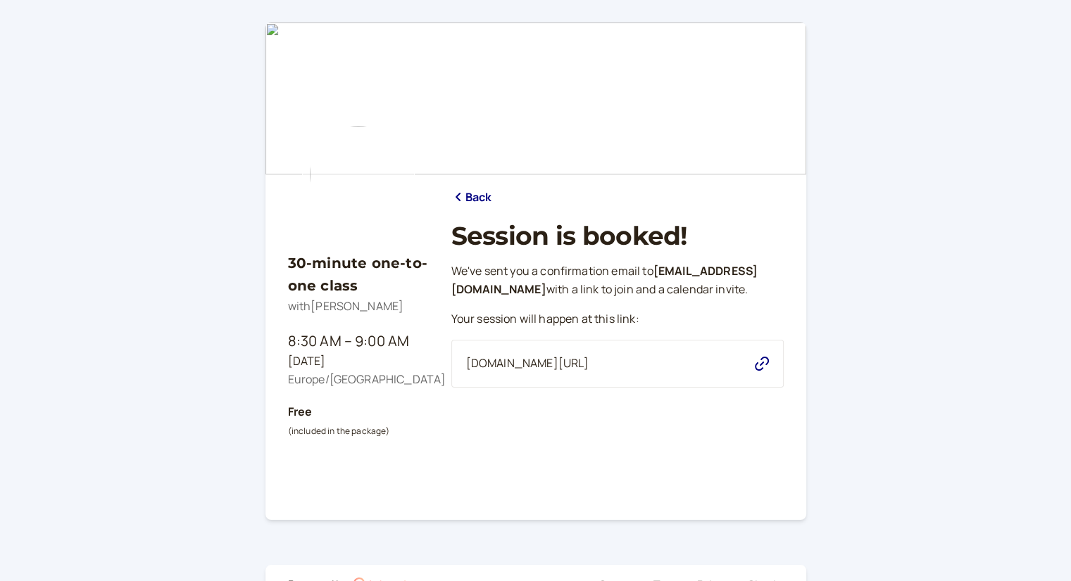
click at [484, 196] on link "Back" at bounding box center [471, 198] width 41 height 18
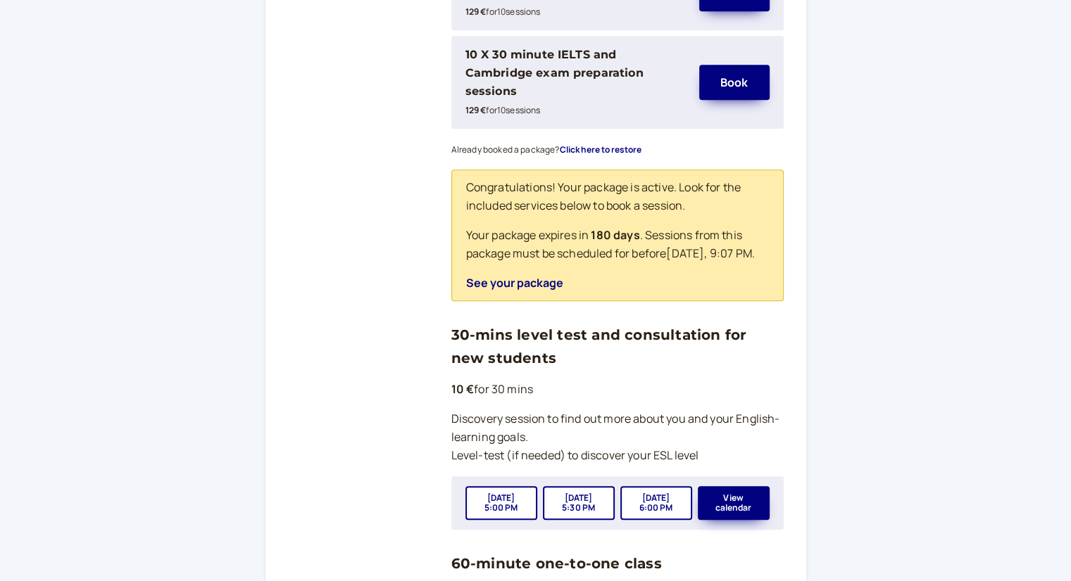
scroll to position [915, 0]
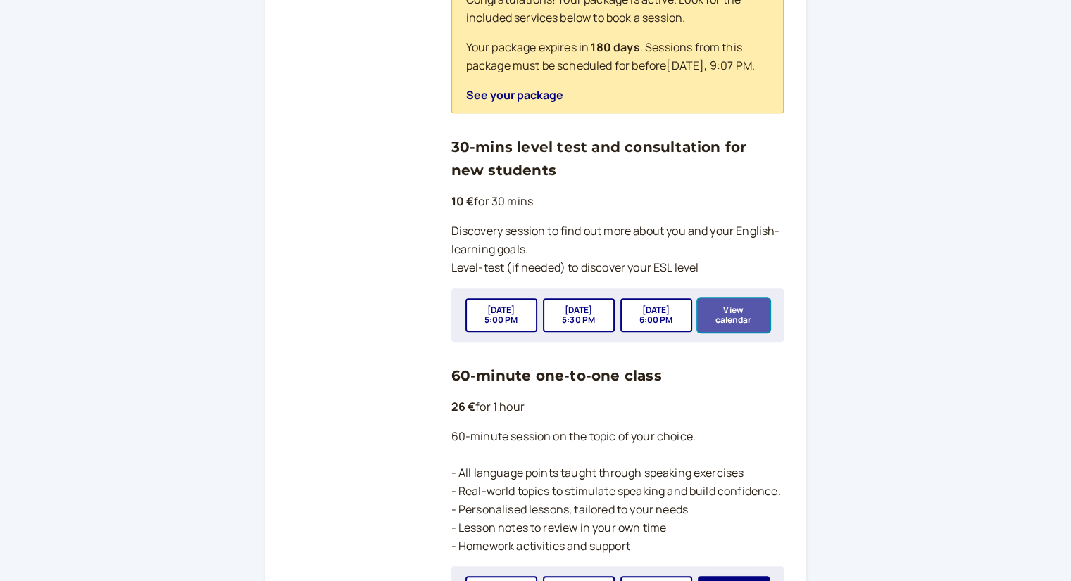
click at [739, 319] on button "View calendar" at bounding box center [734, 315] width 72 height 34
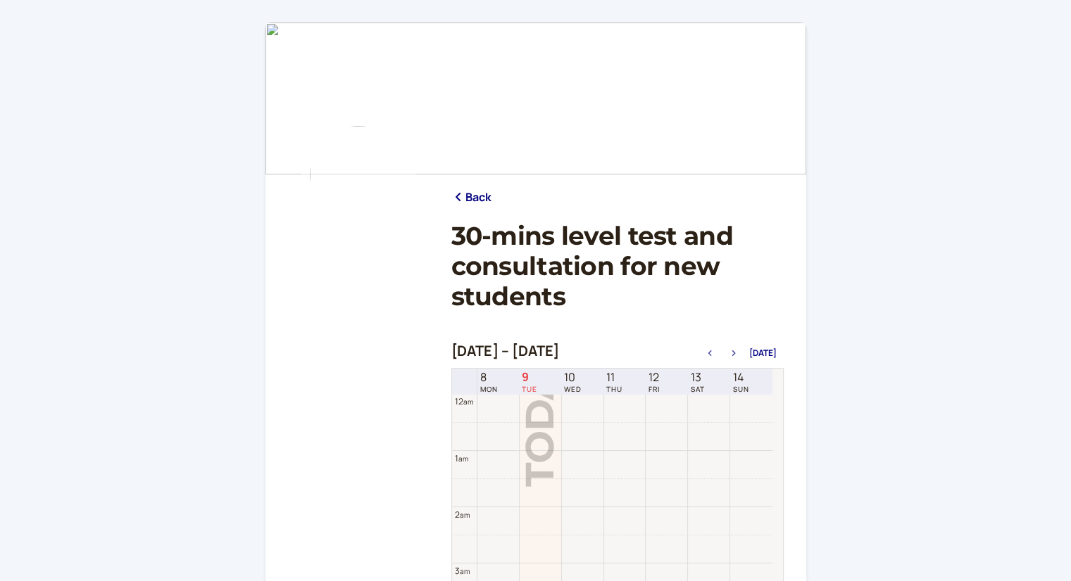
scroll to position [452, 0]
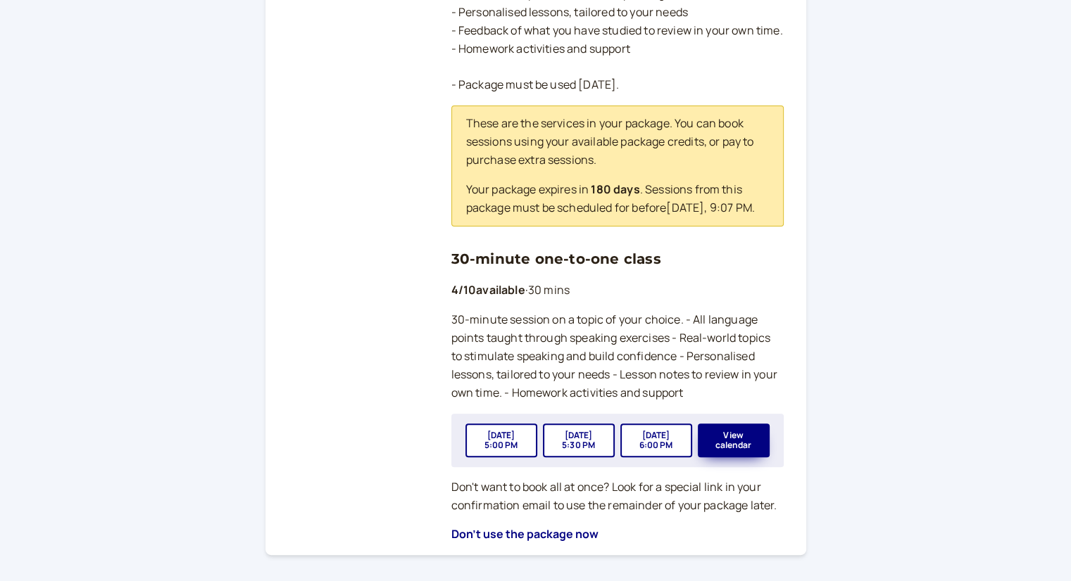
scroll to position [422, 0]
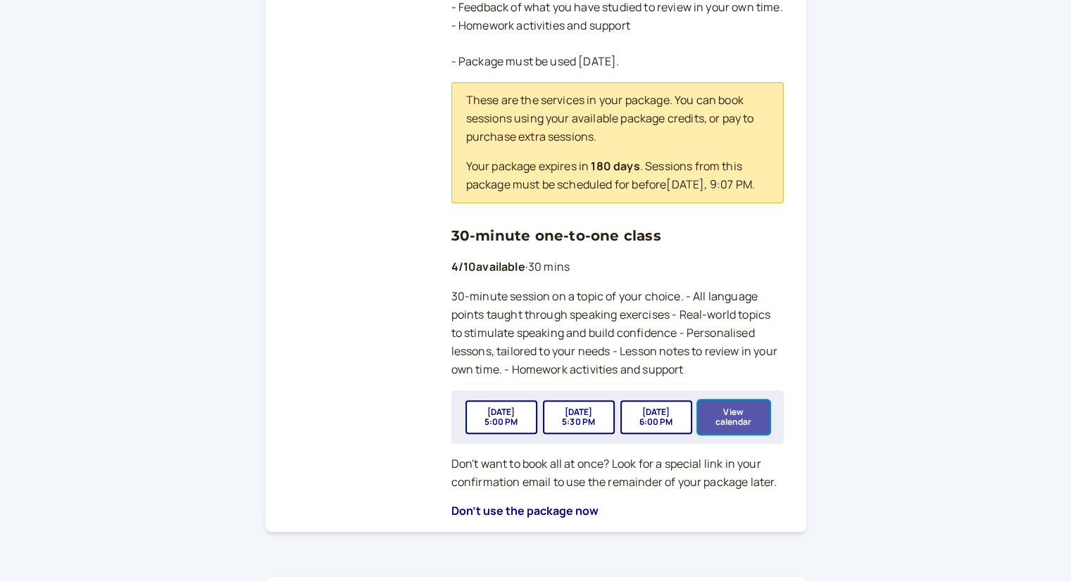
click at [747, 434] on button "View calendar" at bounding box center [734, 418] width 72 height 34
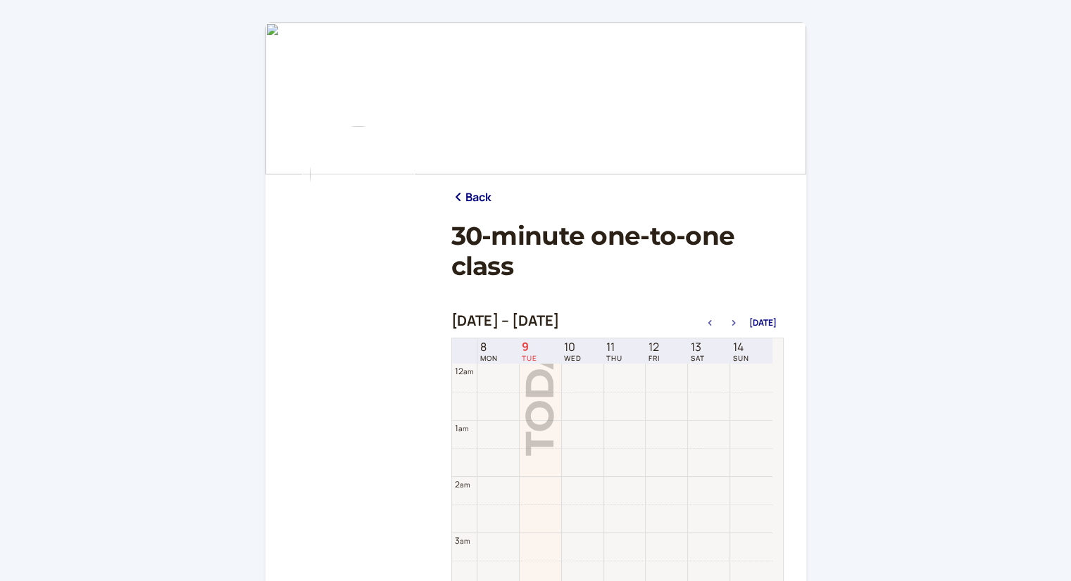
scroll to position [450, 0]
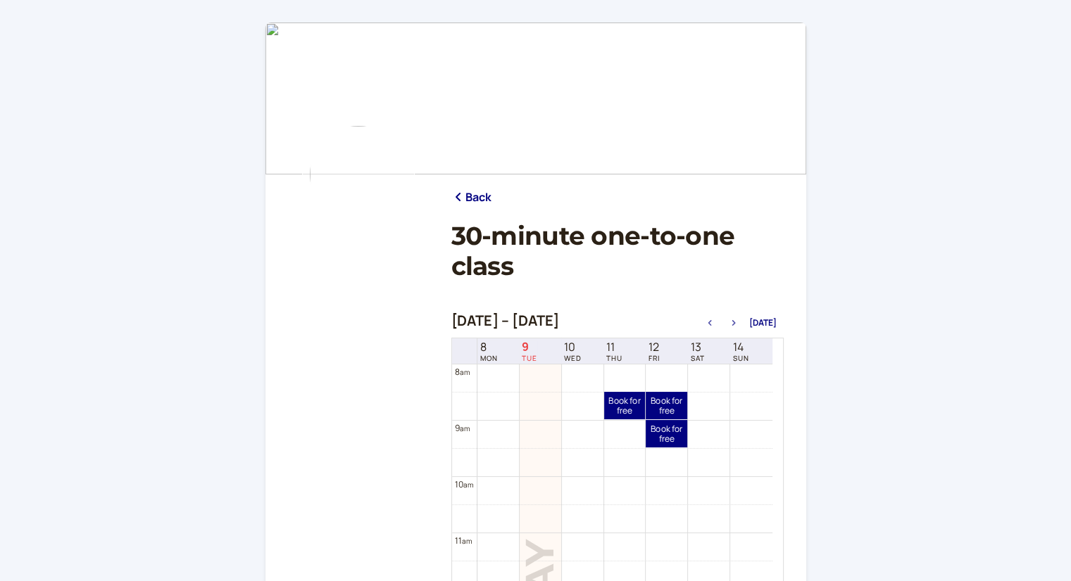
click at [729, 322] on icon "button" at bounding box center [733, 323] width 17 height 6
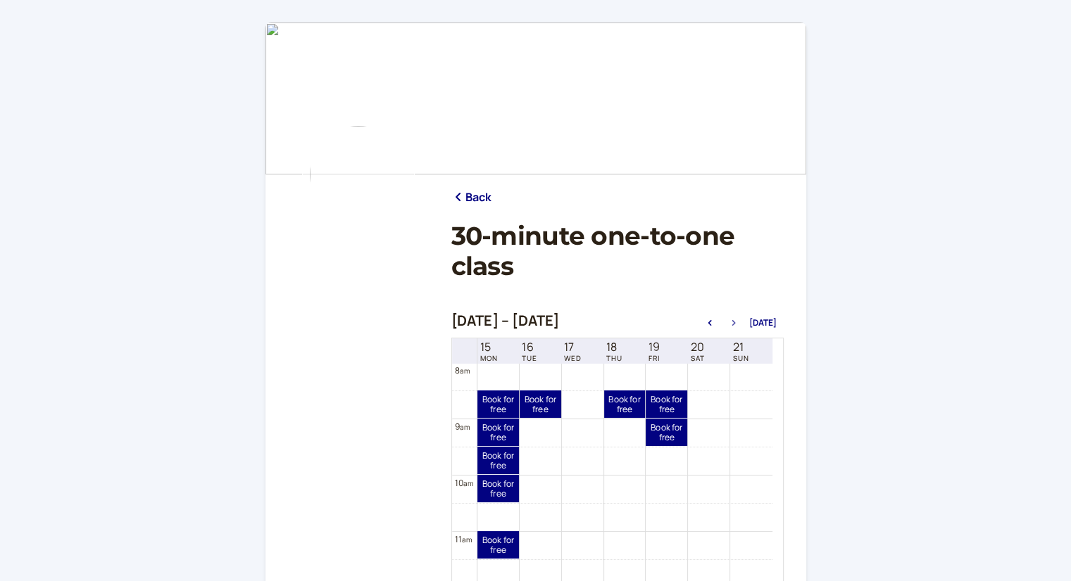
click at [735, 322] on icon "button" at bounding box center [733, 323] width 4 height 6
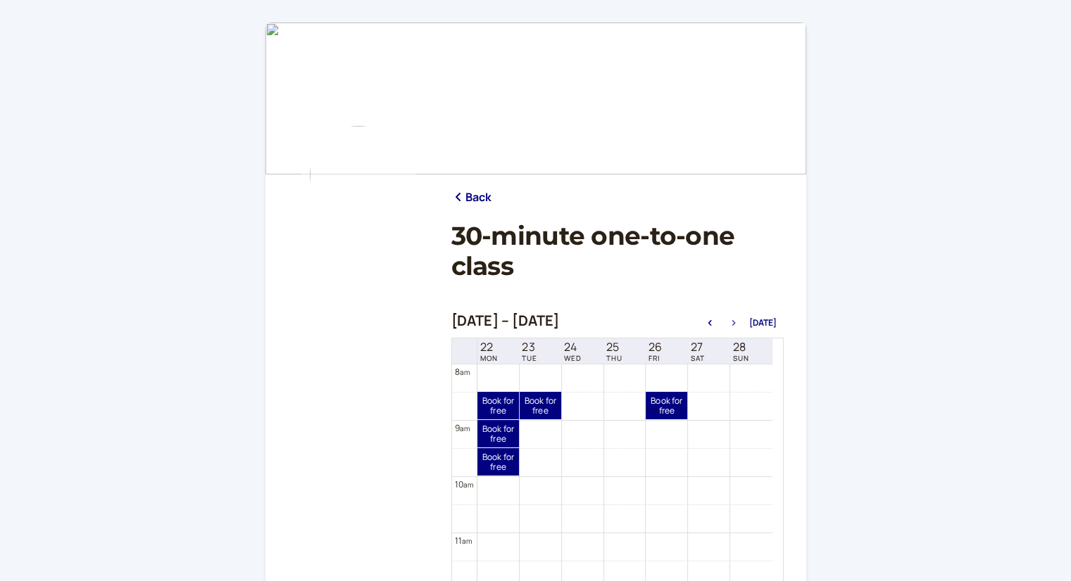
click at [735, 322] on icon "button" at bounding box center [733, 323] width 4 height 6
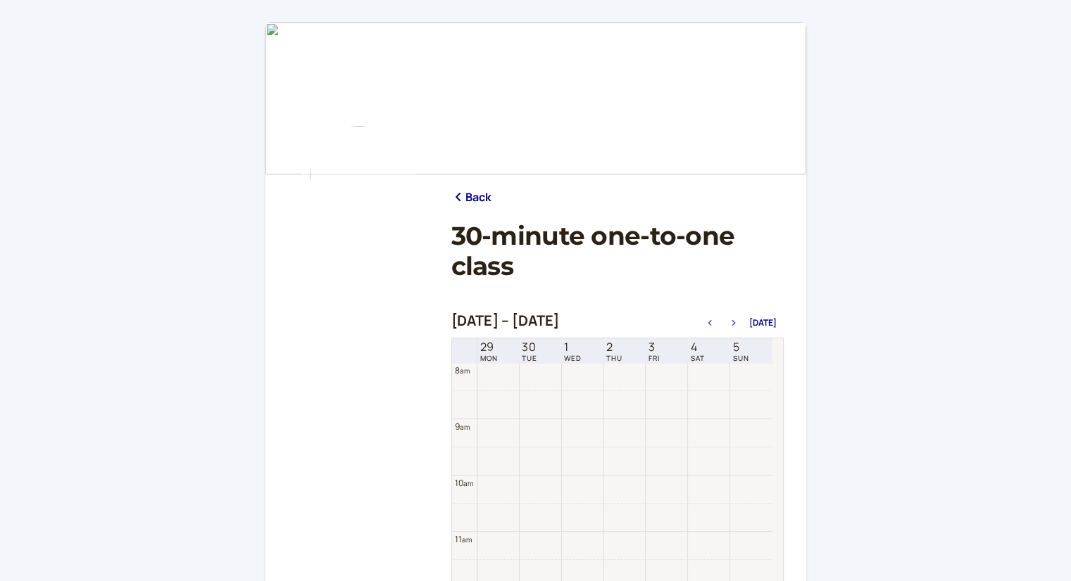
click at [735, 322] on icon "button" at bounding box center [733, 323] width 4 height 6
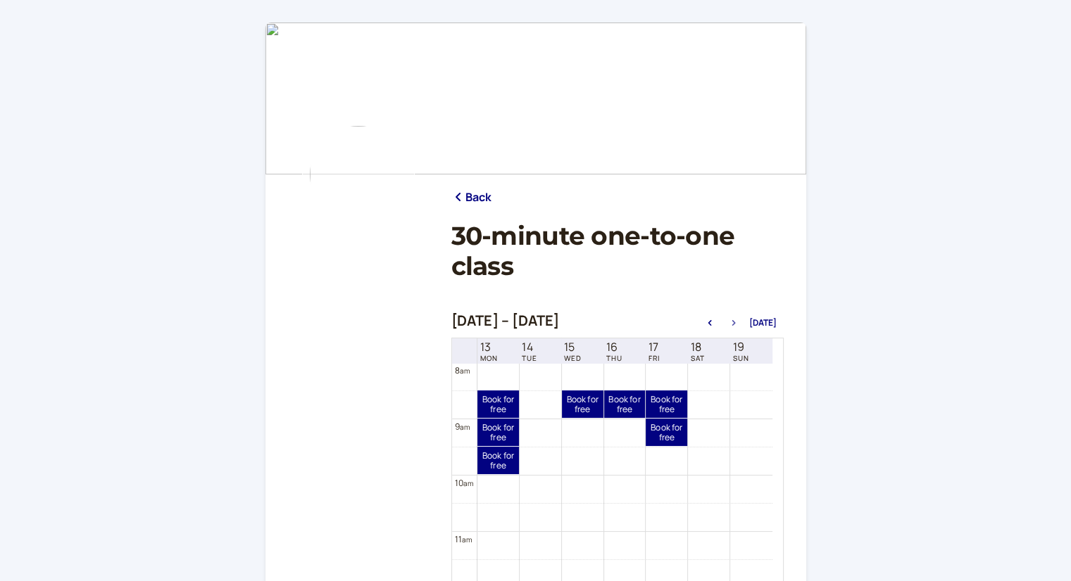
click at [735, 322] on icon "button" at bounding box center [733, 323] width 4 height 6
click at [538, 403] on link "Book for free free" at bounding box center [540, 404] width 42 height 27
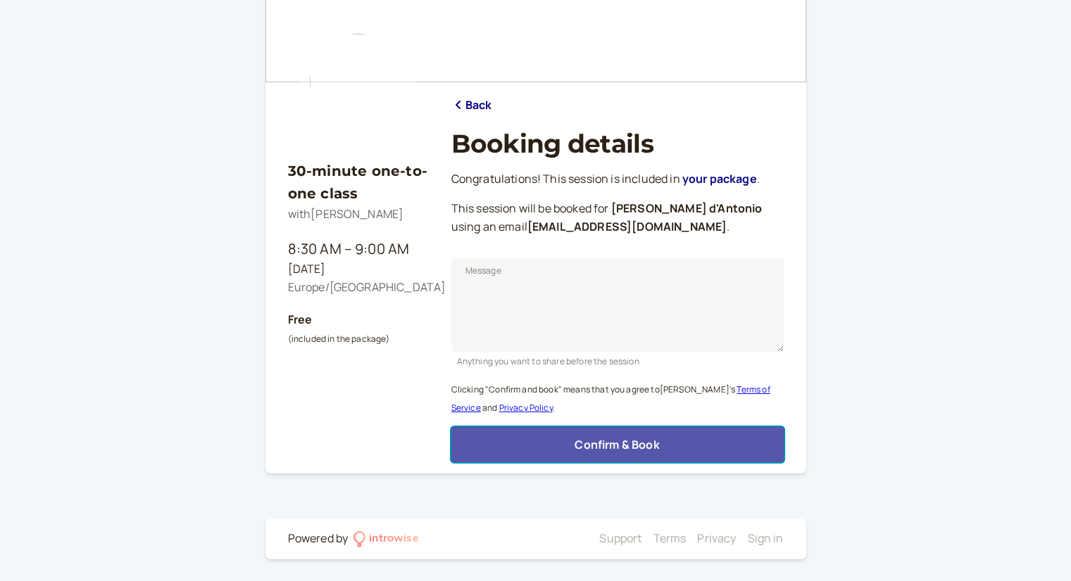
click at [641, 433] on button "Confirm & Book" at bounding box center [617, 444] width 332 height 35
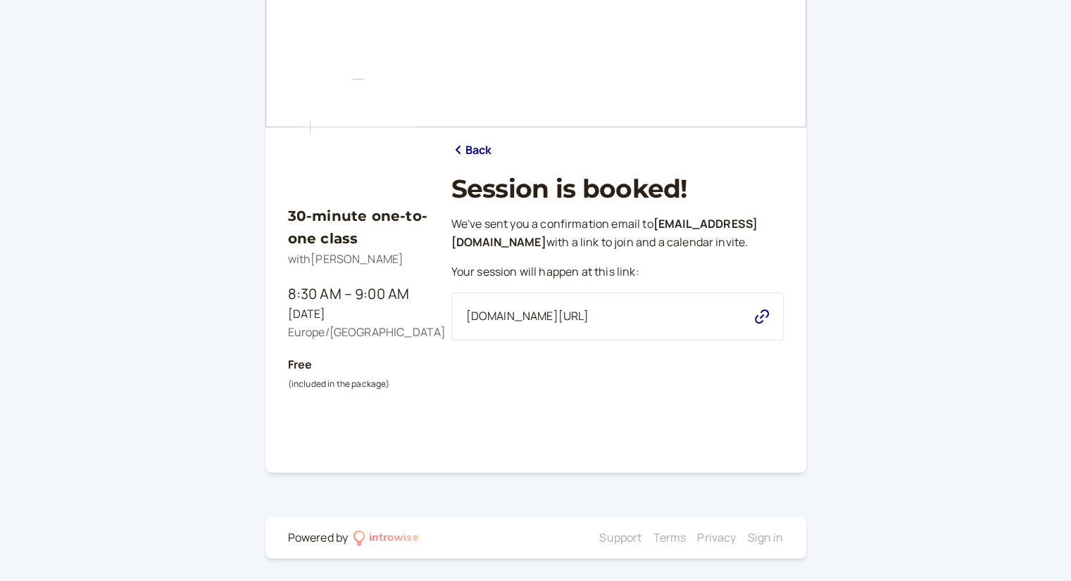
scroll to position [0, 0]
